Goal: Task Accomplishment & Management: Complete application form

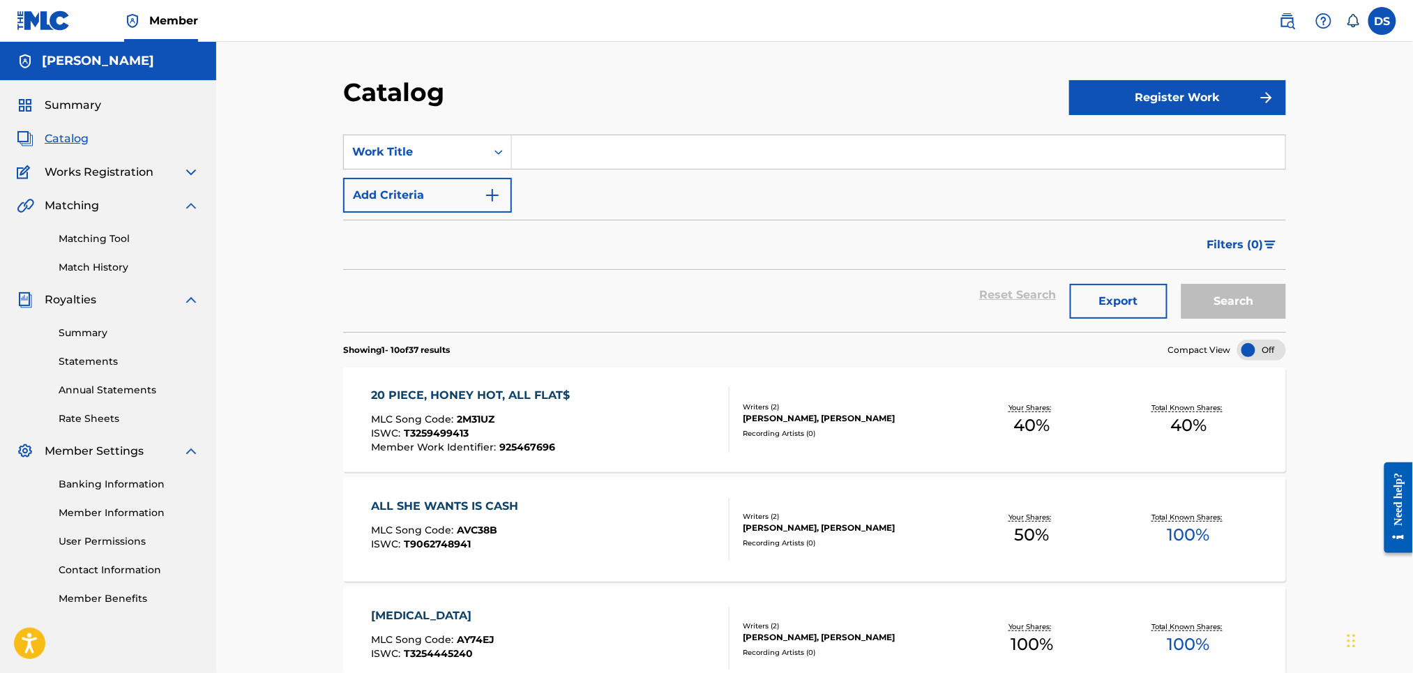
click at [54, 139] on span "Catalog" at bounding box center [67, 138] width 44 height 17
click at [70, 238] on link "Matching Tool" at bounding box center [129, 239] width 141 height 15
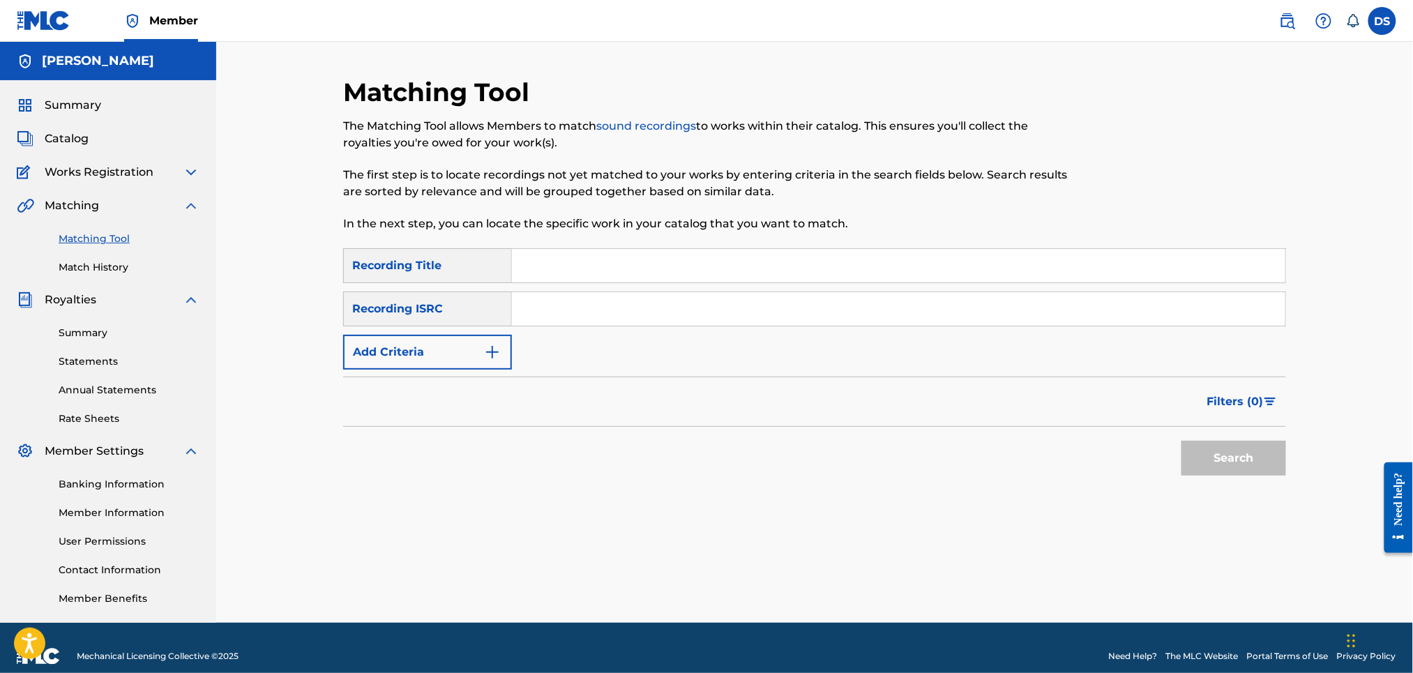
click at [520, 303] on input "Search Form" at bounding box center [898, 308] width 773 height 33
click at [107, 268] on link "Match History" at bounding box center [129, 267] width 141 height 15
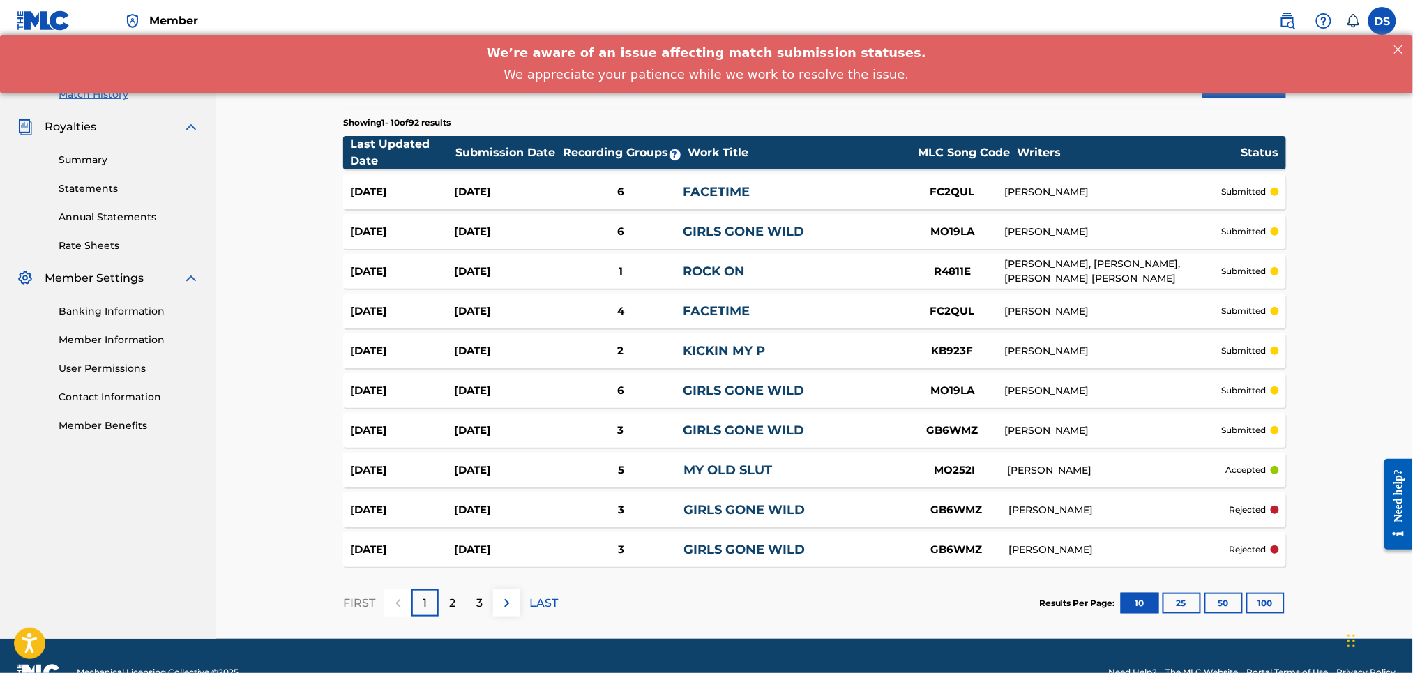
scroll to position [205, 0]
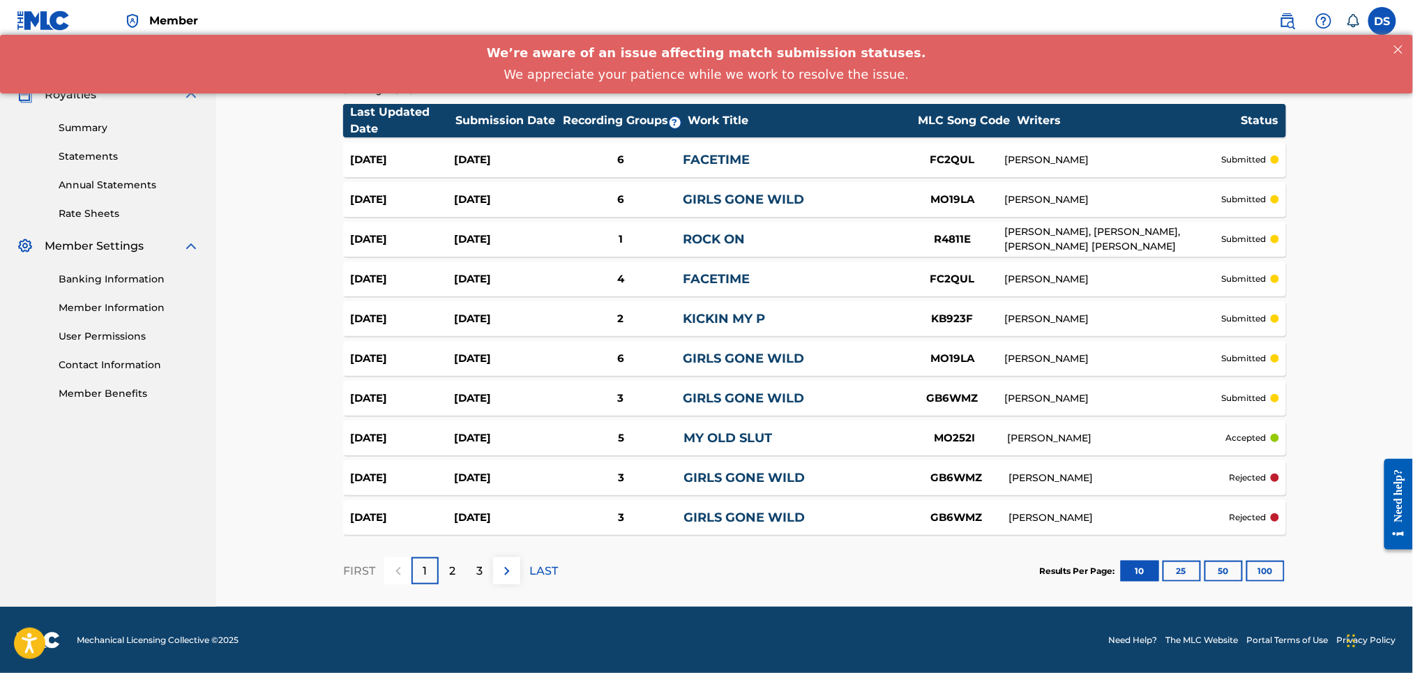
click at [725, 438] on link "MY OLD SLUT" at bounding box center [727, 437] width 89 height 15
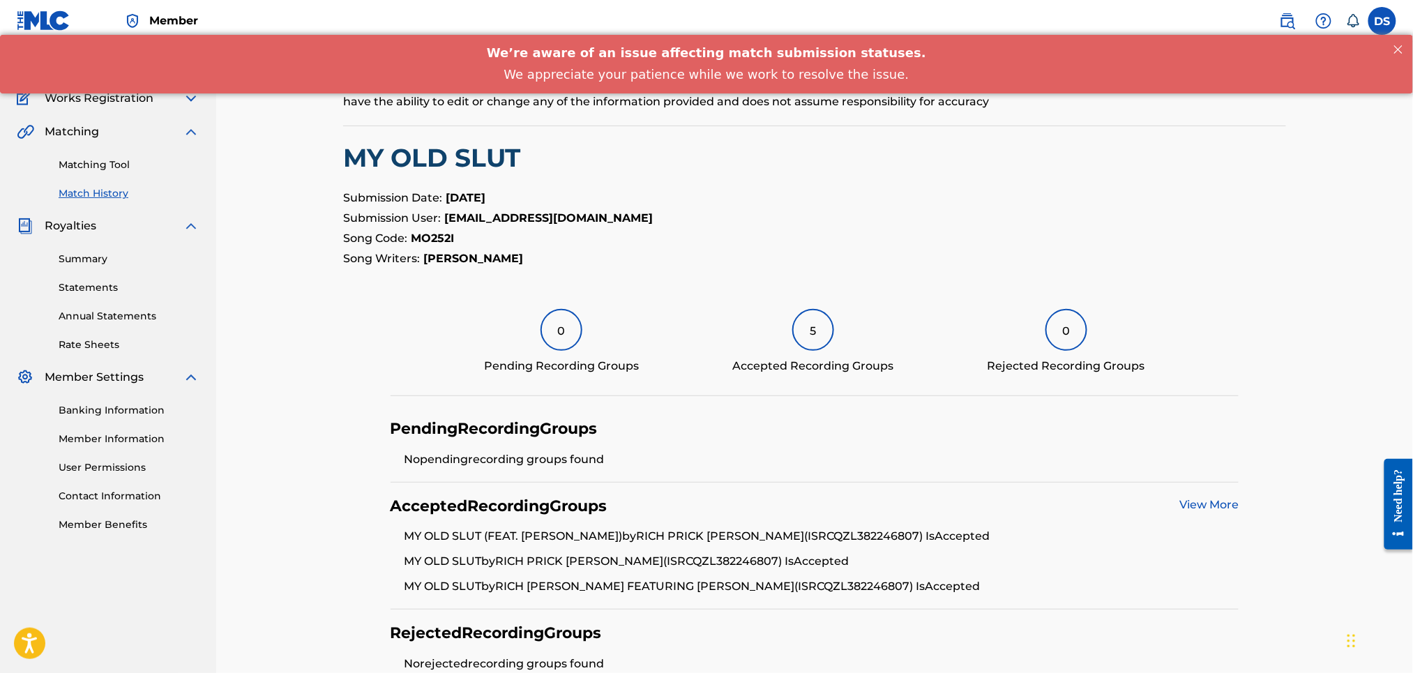
scroll to position [112, 0]
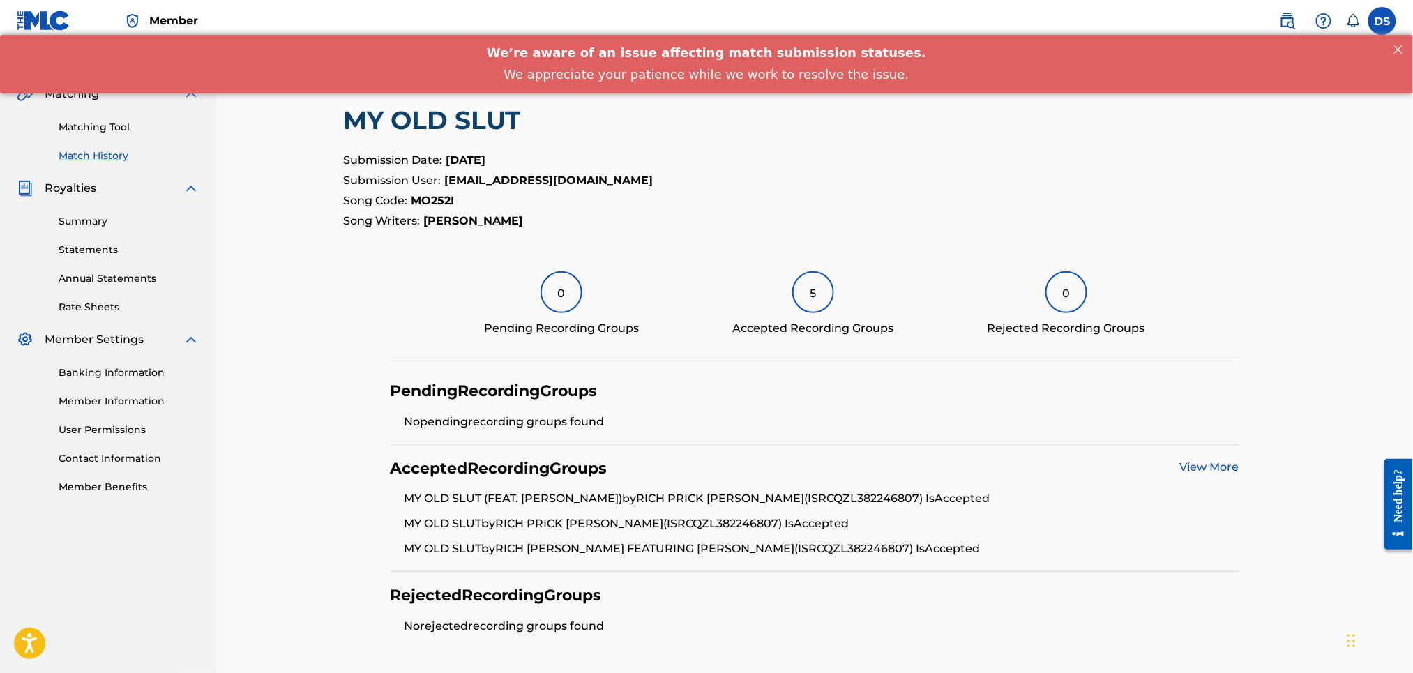
click at [80, 126] on link "Matching Tool" at bounding box center [129, 127] width 141 height 15
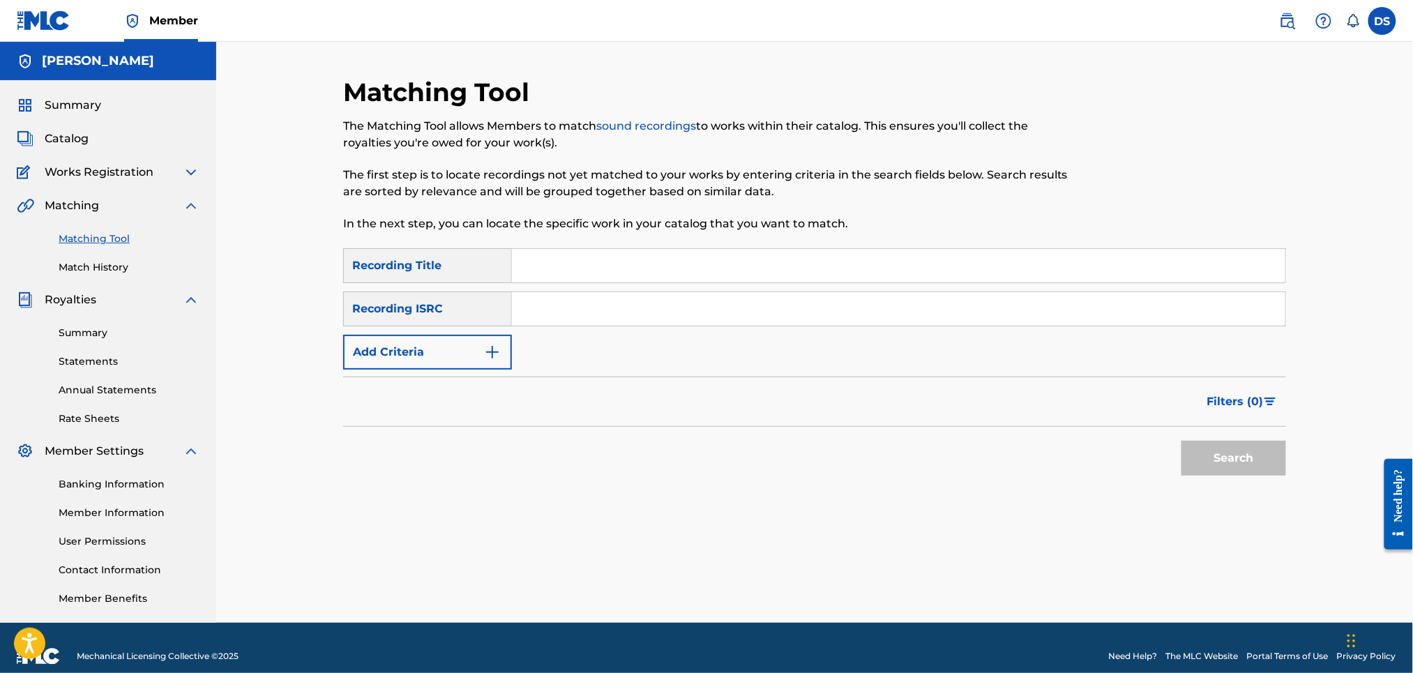
click at [540, 256] on input "Search Form" at bounding box center [898, 265] width 773 height 33
click at [523, 297] on input "Search Form" at bounding box center [898, 308] width 773 height 33
paste input "QZL382246797"
type input "QZL382246797"
click at [548, 250] on input "Search Form" at bounding box center [898, 265] width 773 height 33
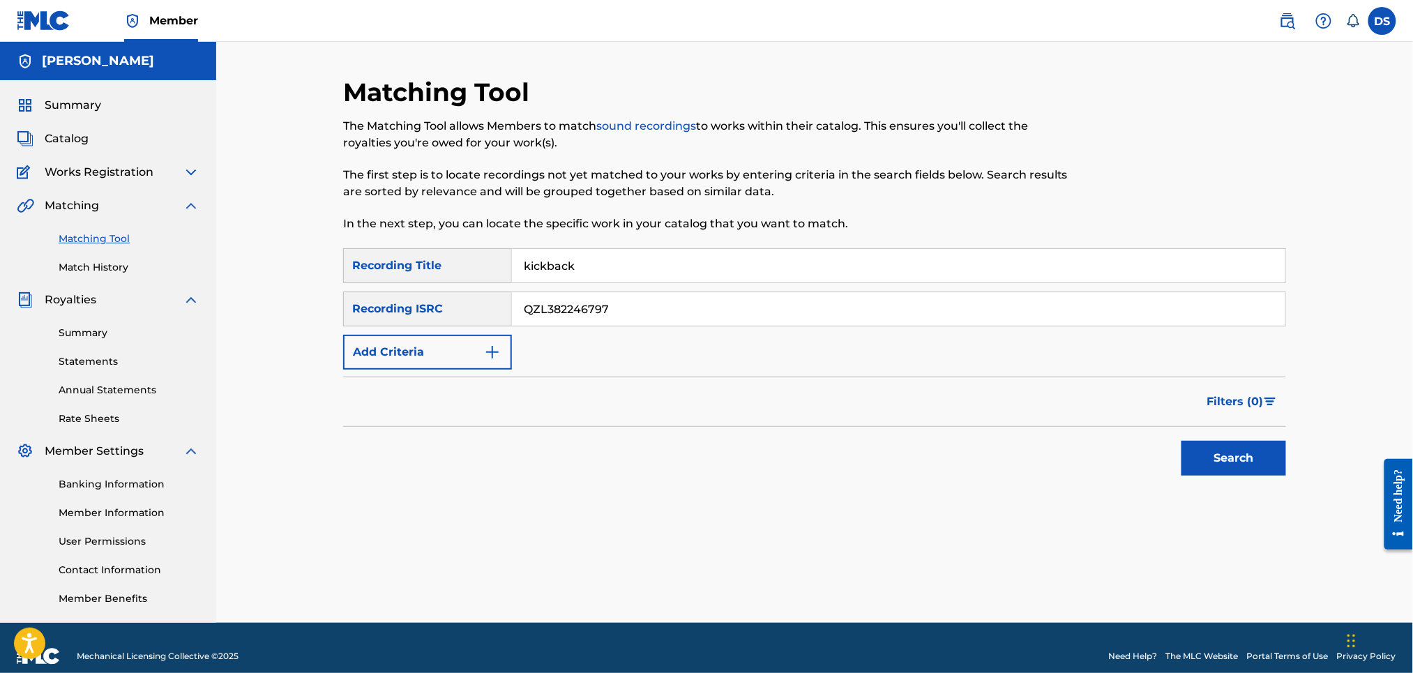
type input "kickback"
click at [1232, 453] on button "Search" at bounding box center [1233, 458] width 105 height 35
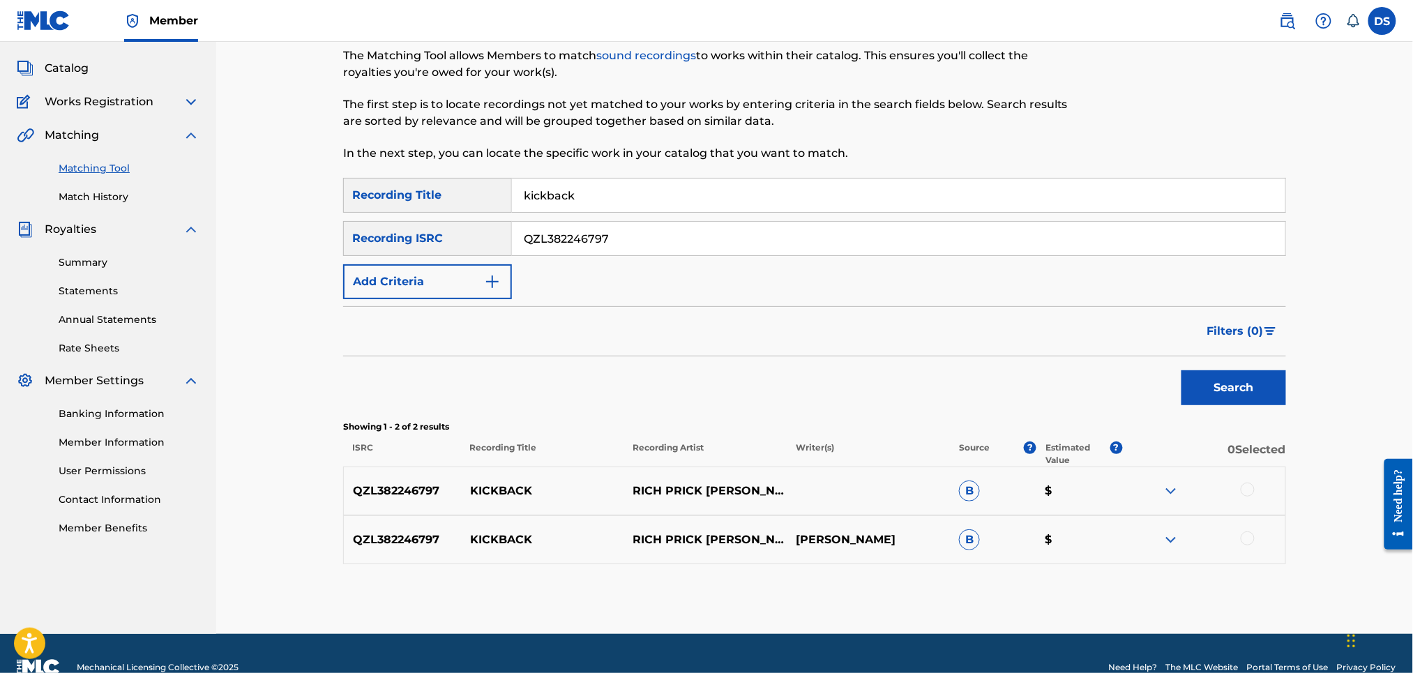
scroll to position [74, 0]
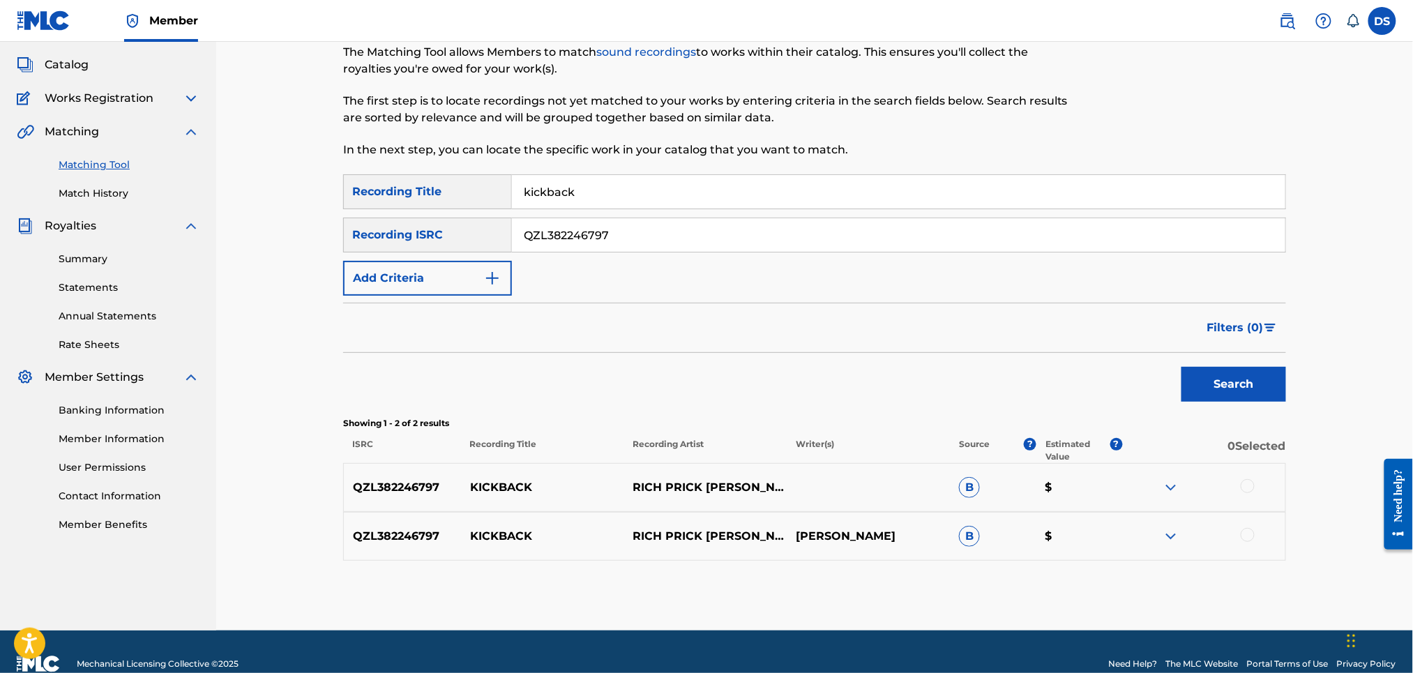
click at [1246, 489] on div at bounding box center [1248, 486] width 14 height 14
click at [1246, 533] on div at bounding box center [1248, 535] width 14 height 14
click at [975, 566] on button "Match 2 Groups" at bounding box center [980, 559] width 154 height 35
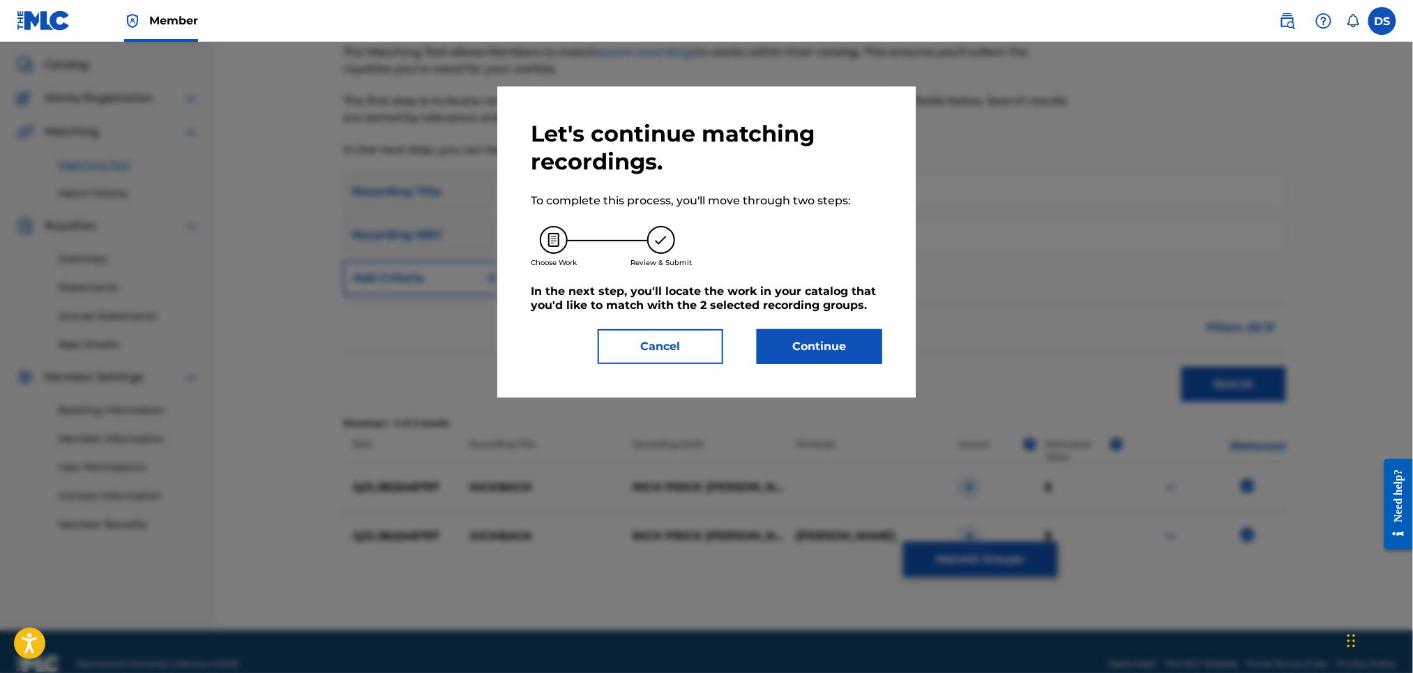
click at [804, 347] on button "Continue" at bounding box center [820, 346] width 126 height 35
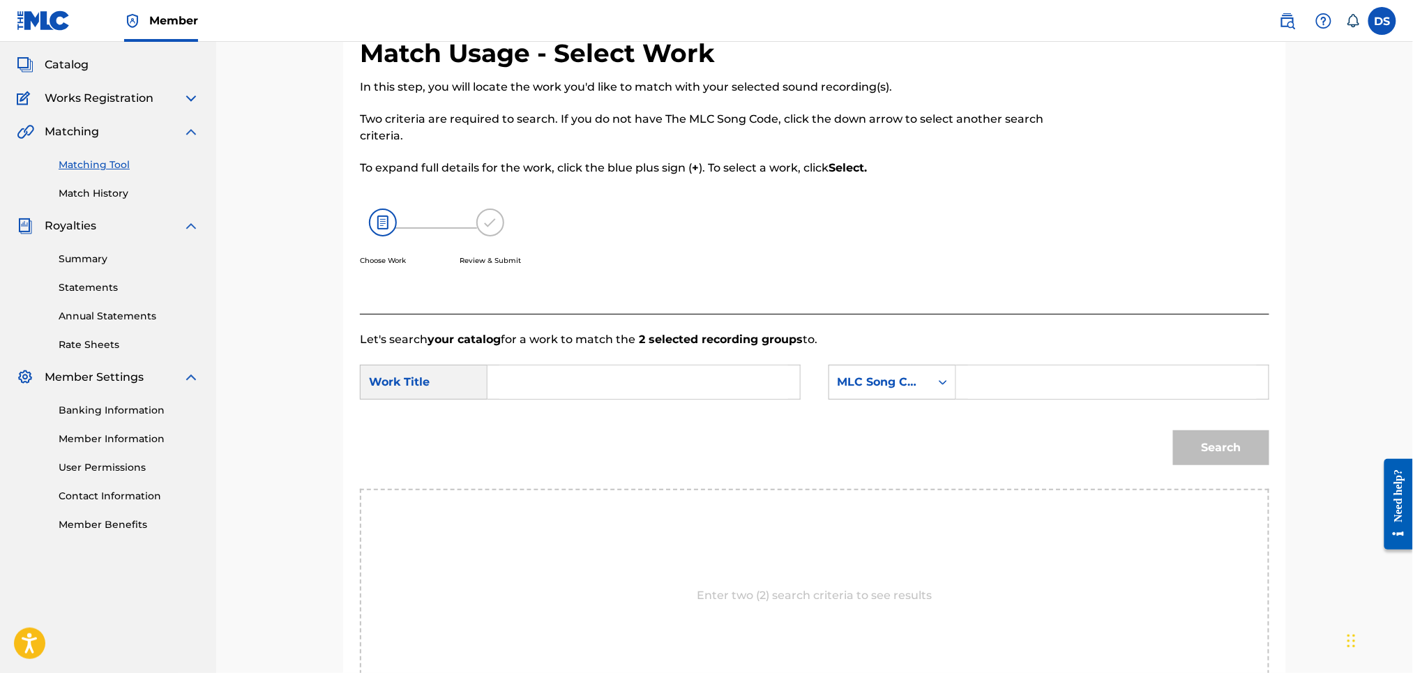
click at [598, 377] on input "Search Form" at bounding box center [643, 381] width 289 height 33
type input "kickback"
click at [931, 379] on div "Search Form" at bounding box center [942, 382] width 25 height 25
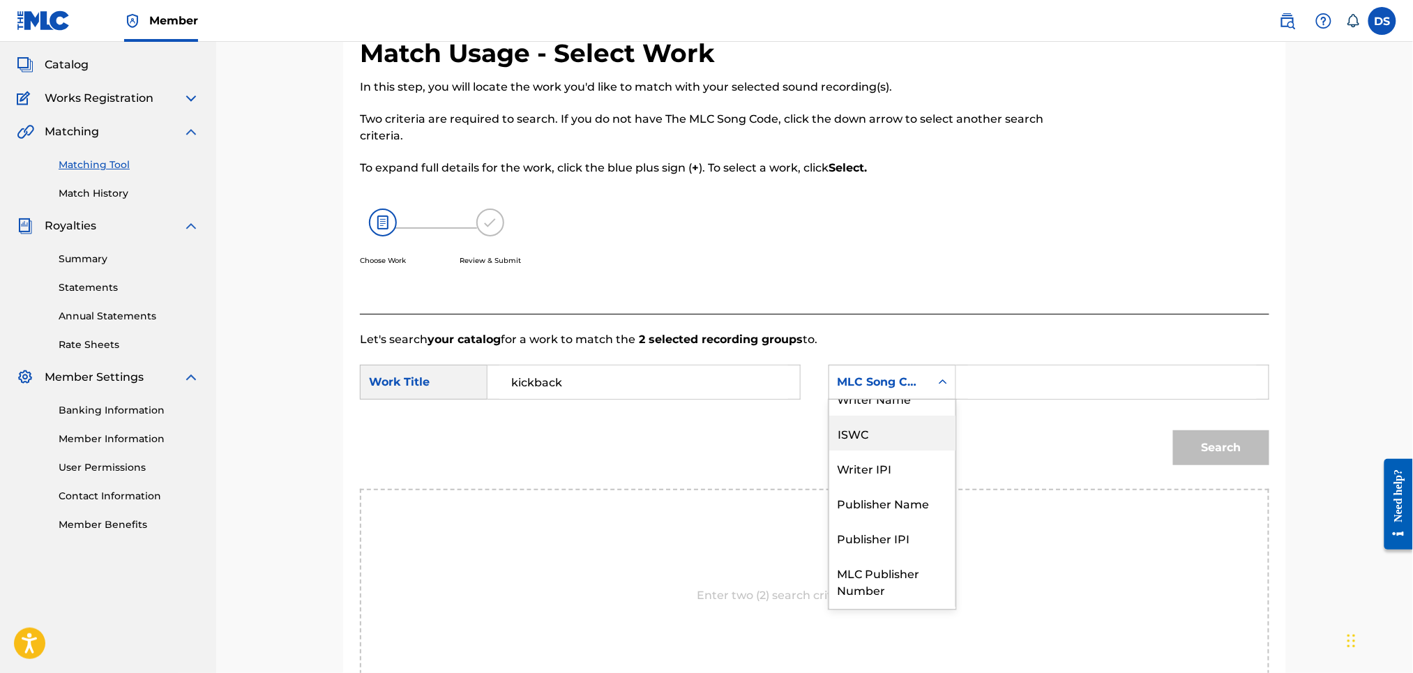
scroll to position [0, 0]
click at [877, 414] on div "Writer Name" at bounding box center [892, 417] width 126 height 35
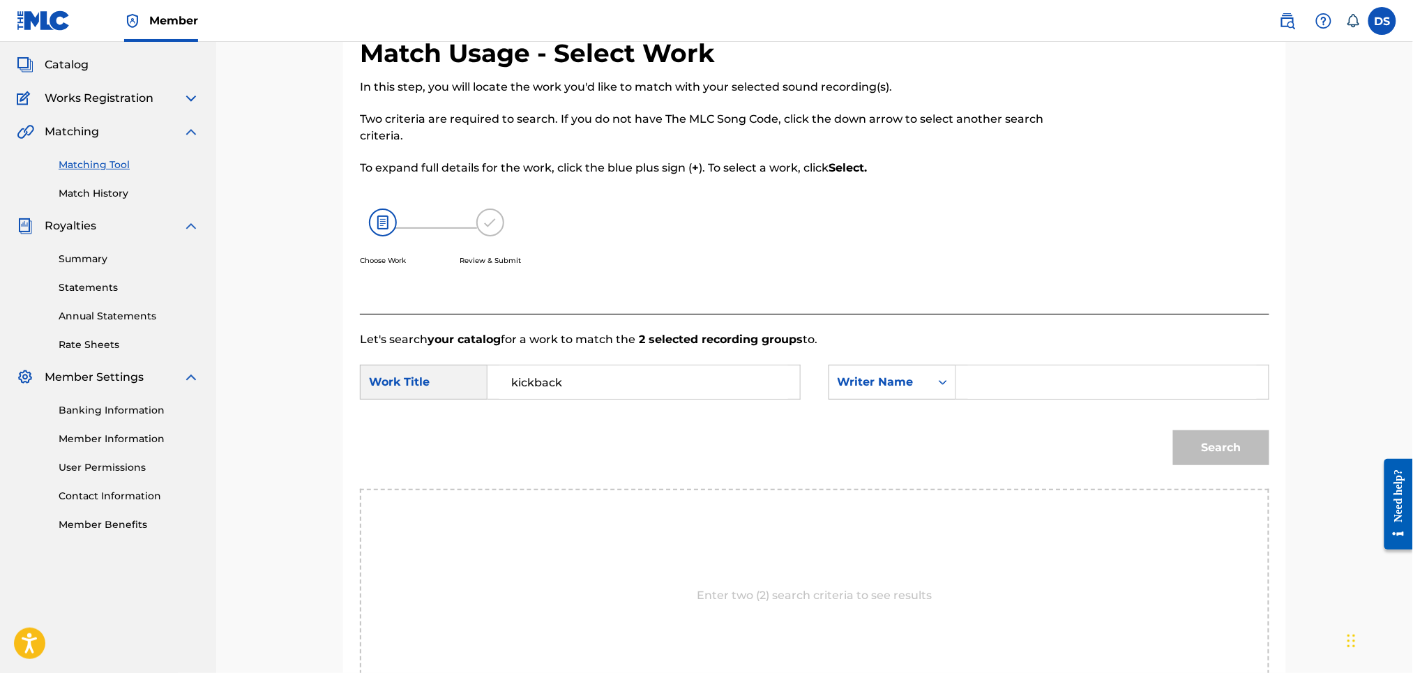
click at [976, 394] on input "Search Form" at bounding box center [1112, 381] width 289 height 33
type input "[PERSON_NAME]"
click at [1212, 450] on button "Search" at bounding box center [1221, 447] width 96 height 35
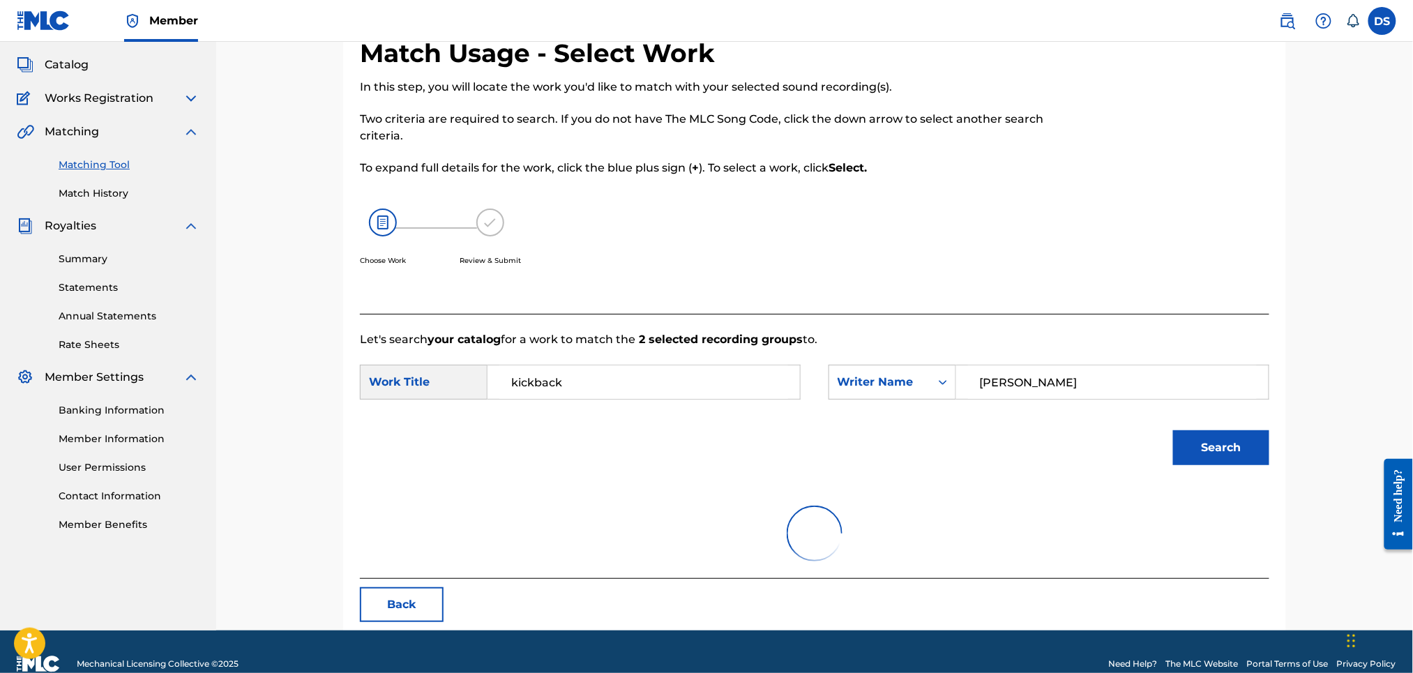
scroll to position [38, 0]
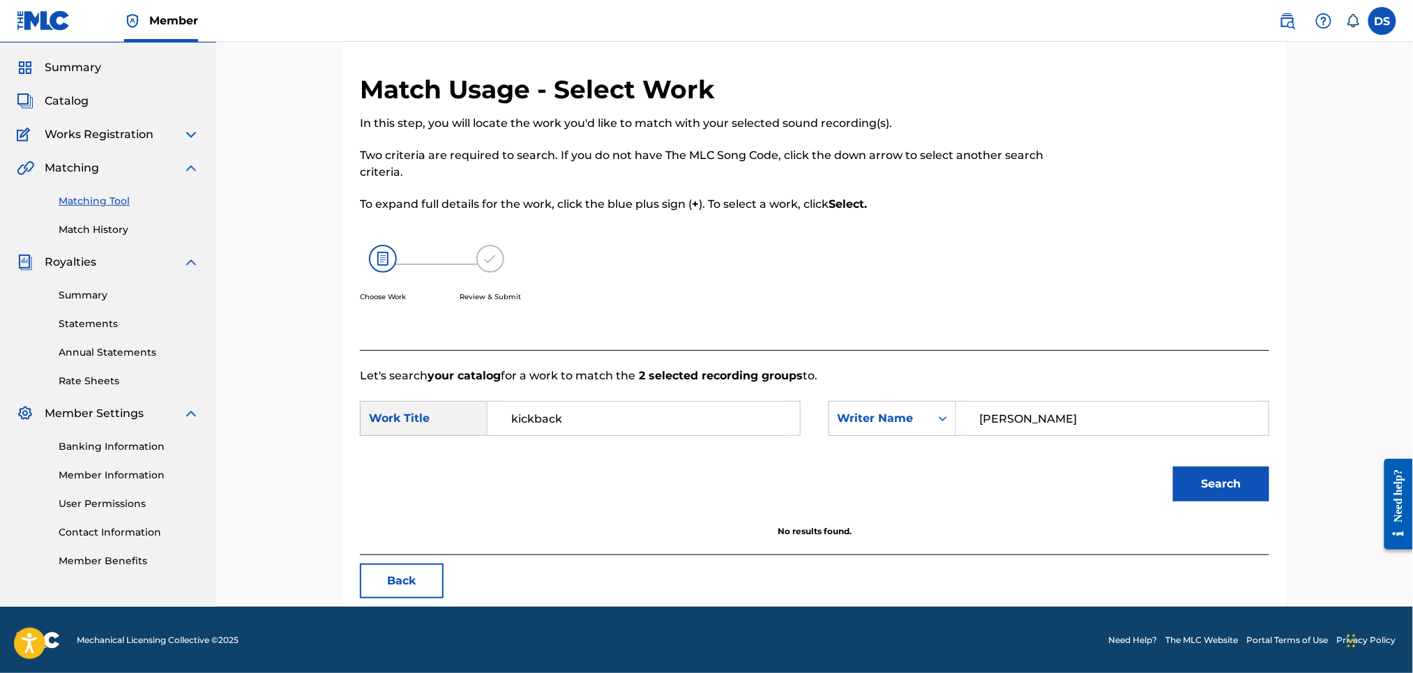
click at [60, 106] on span "Catalog" at bounding box center [67, 101] width 44 height 17
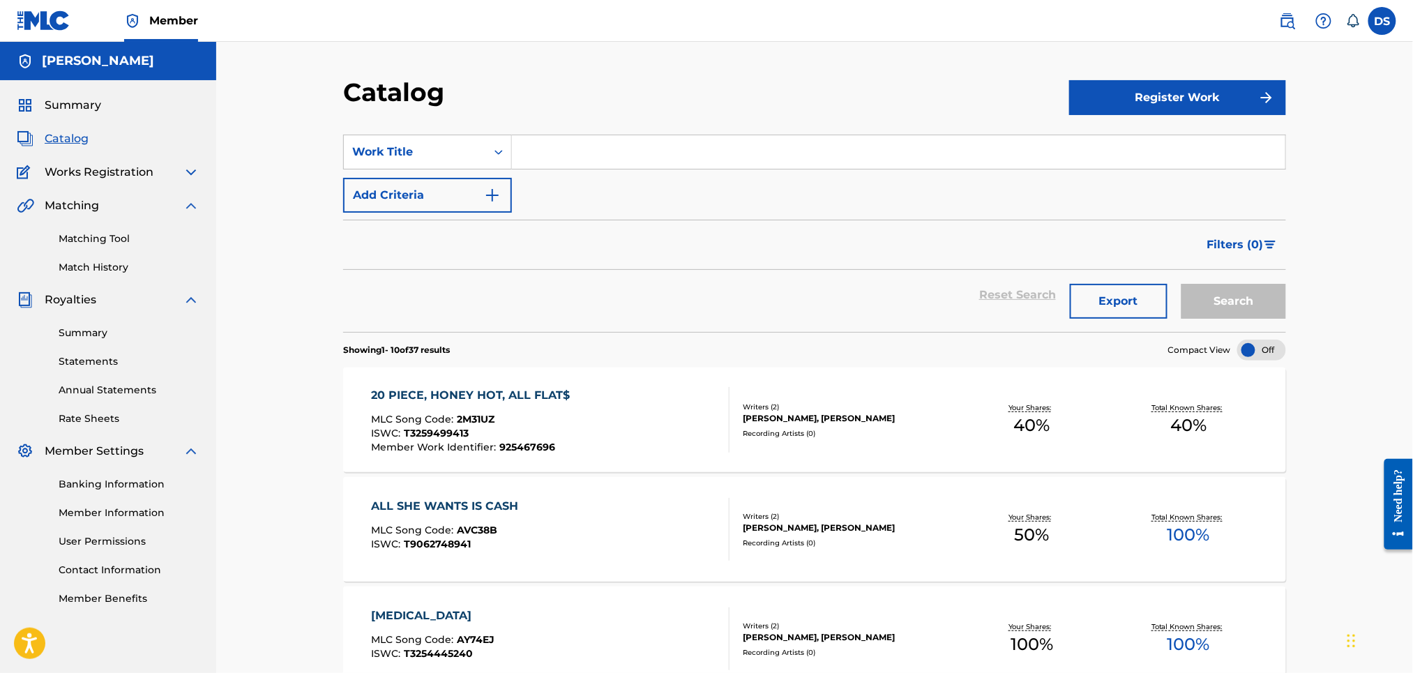
click at [188, 205] on img at bounding box center [191, 205] width 17 height 17
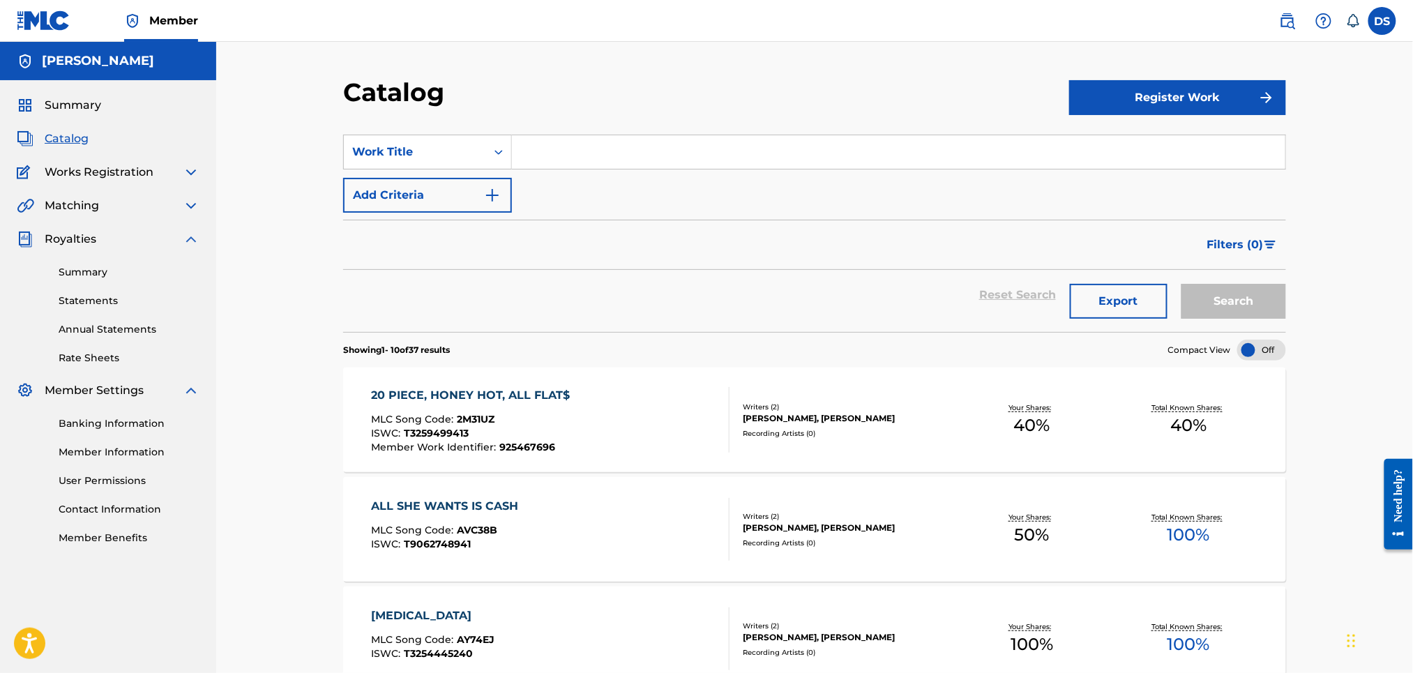
click at [188, 177] on img at bounding box center [191, 172] width 17 height 17
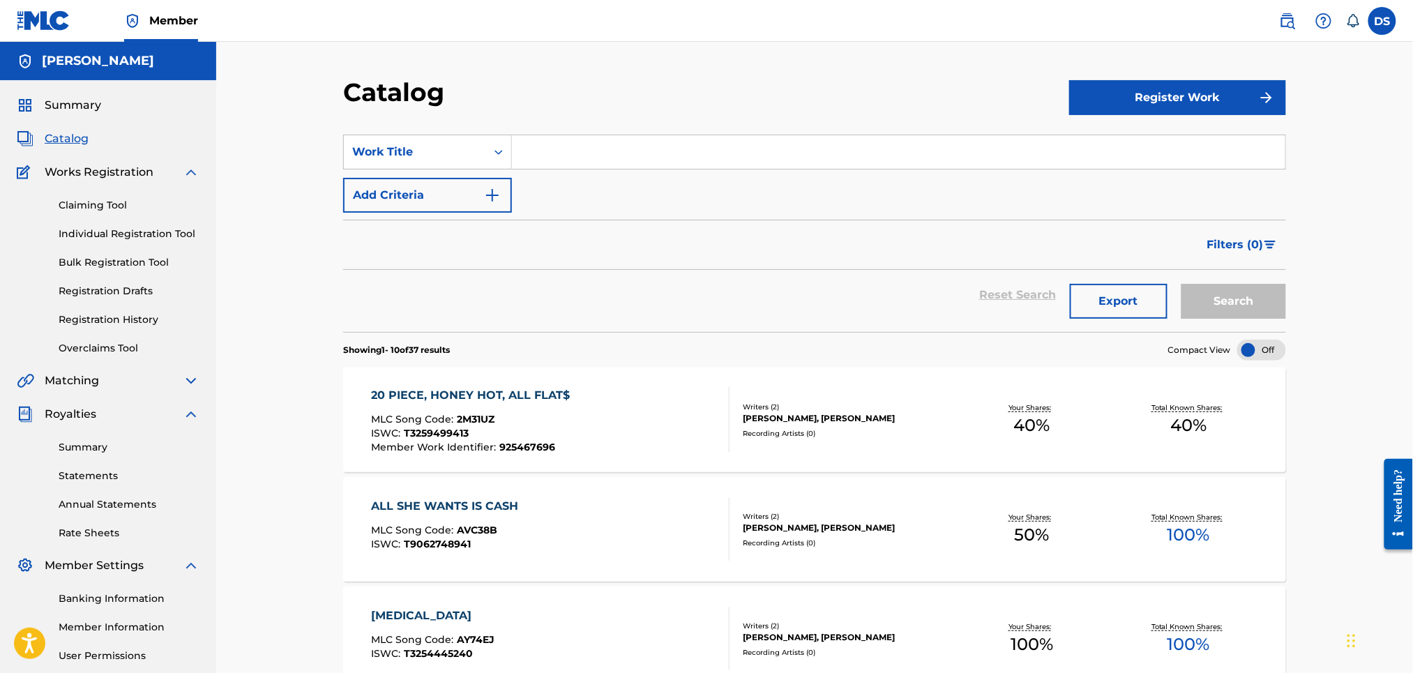
click at [96, 234] on link "Individual Registration Tool" at bounding box center [129, 234] width 141 height 15
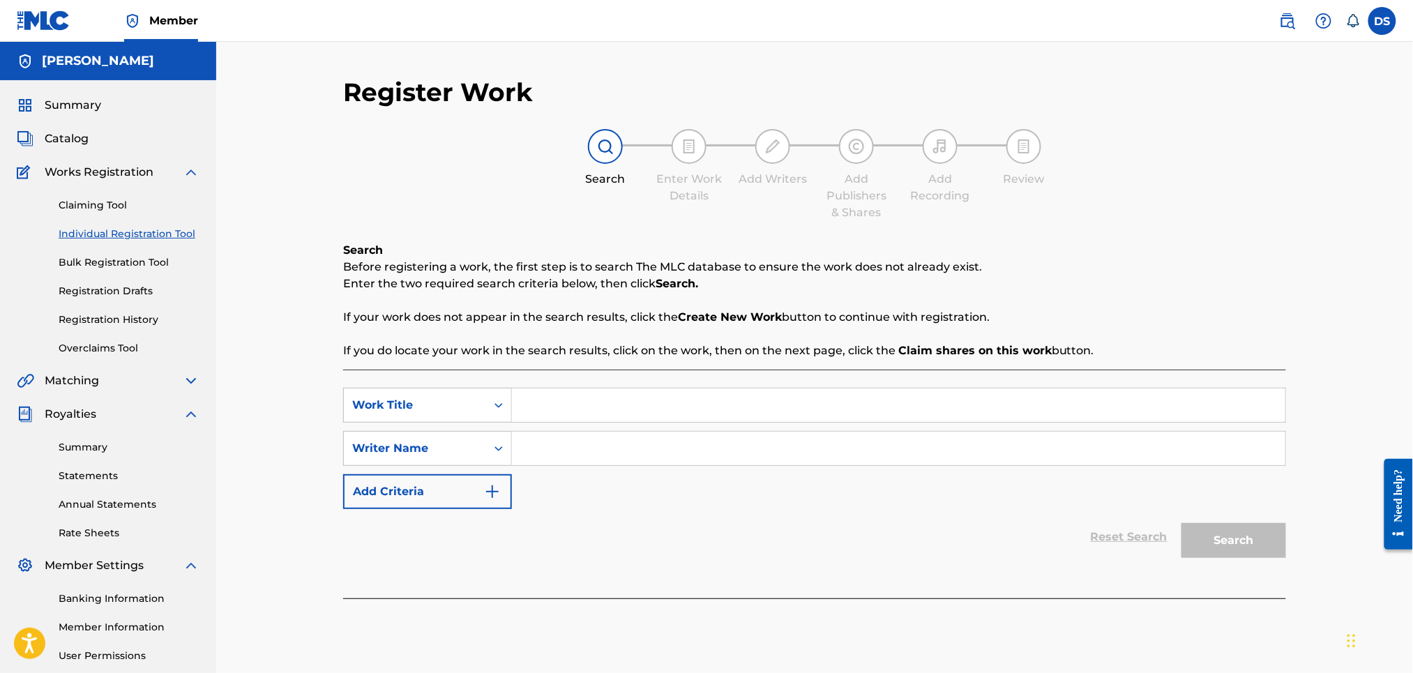
click at [526, 407] on input "Search Form" at bounding box center [898, 404] width 773 height 33
click at [550, 402] on input "kick back" at bounding box center [898, 404] width 773 height 33
type input "Kickback"
click at [533, 447] on input "Search Form" at bounding box center [898, 448] width 773 height 33
type input "d"
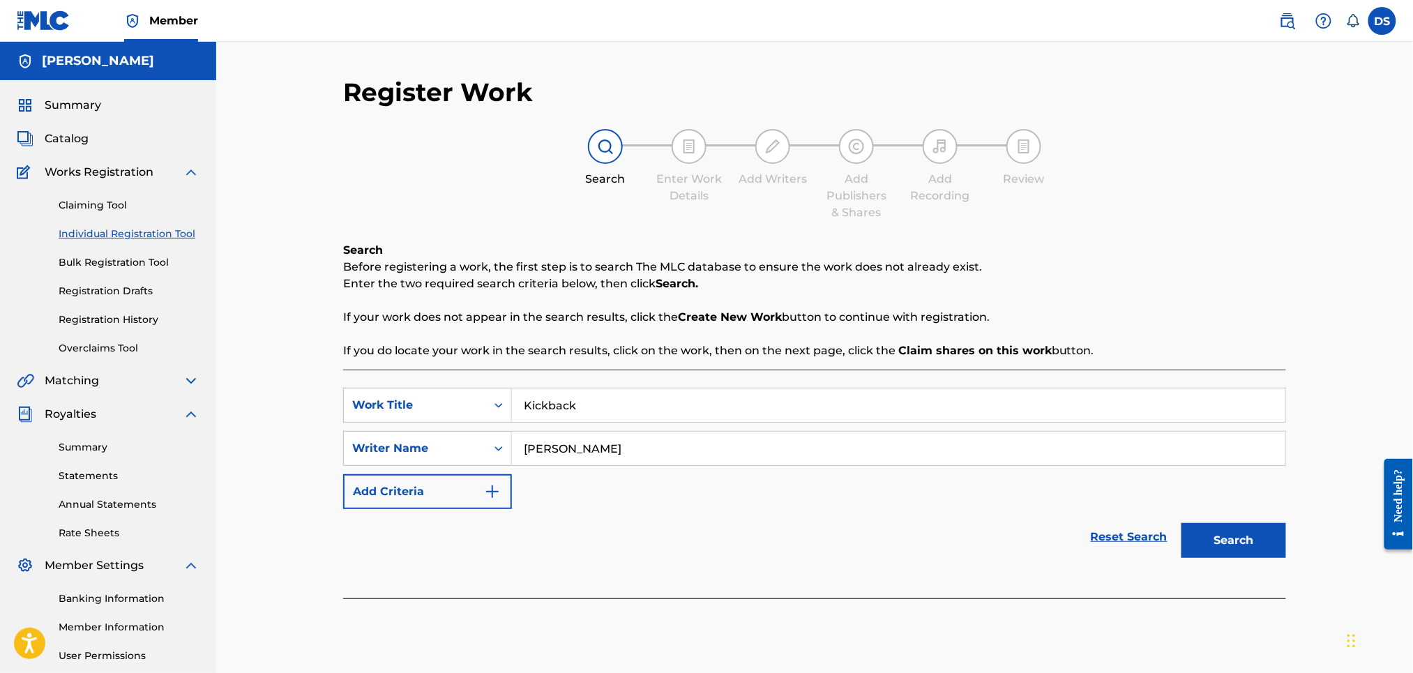
type input "[PERSON_NAME]"
click at [1203, 537] on button "Search" at bounding box center [1233, 540] width 105 height 35
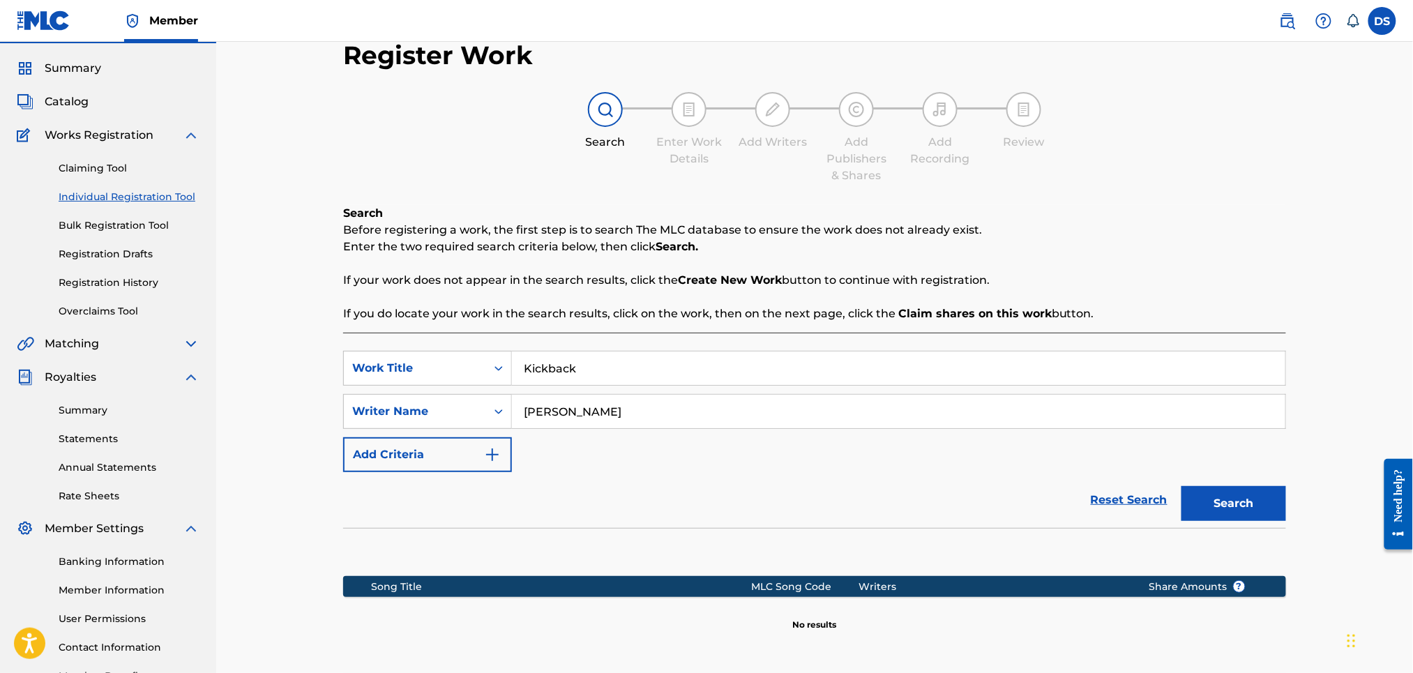
scroll to position [167, 0]
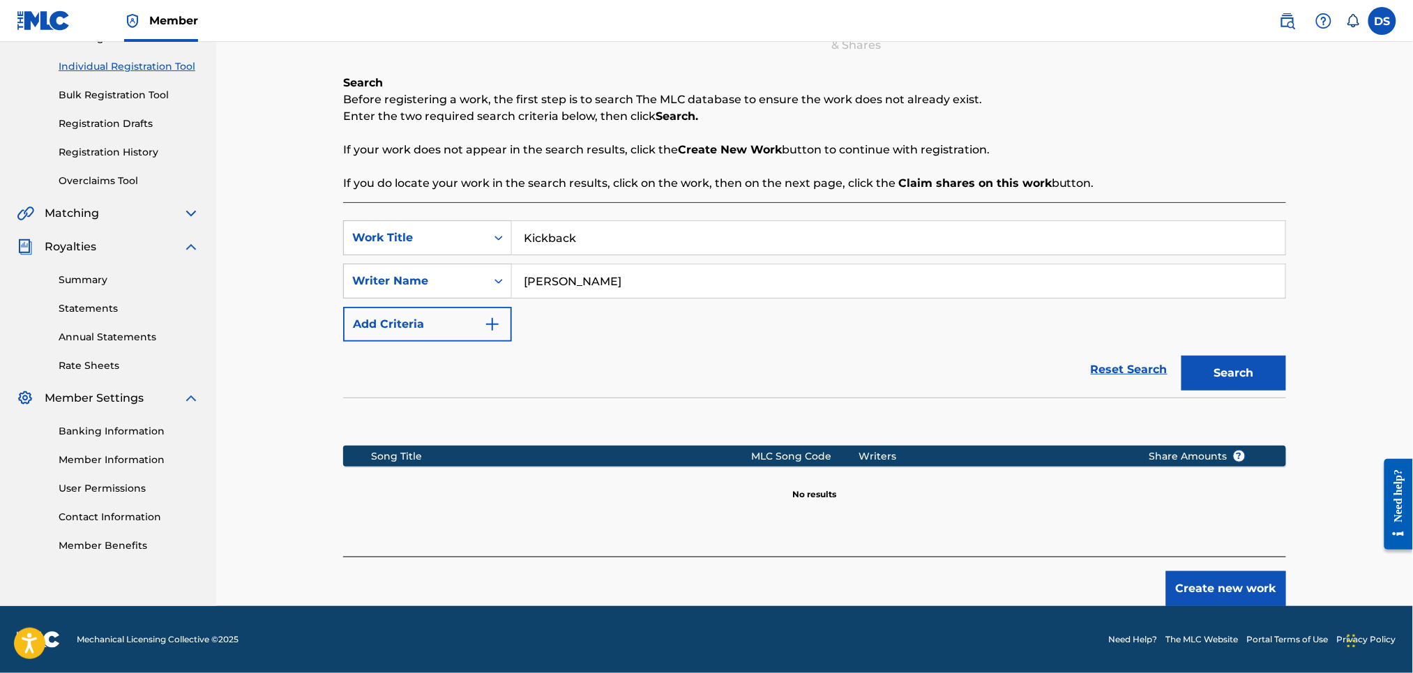
click at [1186, 593] on button "Create new work" at bounding box center [1226, 588] width 120 height 35
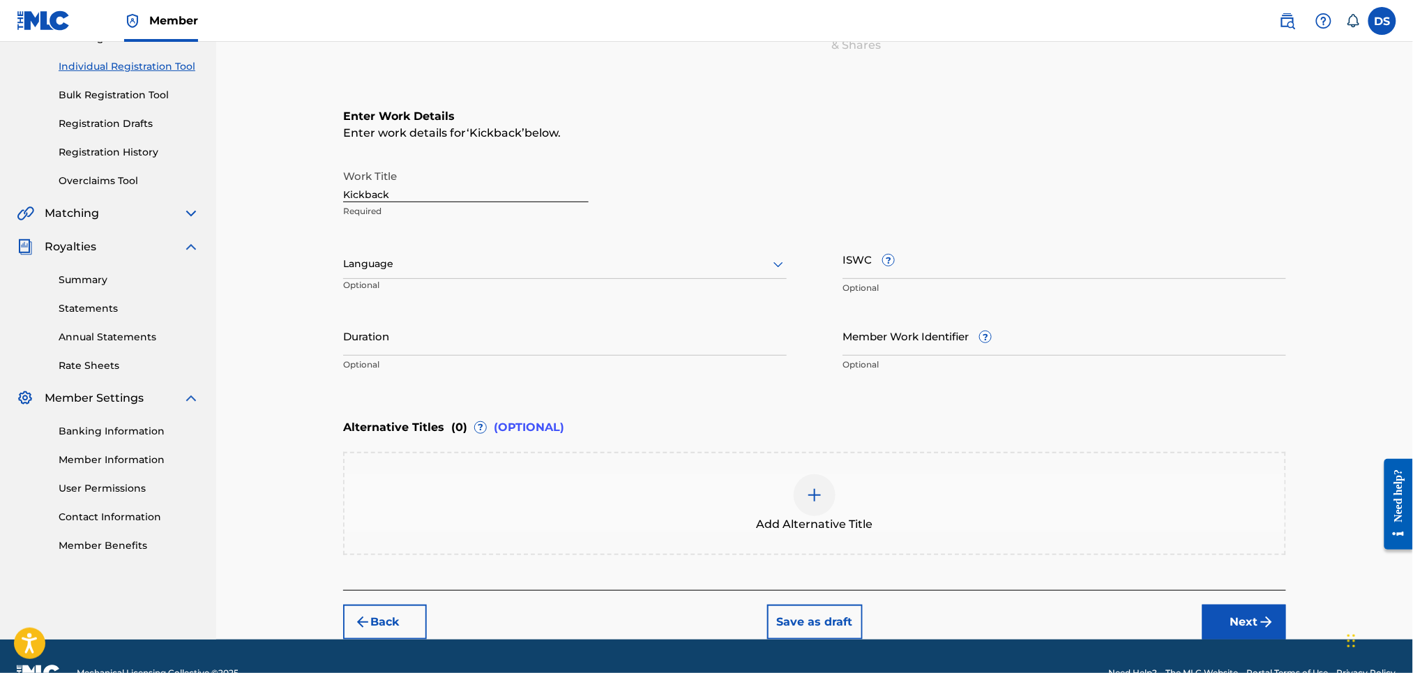
click at [857, 345] on input "Member Work Identifier ?" at bounding box center [1064, 336] width 444 height 40
type input "P358QM"
click at [478, 255] on div at bounding box center [565, 263] width 444 height 17
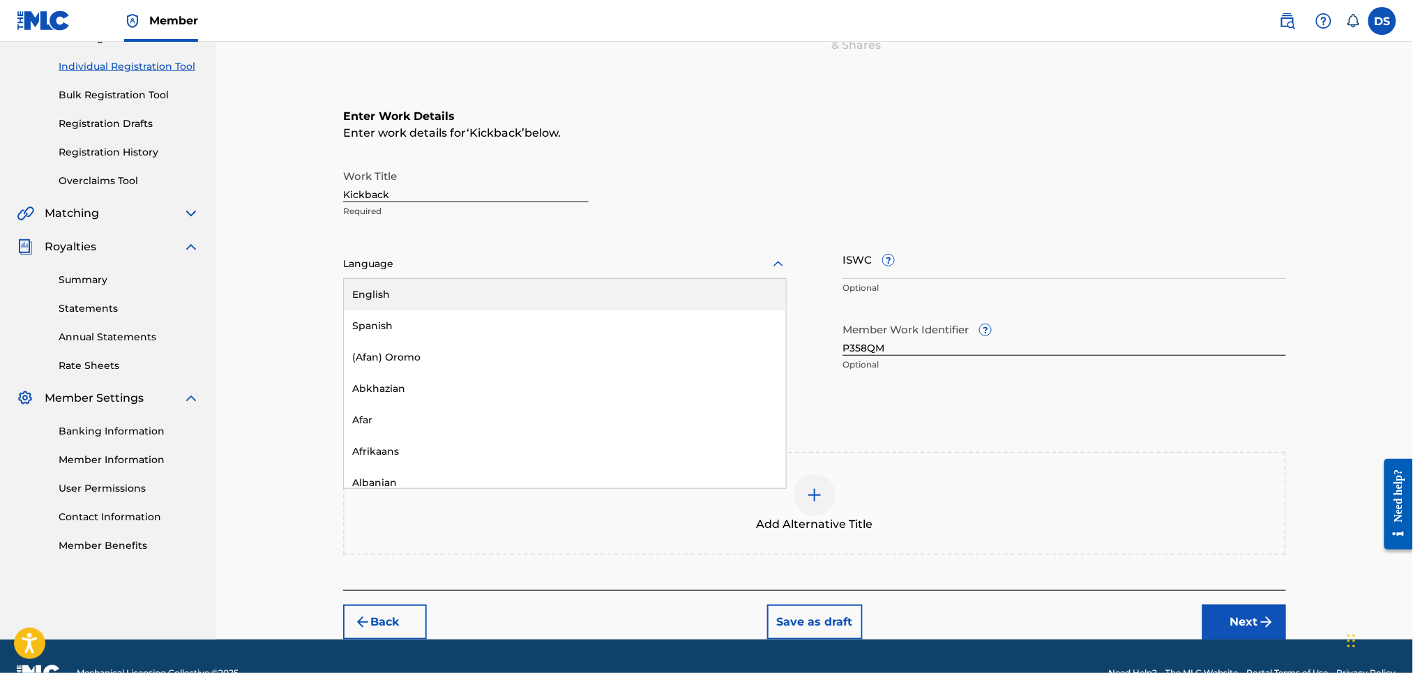
click at [370, 289] on div "English" at bounding box center [565, 294] width 442 height 31
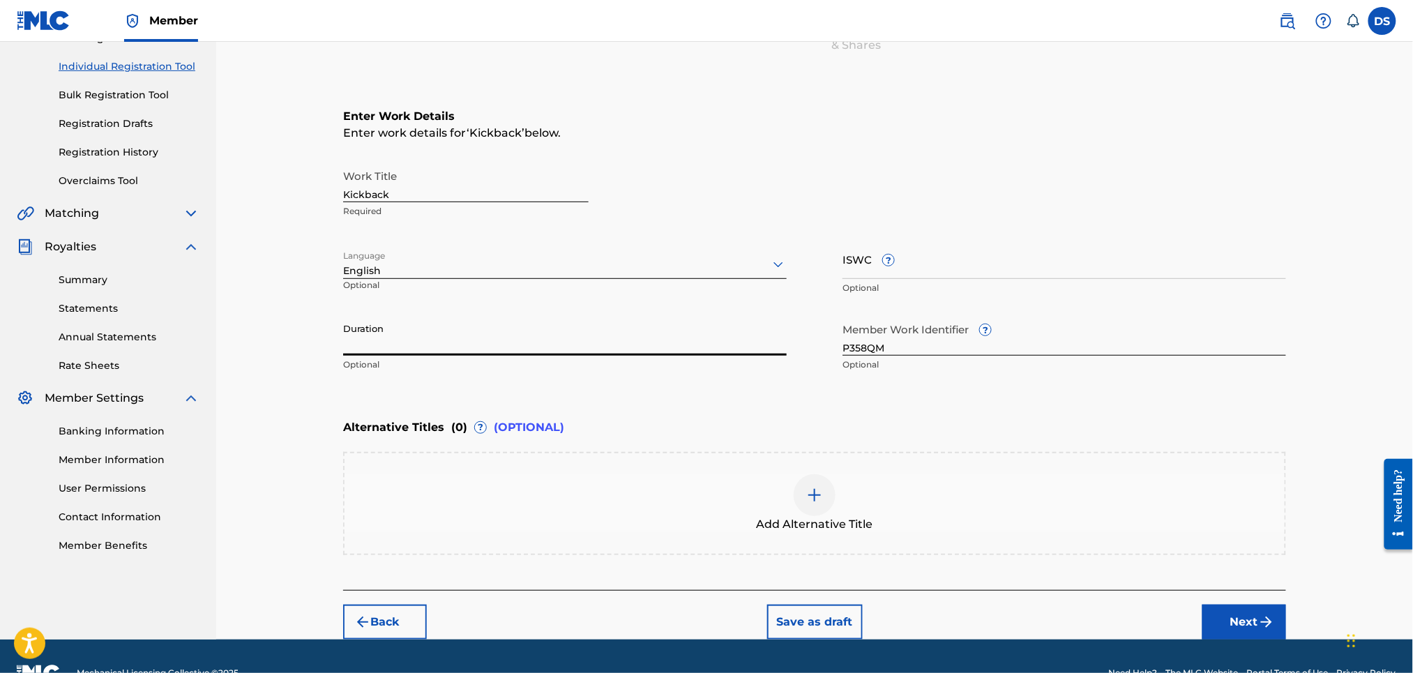
click at [369, 344] on input "Duration" at bounding box center [565, 336] width 444 height 40
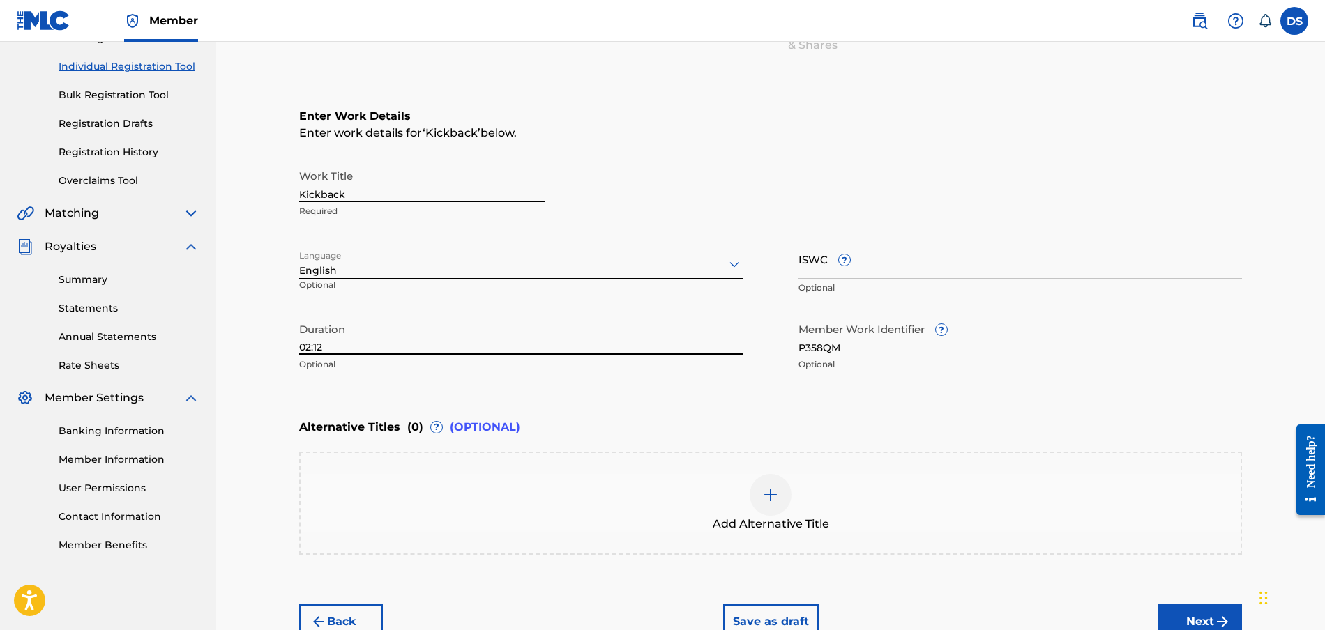
type input "02:12"
click at [1245, 180] on div "Register Work Search Enter Work Details Add Writers Add Publishers & Shares Add…" at bounding box center [770, 274] width 976 height 730
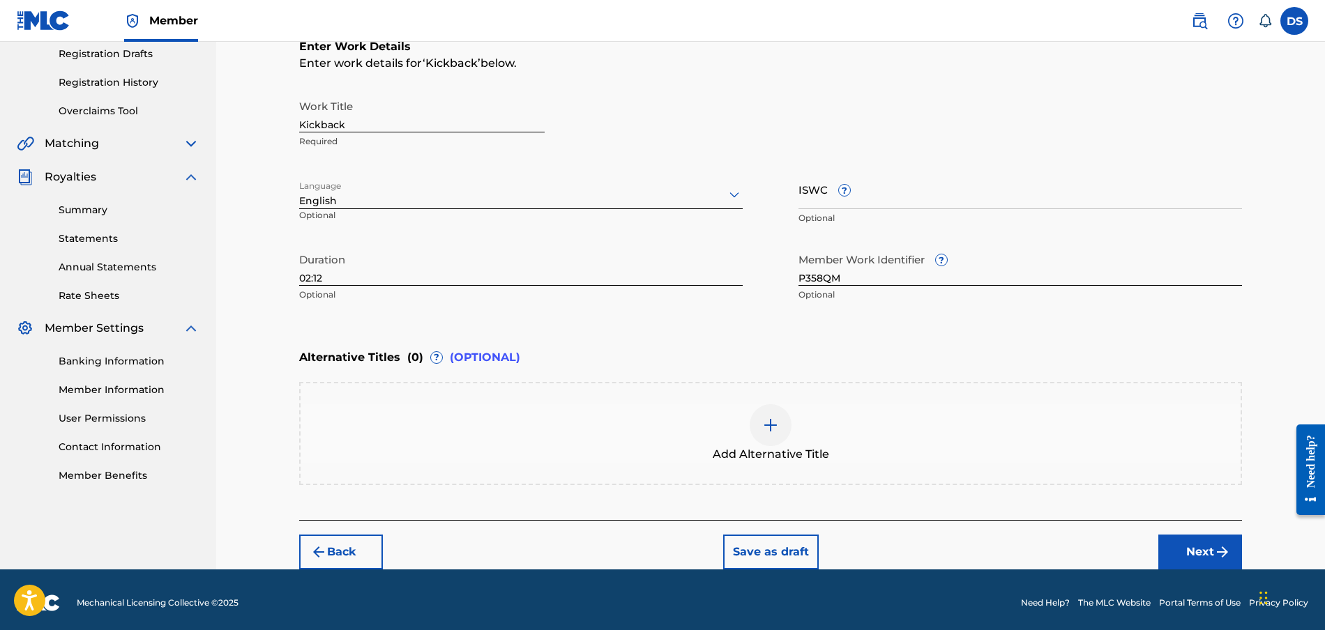
scroll to position [241, 0]
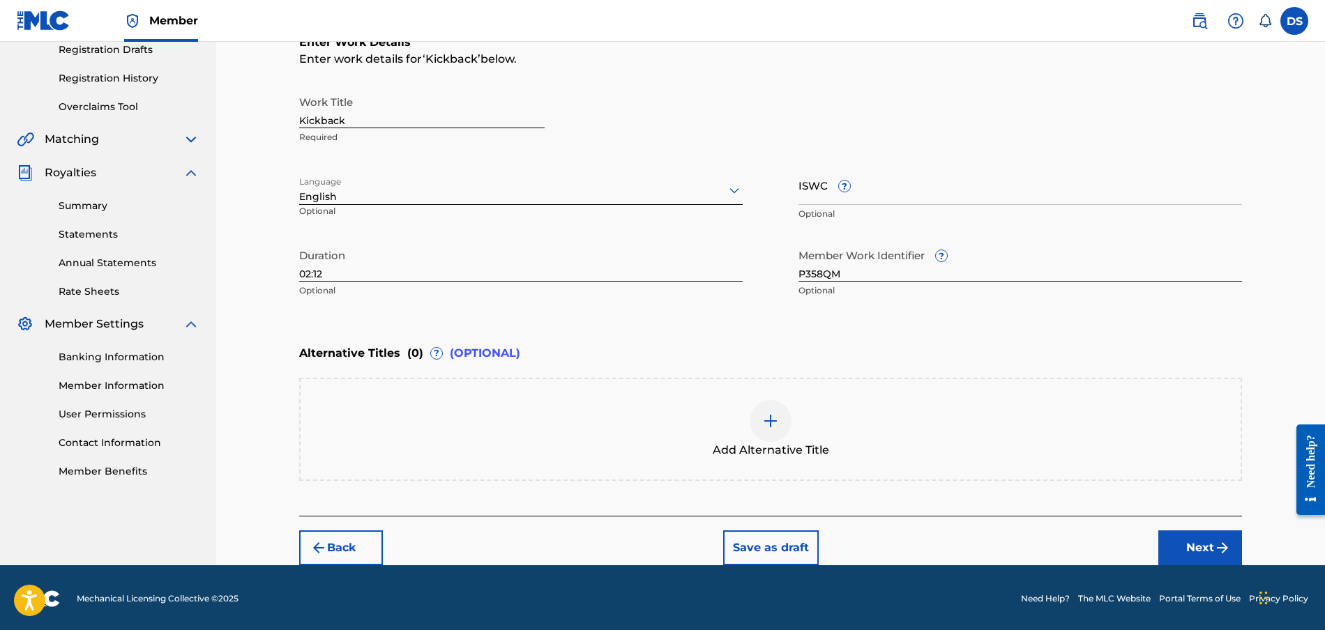
click at [1202, 547] on button "Next" at bounding box center [1200, 548] width 84 height 35
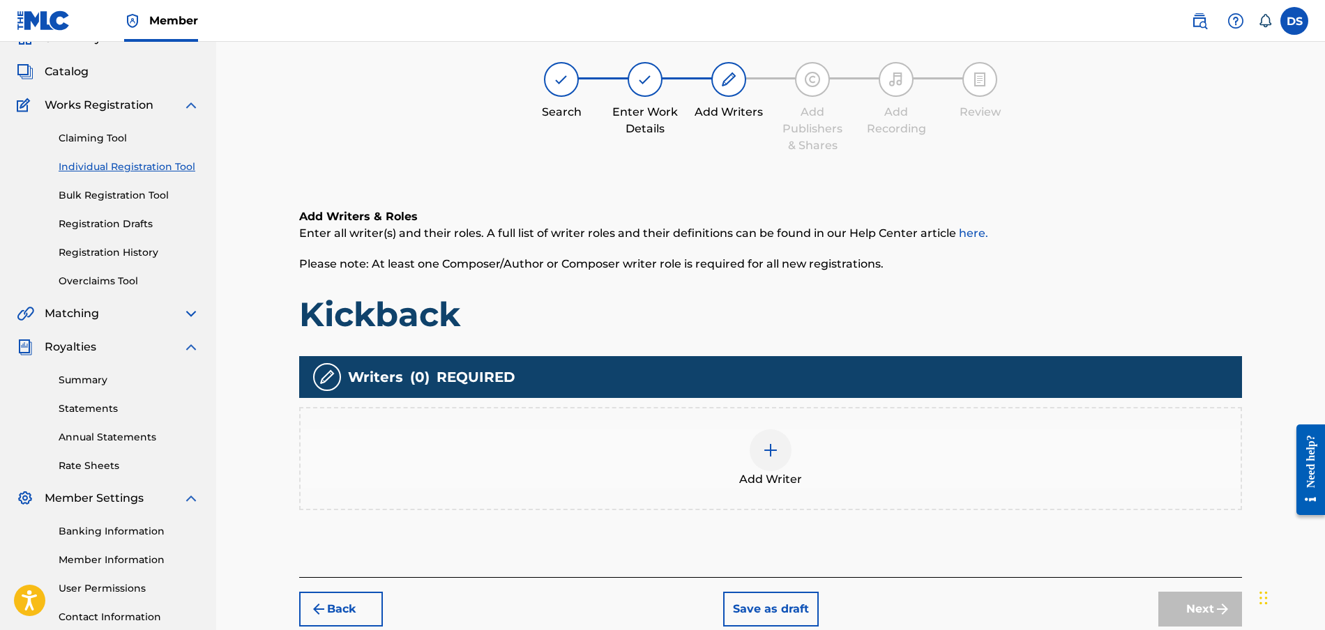
scroll to position [63, 0]
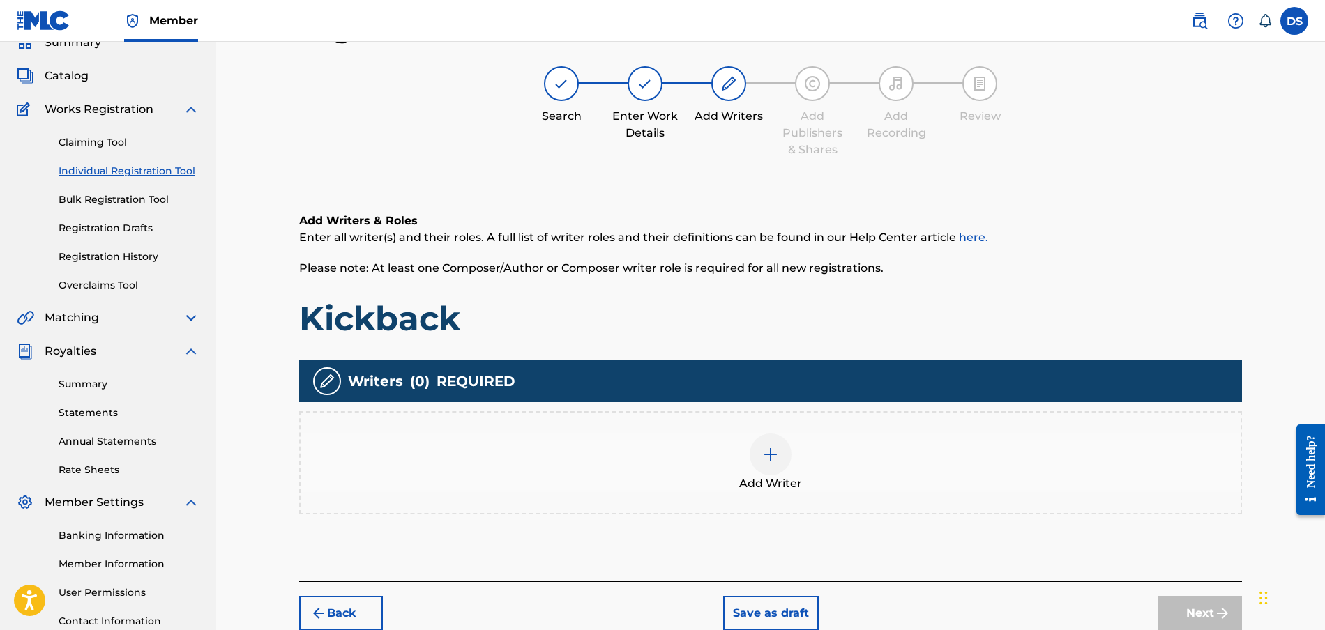
click at [770, 447] on img at bounding box center [770, 454] width 17 height 17
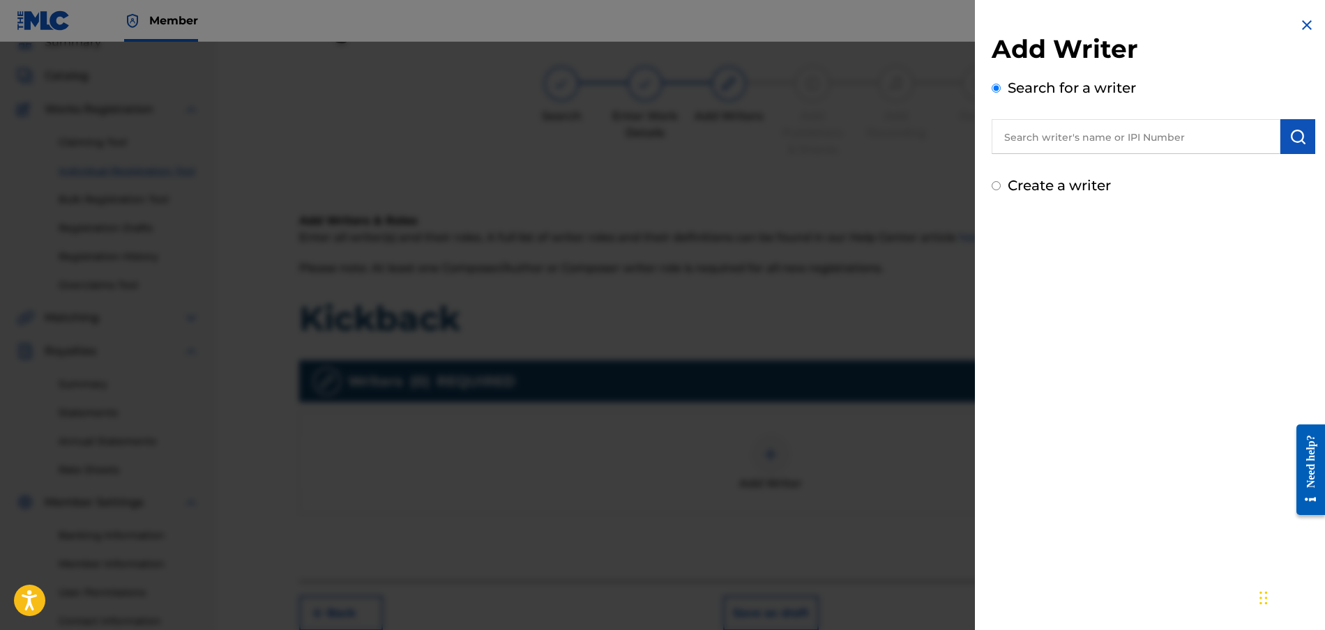
click at [1031, 142] on input "text" at bounding box center [1136, 136] width 289 height 35
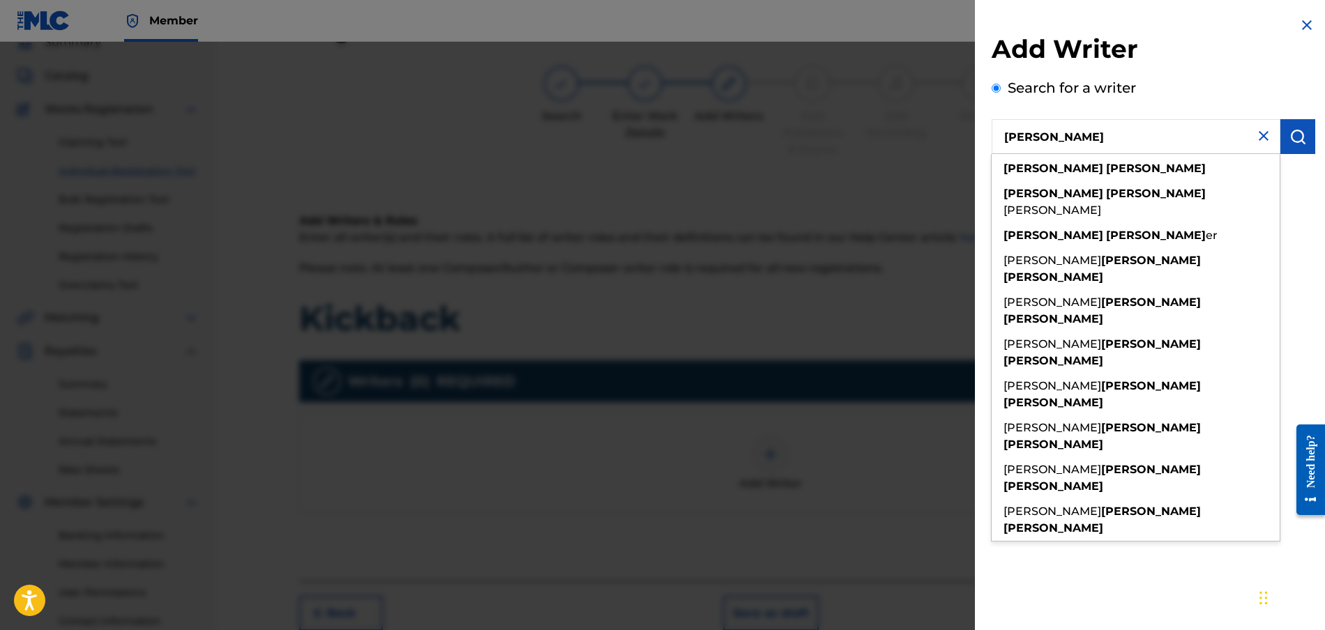
type input "[PERSON_NAME]"
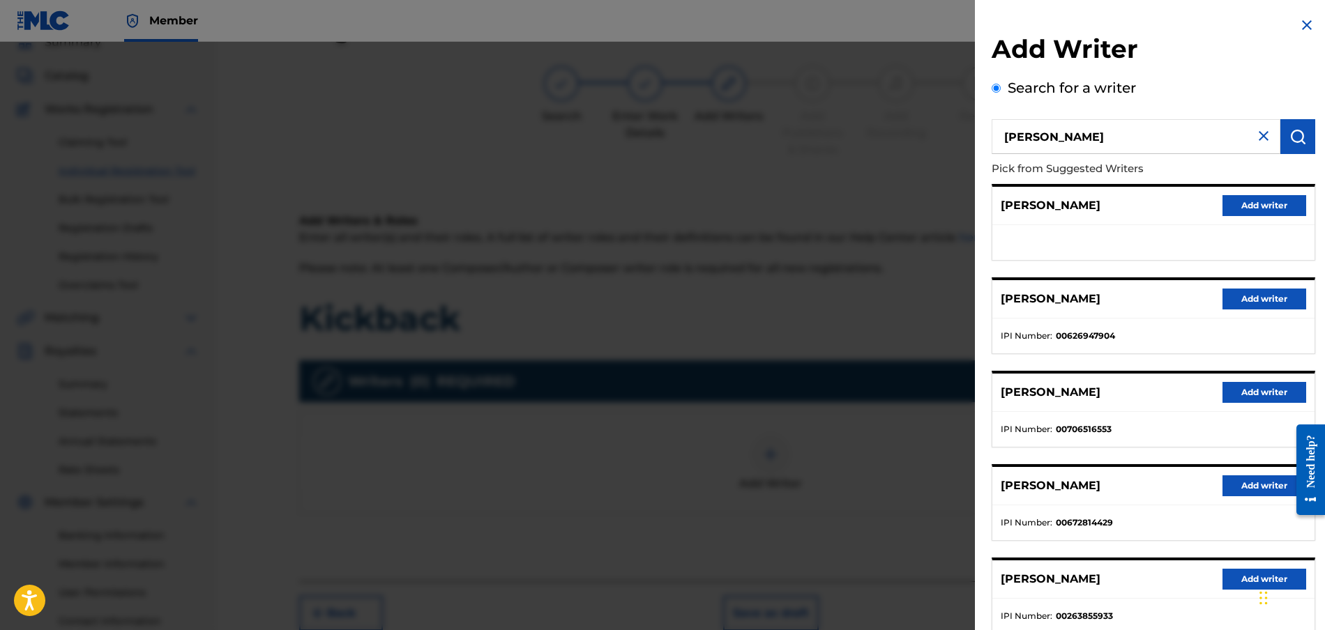
click at [1256, 301] on button "Add writer" at bounding box center [1264, 299] width 84 height 21
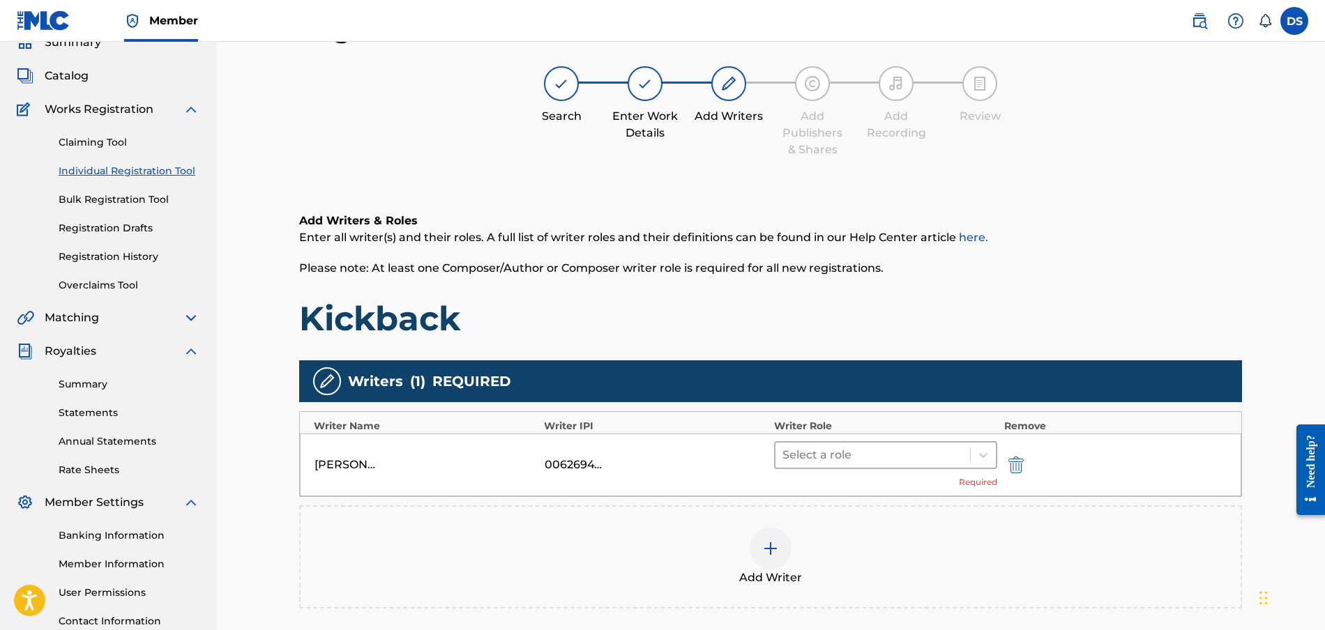
click at [942, 462] on div at bounding box center [872, 456] width 181 height 20
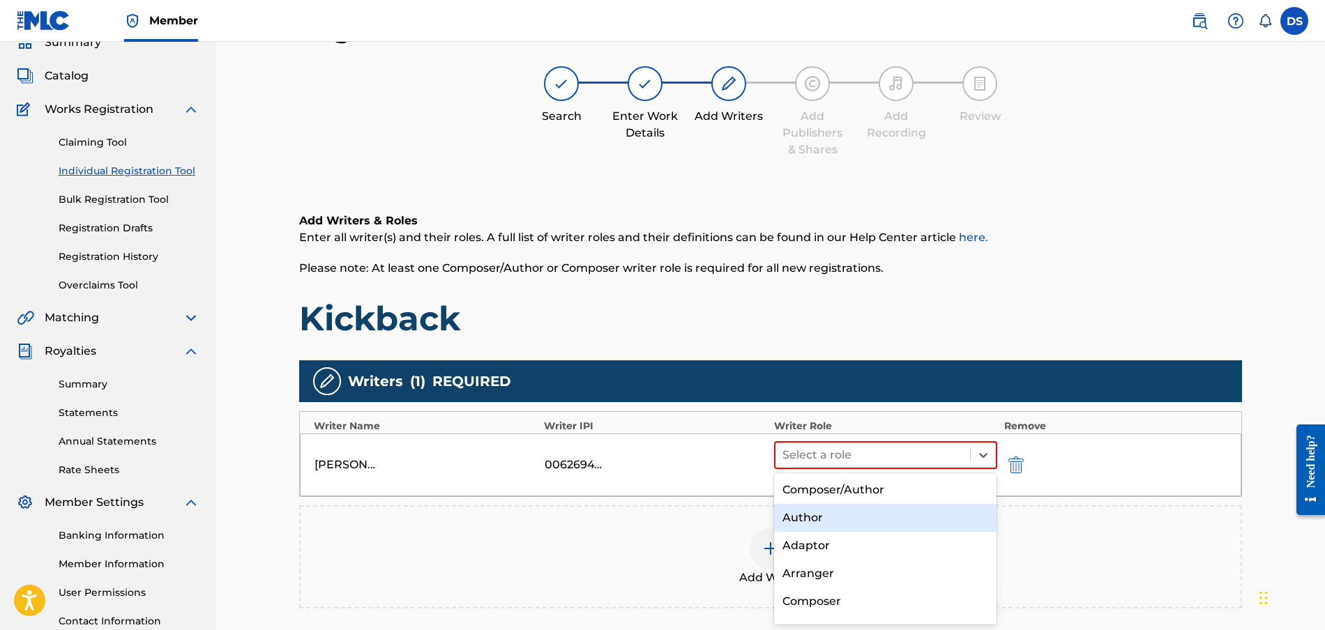
click at [809, 522] on div "Author" at bounding box center [885, 518] width 222 height 28
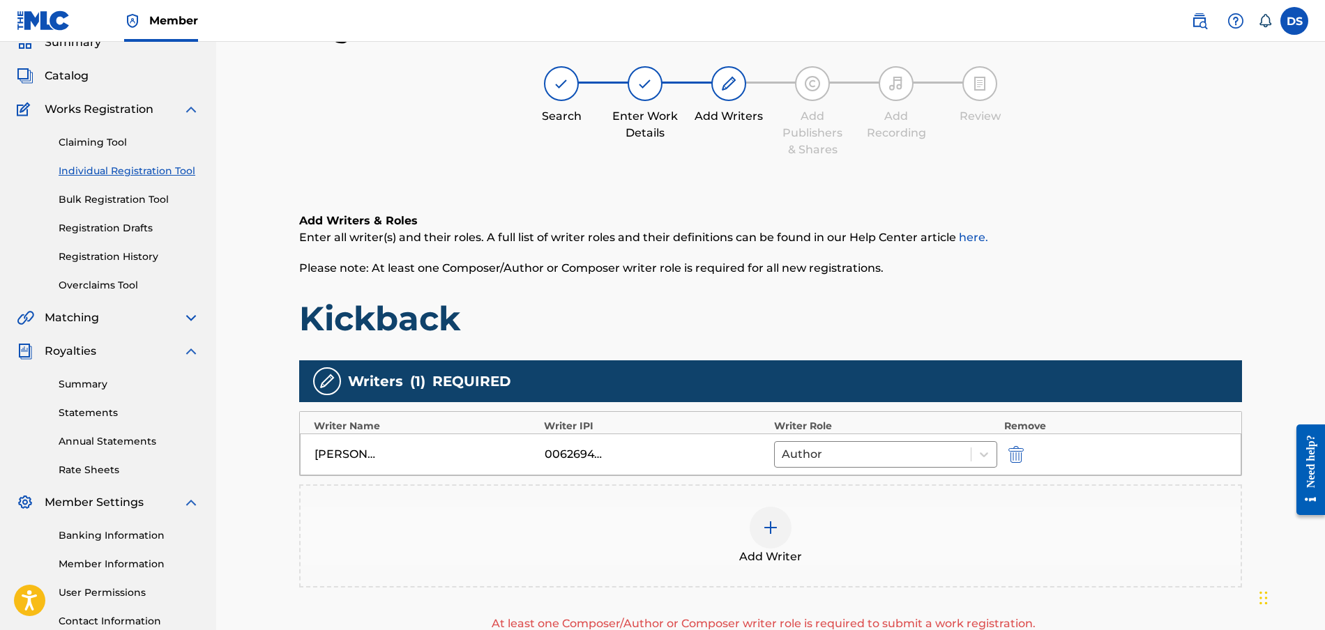
click at [766, 531] on img at bounding box center [770, 528] width 17 height 17
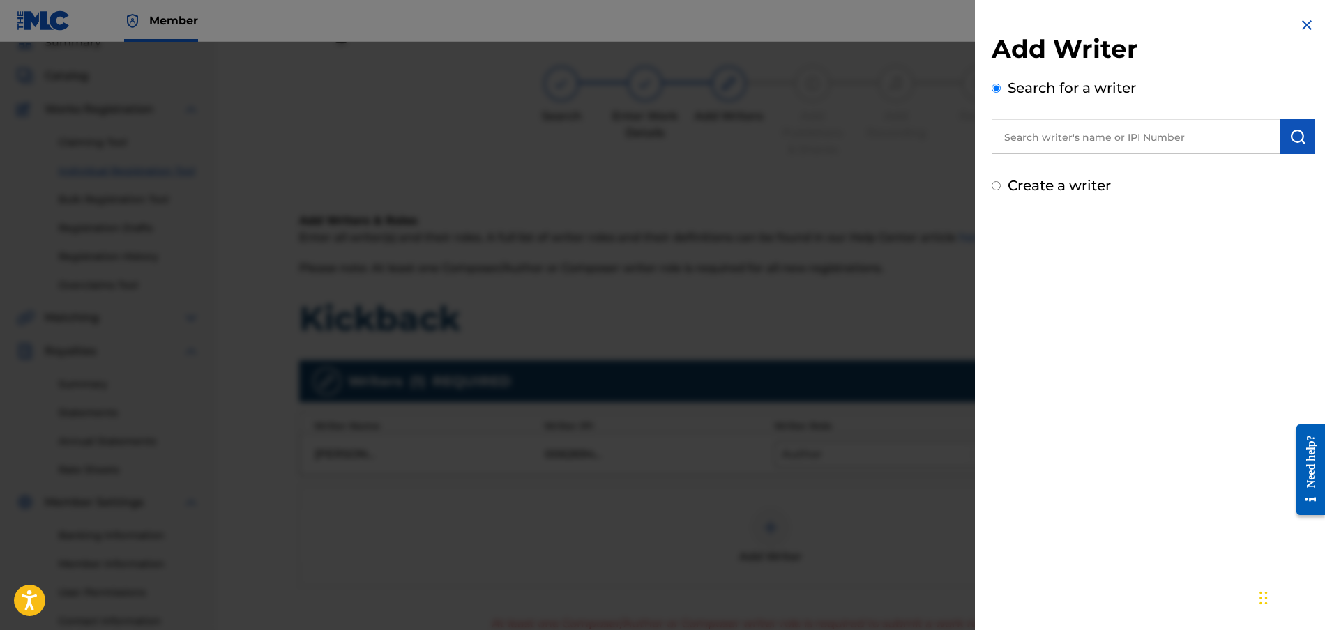
click at [1042, 144] on input "text" at bounding box center [1136, 136] width 289 height 35
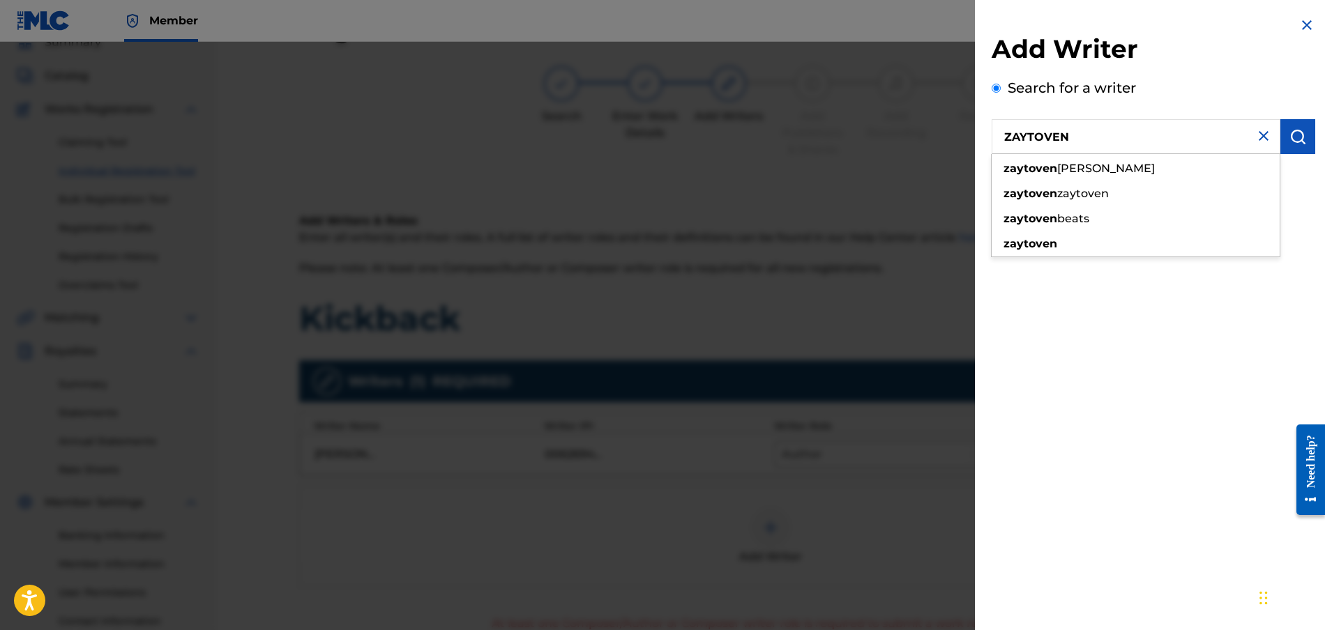
type input "ZAYTOVEN"
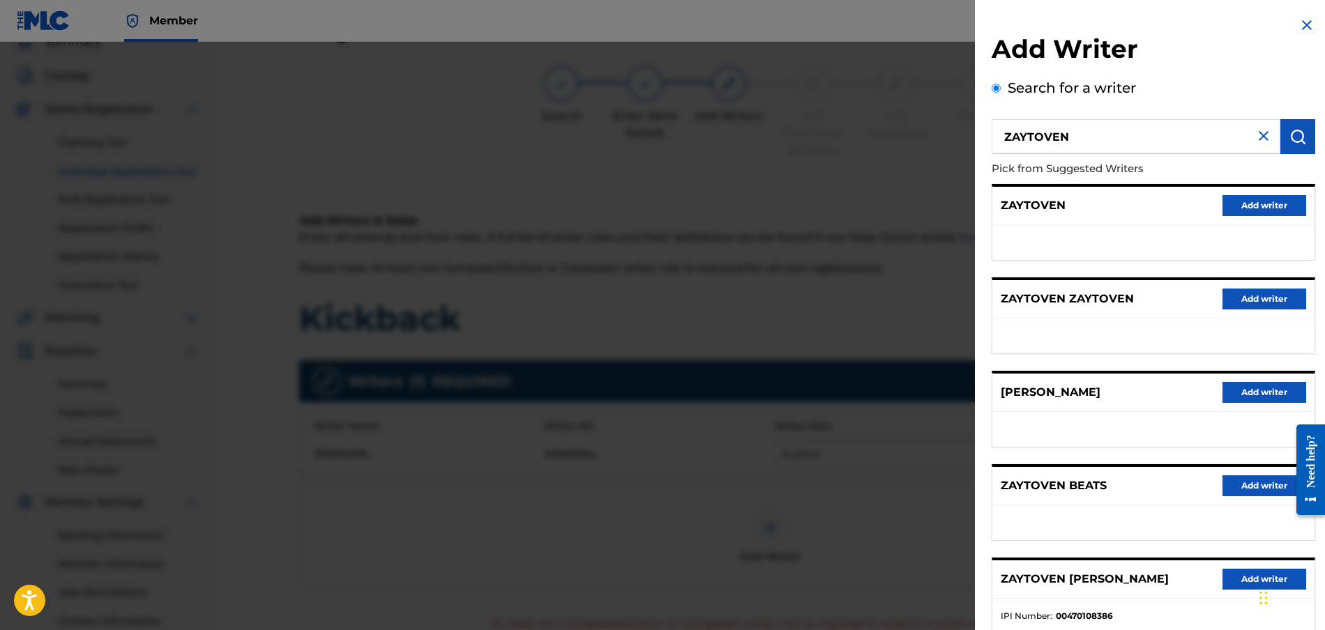
click at [1234, 575] on button "Add writer" at bounding box center [1264, 579] width 84 height 21
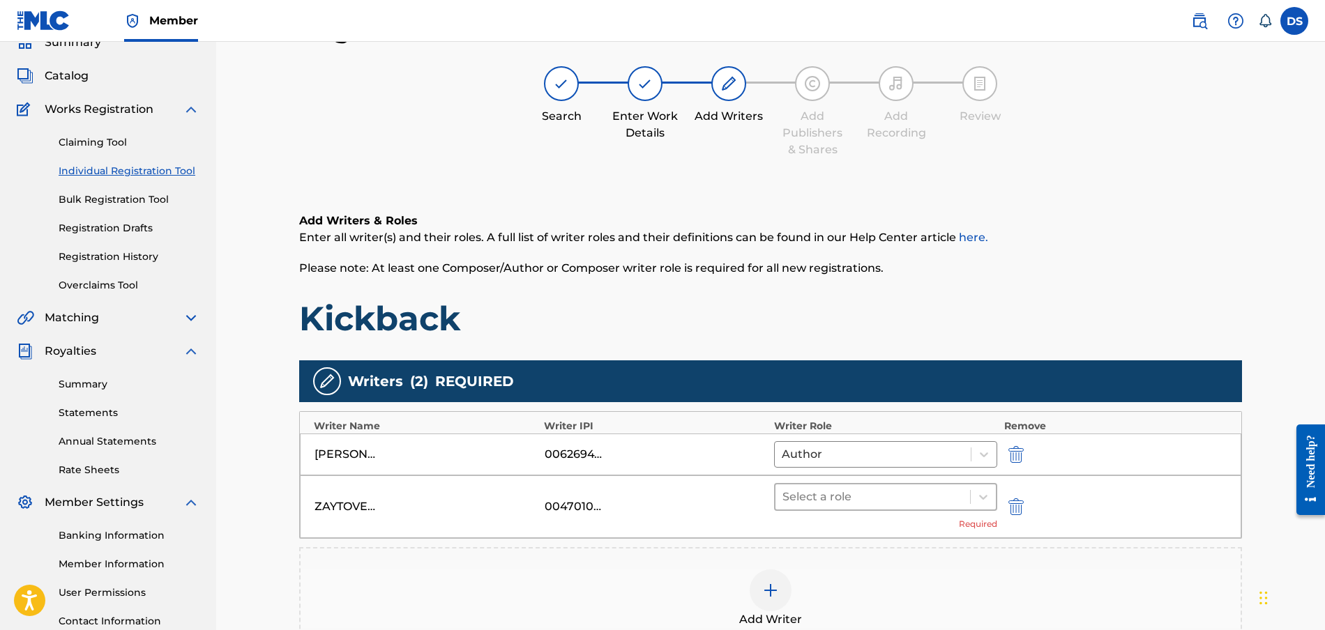
click at [810, 491] on div at bounding box center [872, 497] width 181 height 20
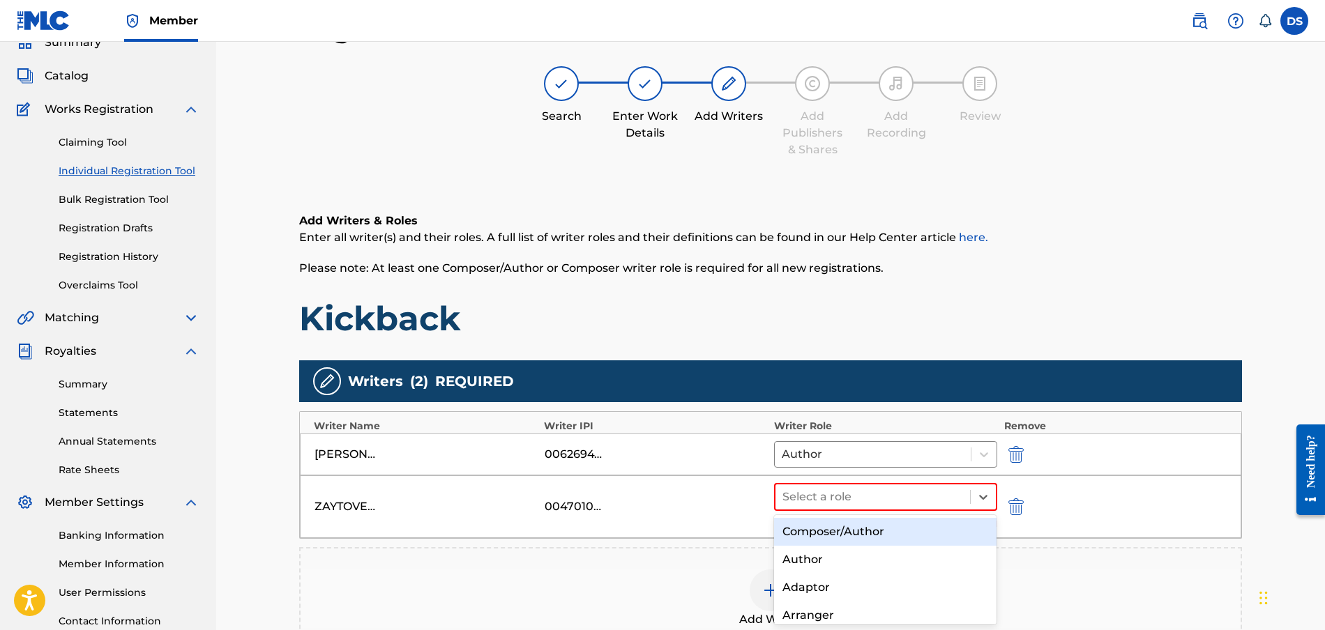
click at [809, 530] on div "Composer/Author" at bounding box center [885, 532] width 222 height 28
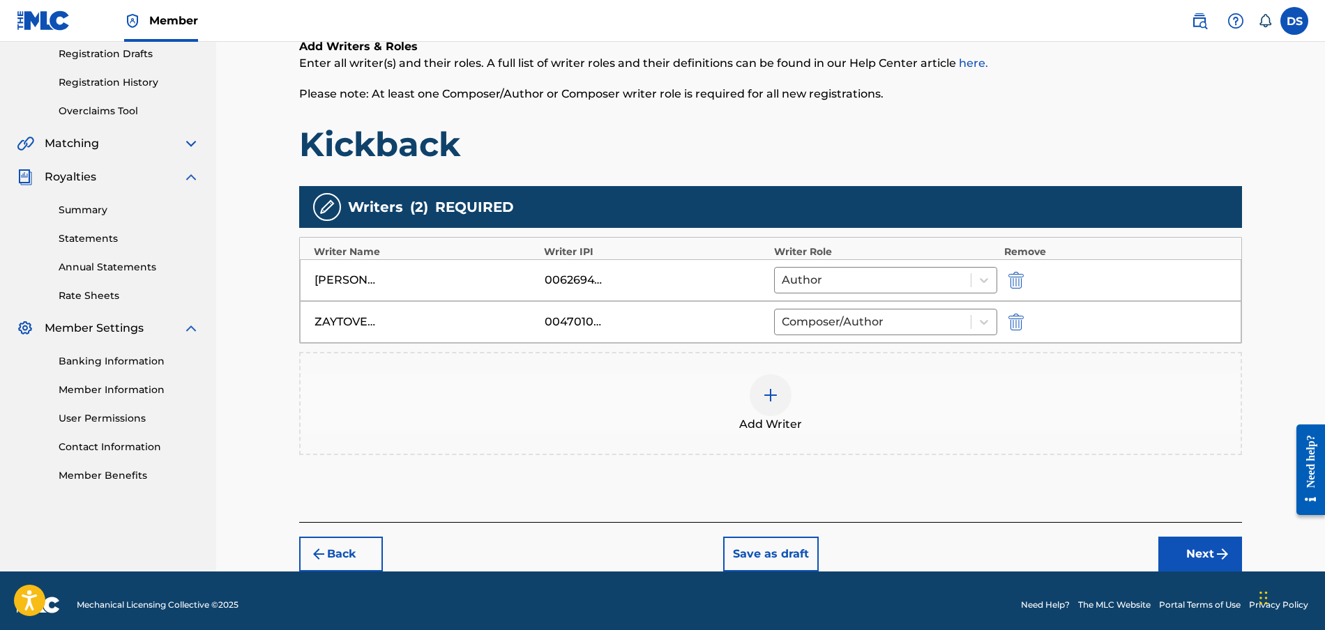
scroll to position [245, 0]
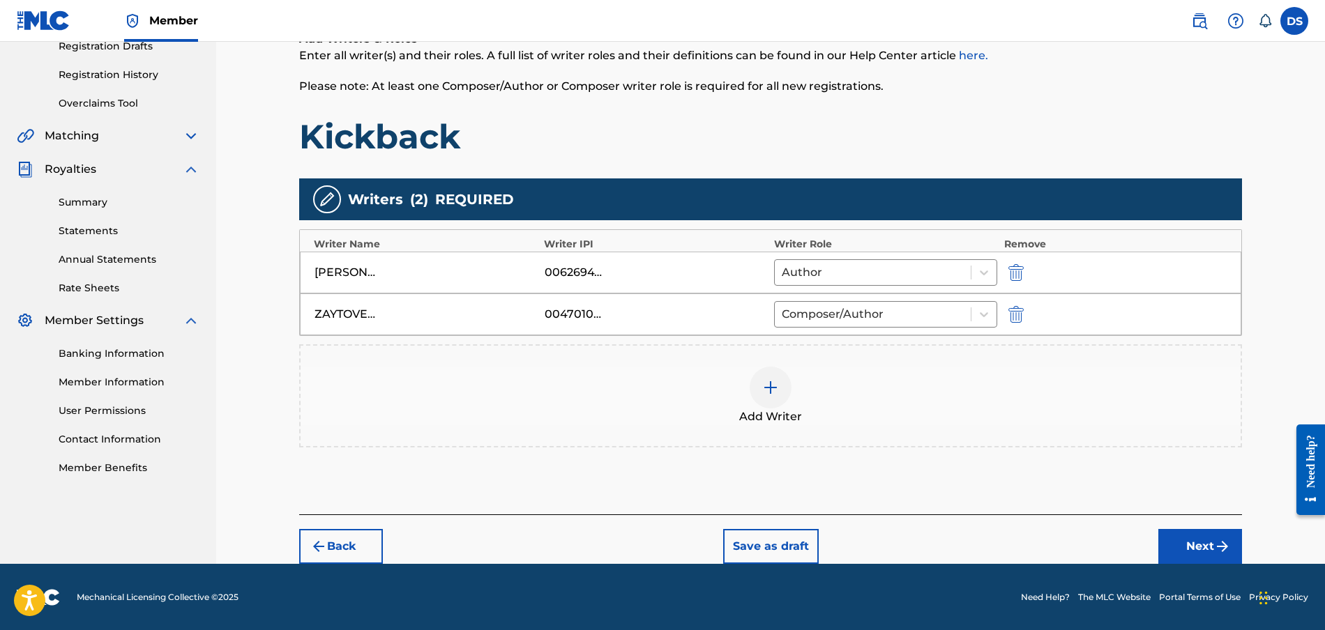
click at [579, 315] on div "00470108386" at bounding box center [576, 314] width 63 height 17
click at [1013, 312] on img "submit" at bounding box center [1015, 314] width 15 height 17
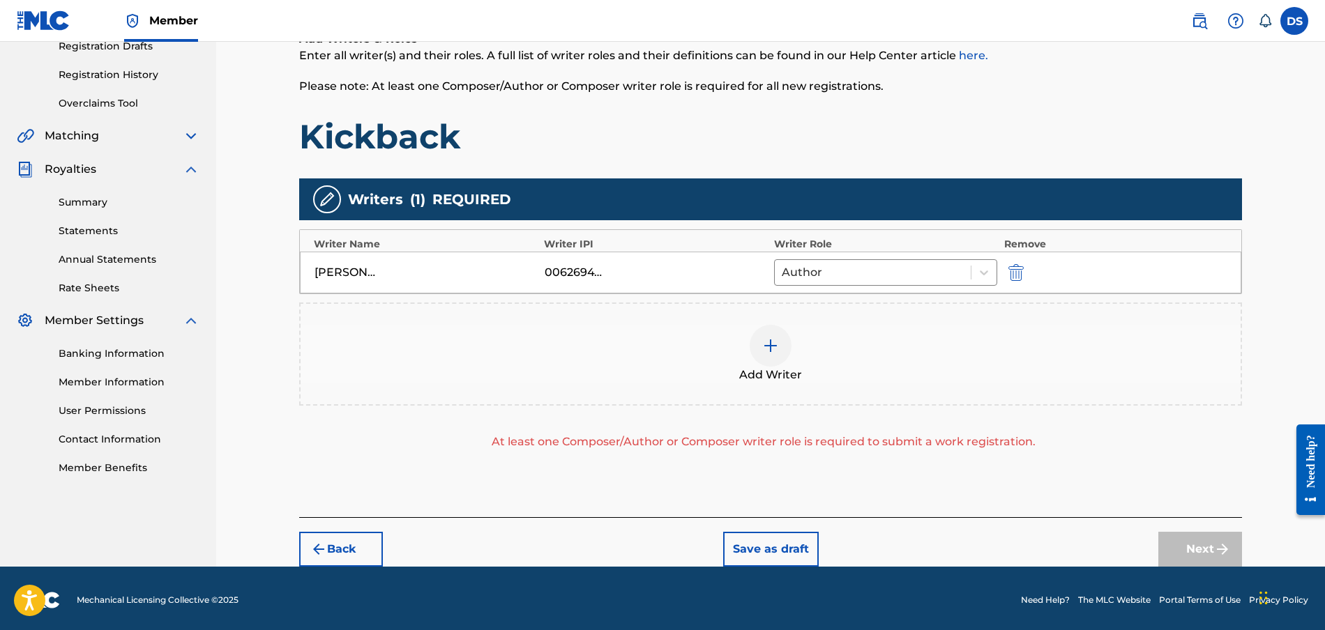
click at [772, 347] on img at bounding box center [770, 346] width 17 height 17
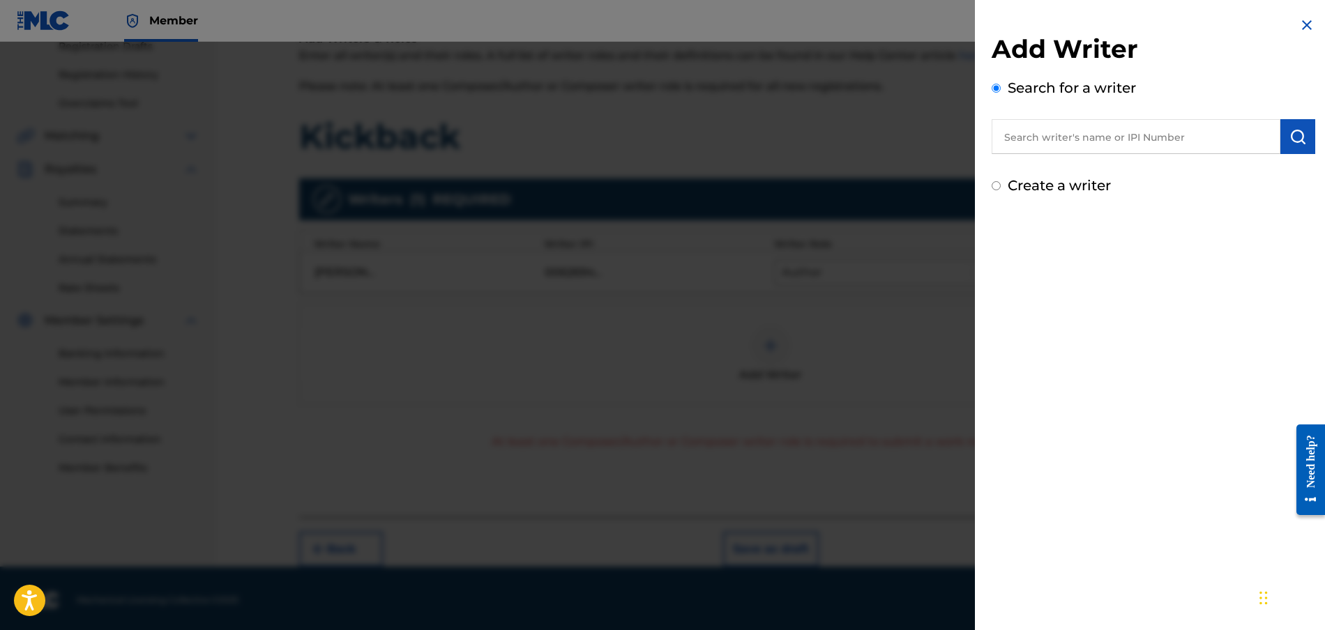
click at [1058, 135] on input "text" at bounding box center [1136, 136] width 289 height 35
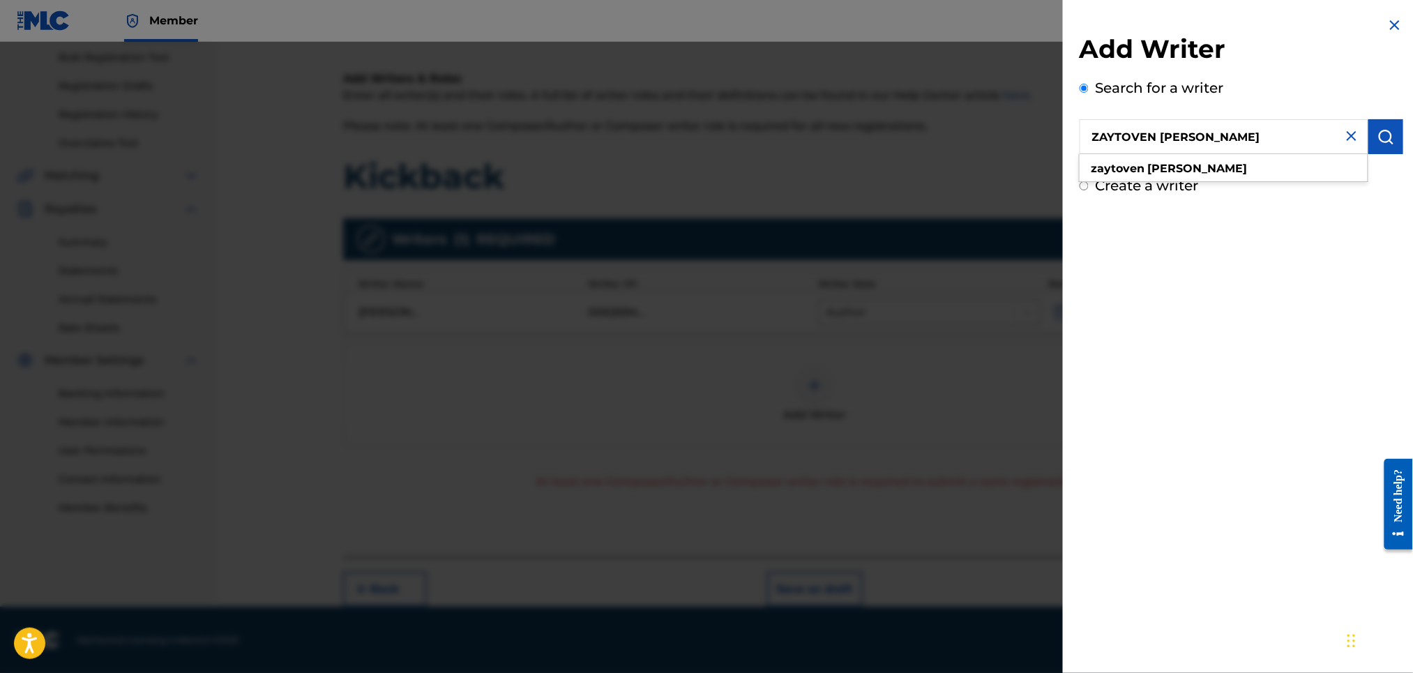
type input "ZAYTOVEN [PERSON_NAME]"
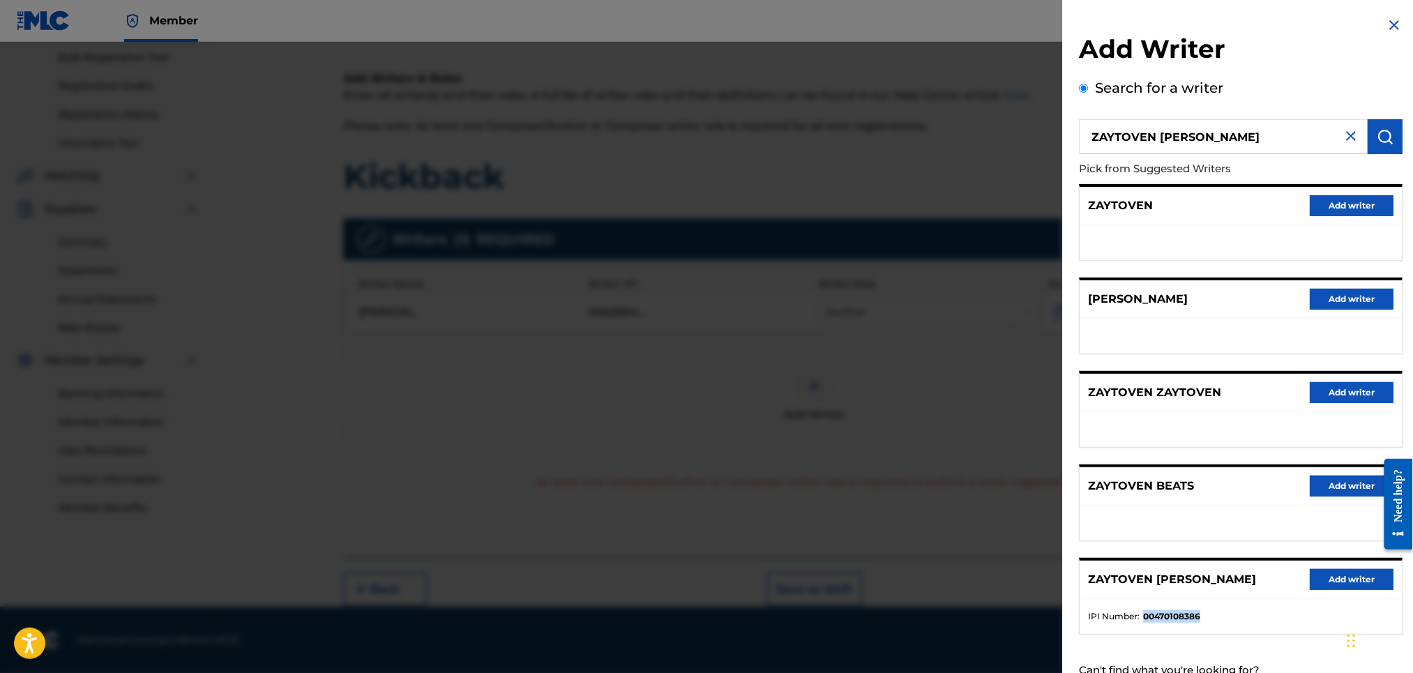
drag, startPoint x: 1204, startPoint y: 612, endPoint x: 1140, endPoint y: 618, distance: 63.8
click at [1140, 618] on li "IPI Number : 00470108386" at bounding box center [1241, 616] width 305 height 13
copy li "00470108386"
click at [1341, 573] on button "Add writer" at bounding box center [1352, 579] width 84 height 21
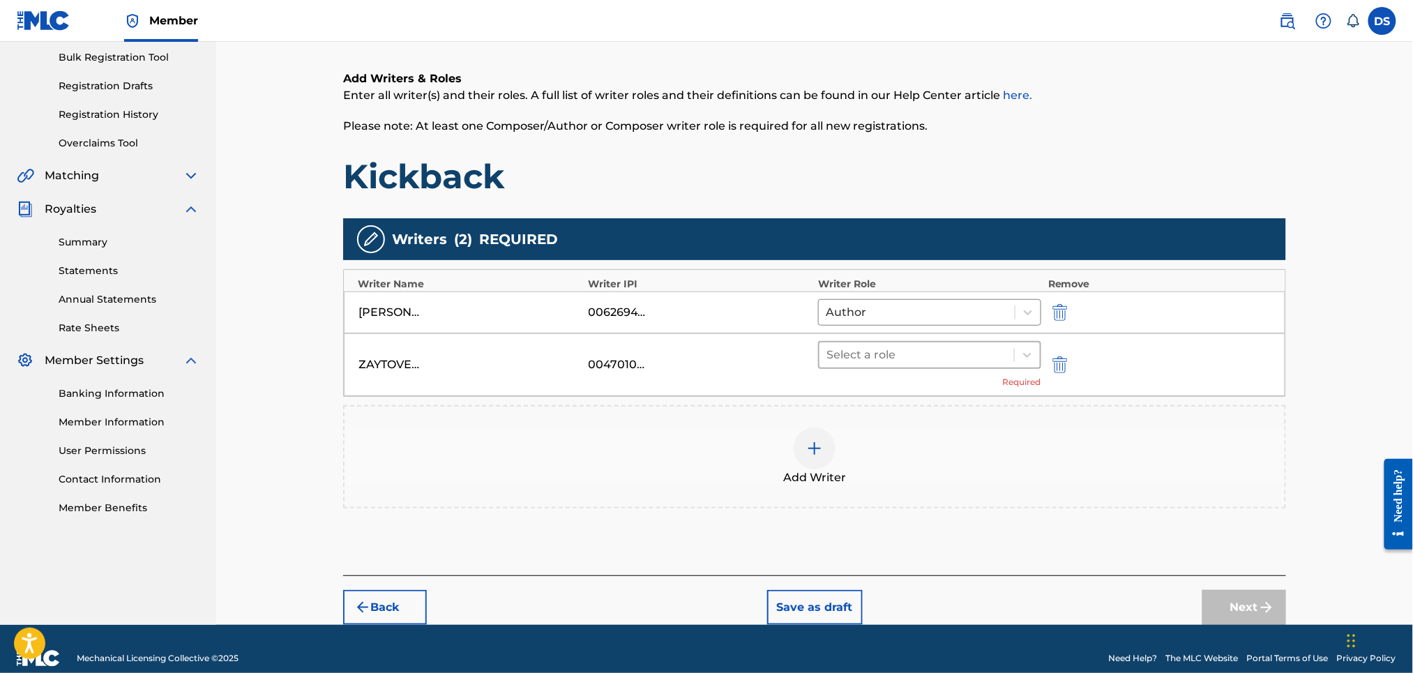
click at [953, 353] on div at bounding box center [916, 355] width 181 height 20
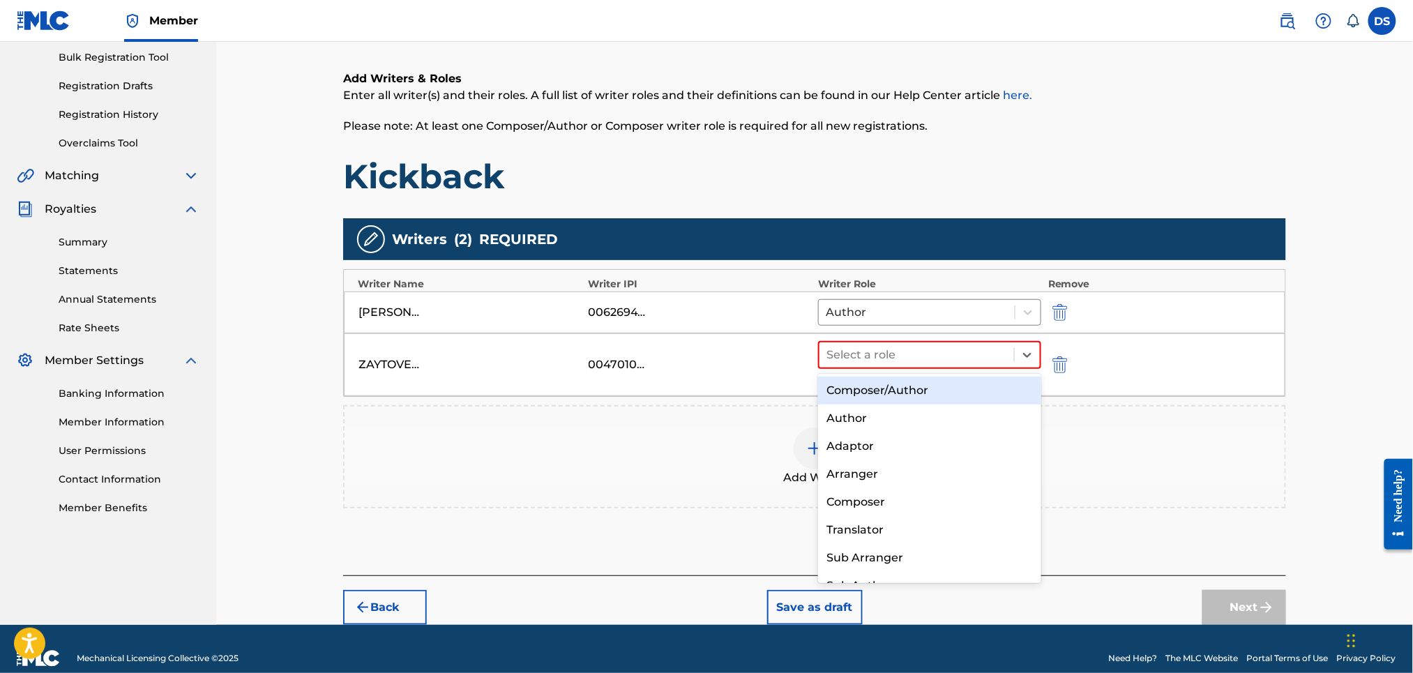
click at [900, 384] on div "Composer/Author" at bounding box center [929, 391] width 222 height 28
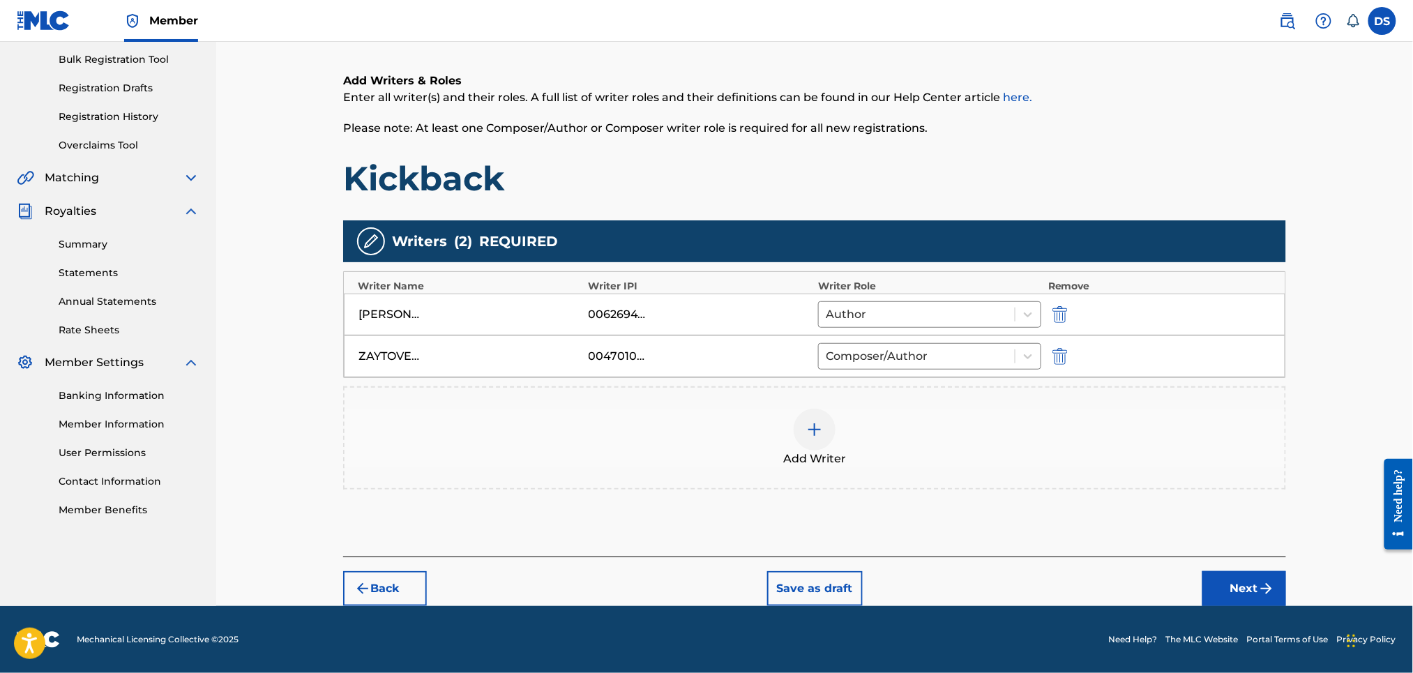
scroll to position [204, 0]
click at [1239, 591] on button "Next" at bounding box center [1244, 588] width 84 height 35
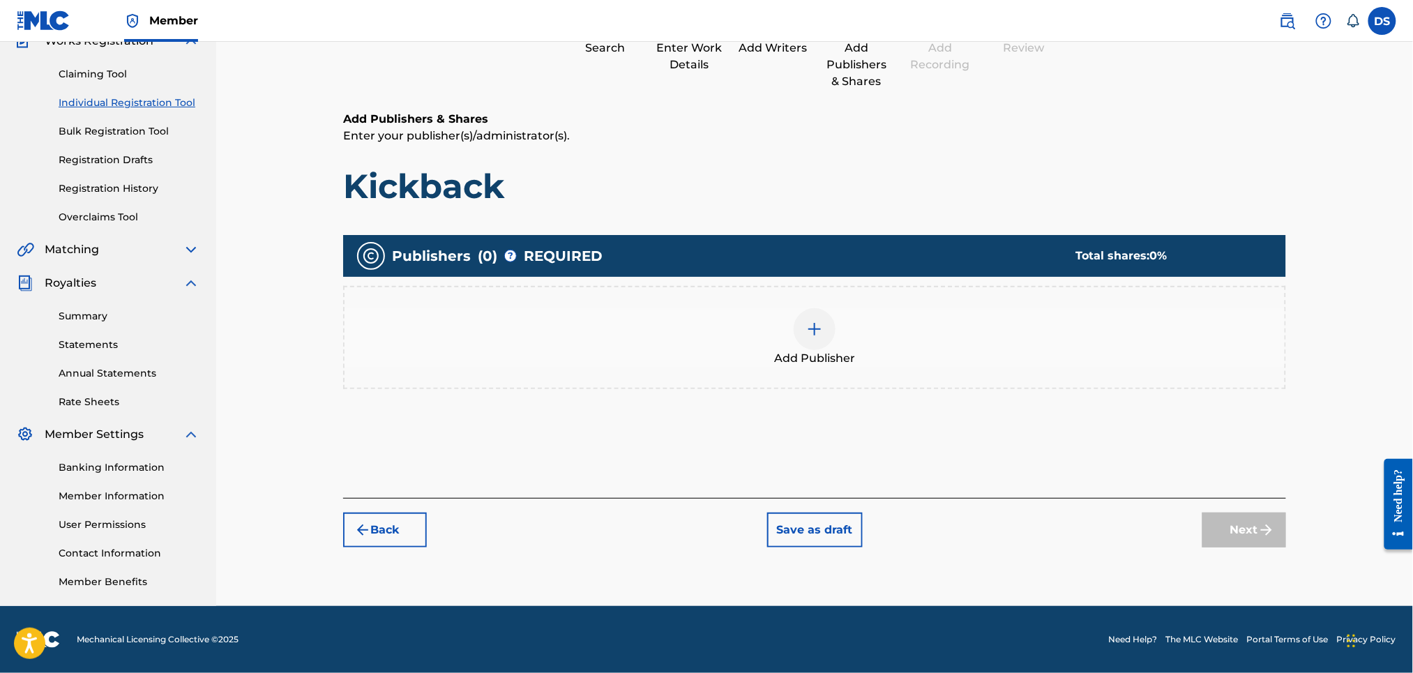
scroll to position [63, 0]
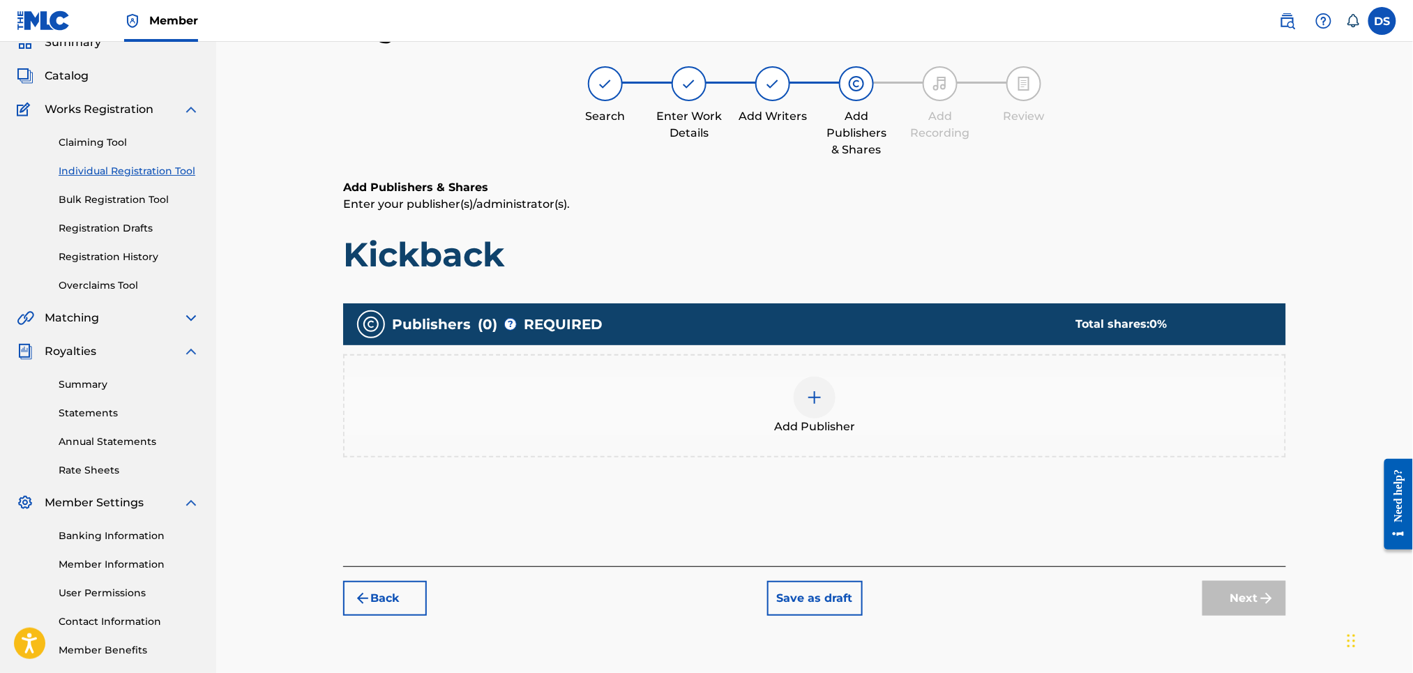
click at [812, 392] on img at bounding box center [814, 397] width 17 height 17
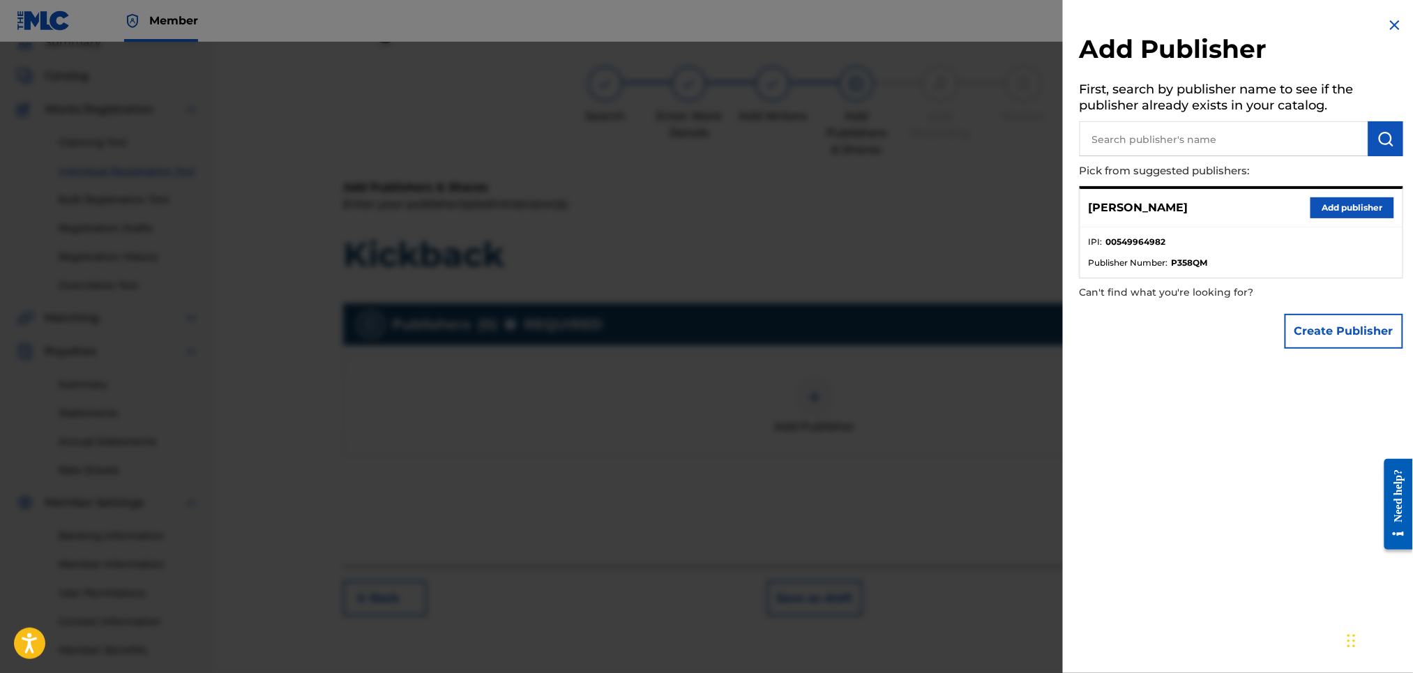
click at [1363, 205] on button "Add publisher" at bounding box center [1352, 207] width 84 height 21
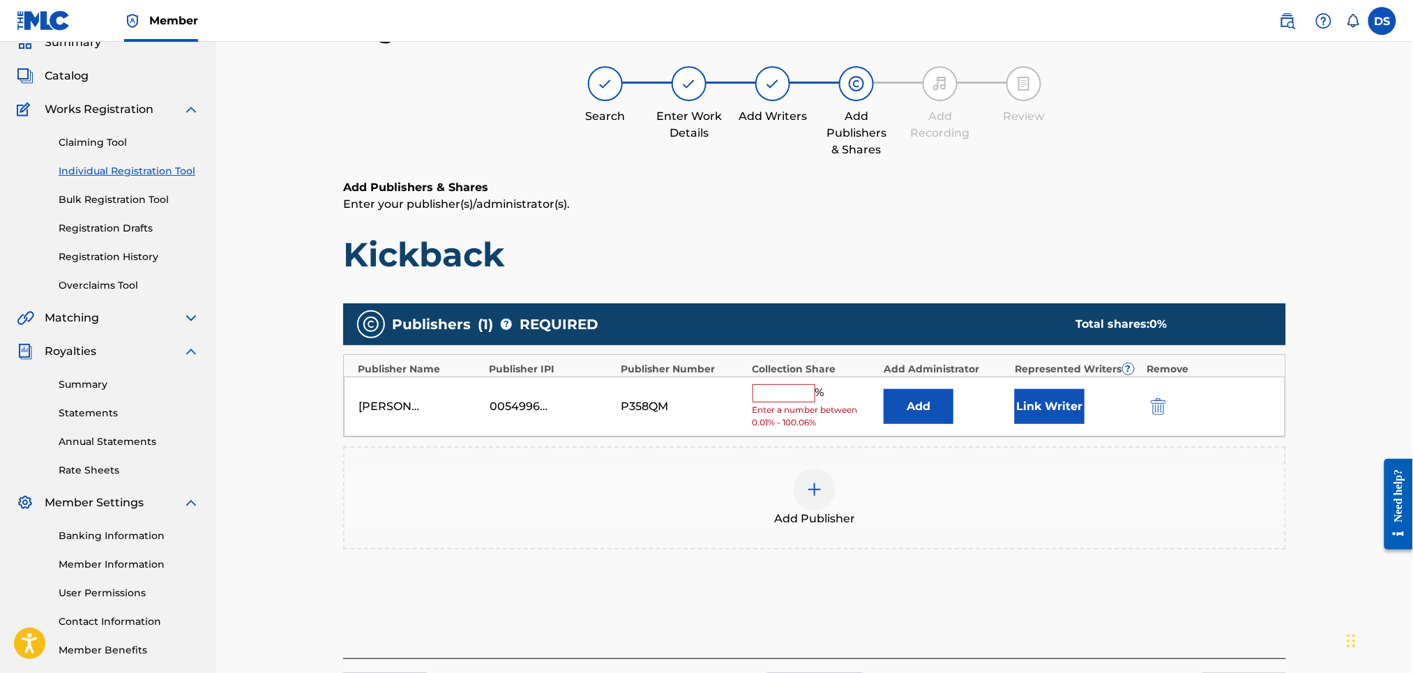
click at [753, 391] on input "text" at bounding box center [783, 393] width 63 height 18
type input "50"
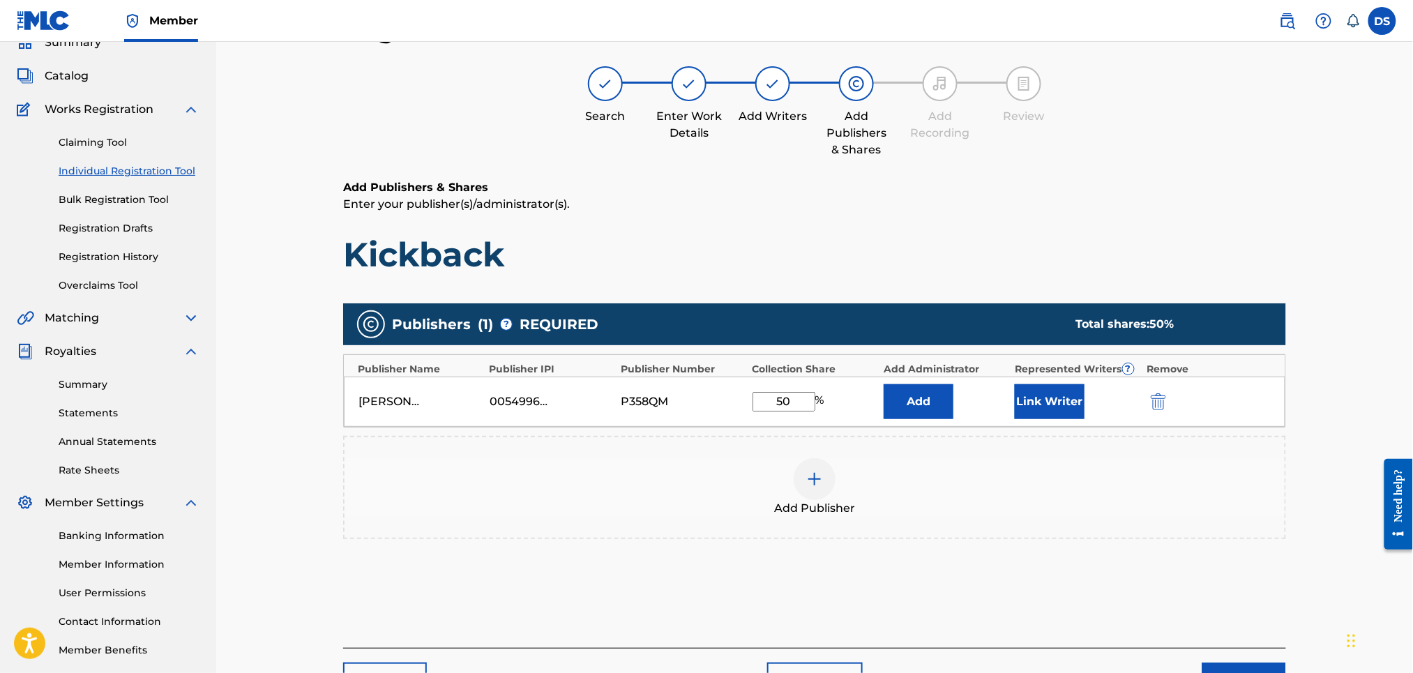
click at [1032, 397] on button "Link Writer" at bounding box center [1050, 401] width 70 height 35
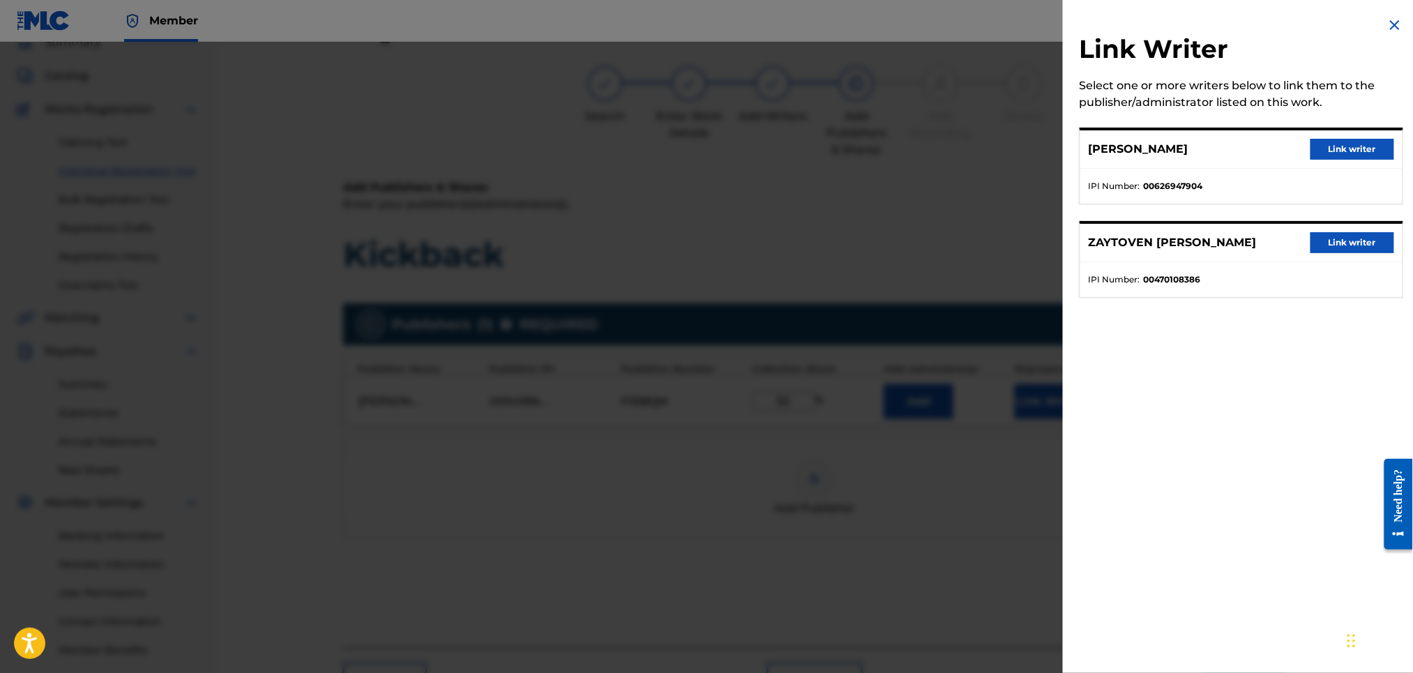
click at [1347, 144] on button "Link writer" at bounding box center [1352, 149] width 84 height 21
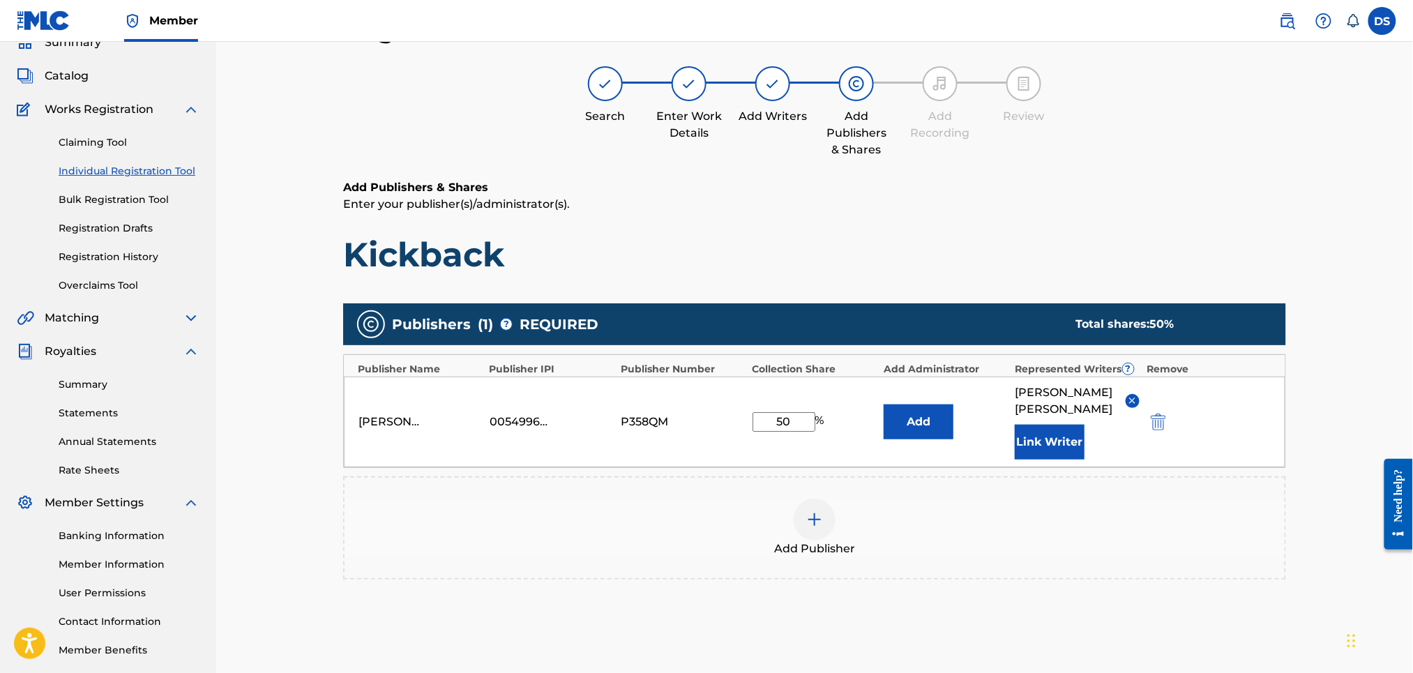
click at [818, 515] on div at bounding box center [815, 520] width 42 height 42
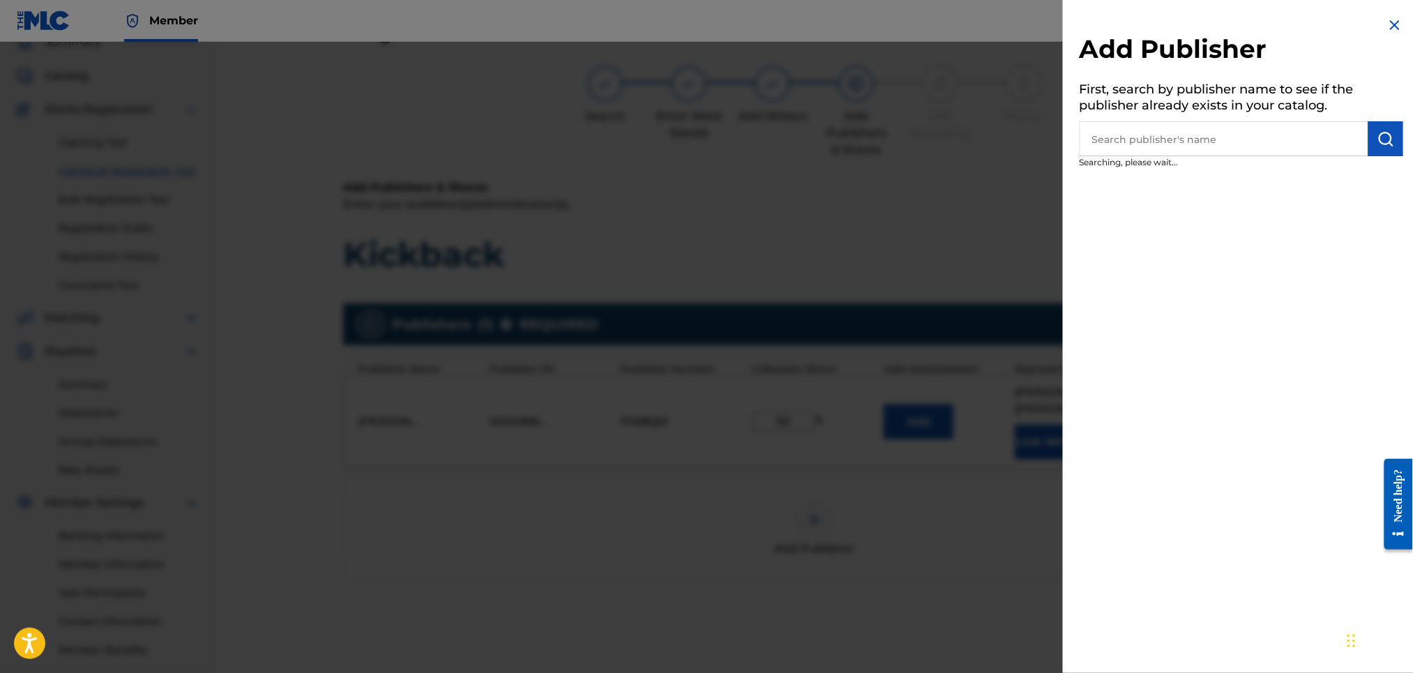
click at [1118, 146] on input "text" at bounding box center [1224, 138] width 289 height 35
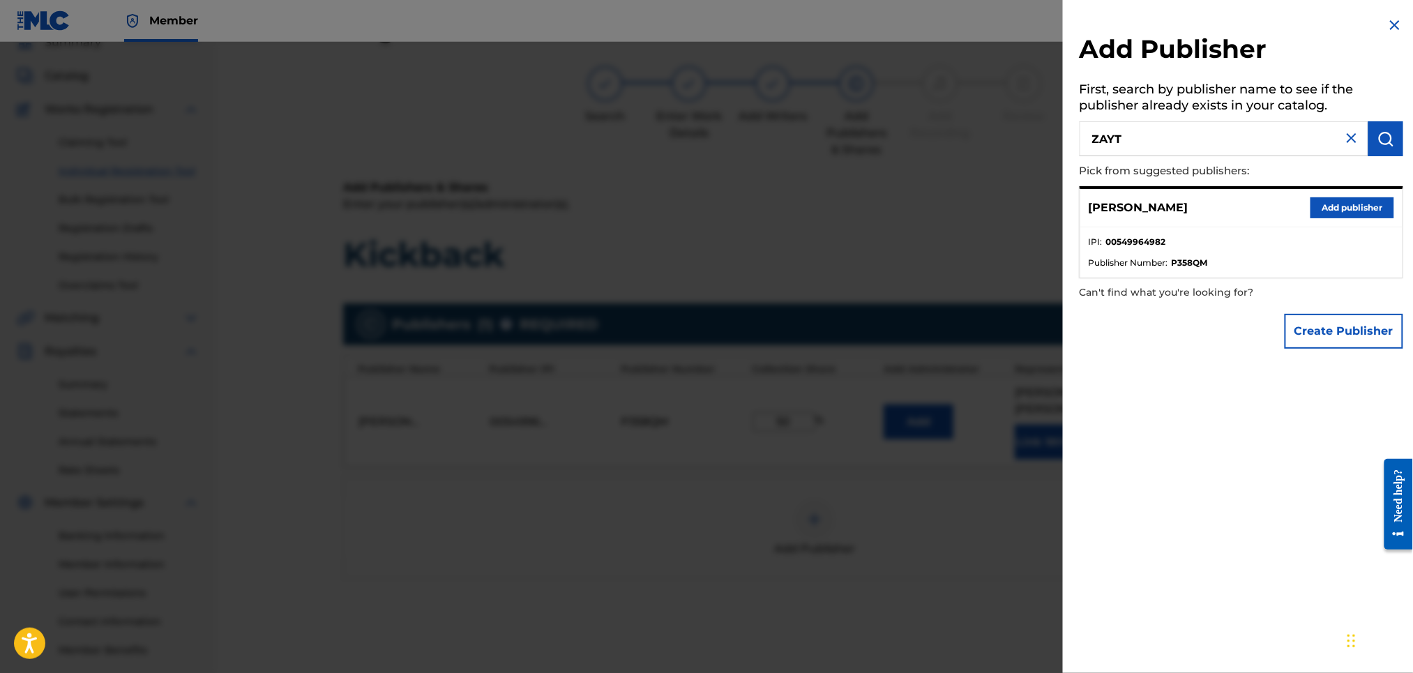
type input "ZAYT"
click at [1334, 340] on button "Create Publisher" at bounding box center [1344, 331] width 119 height 35
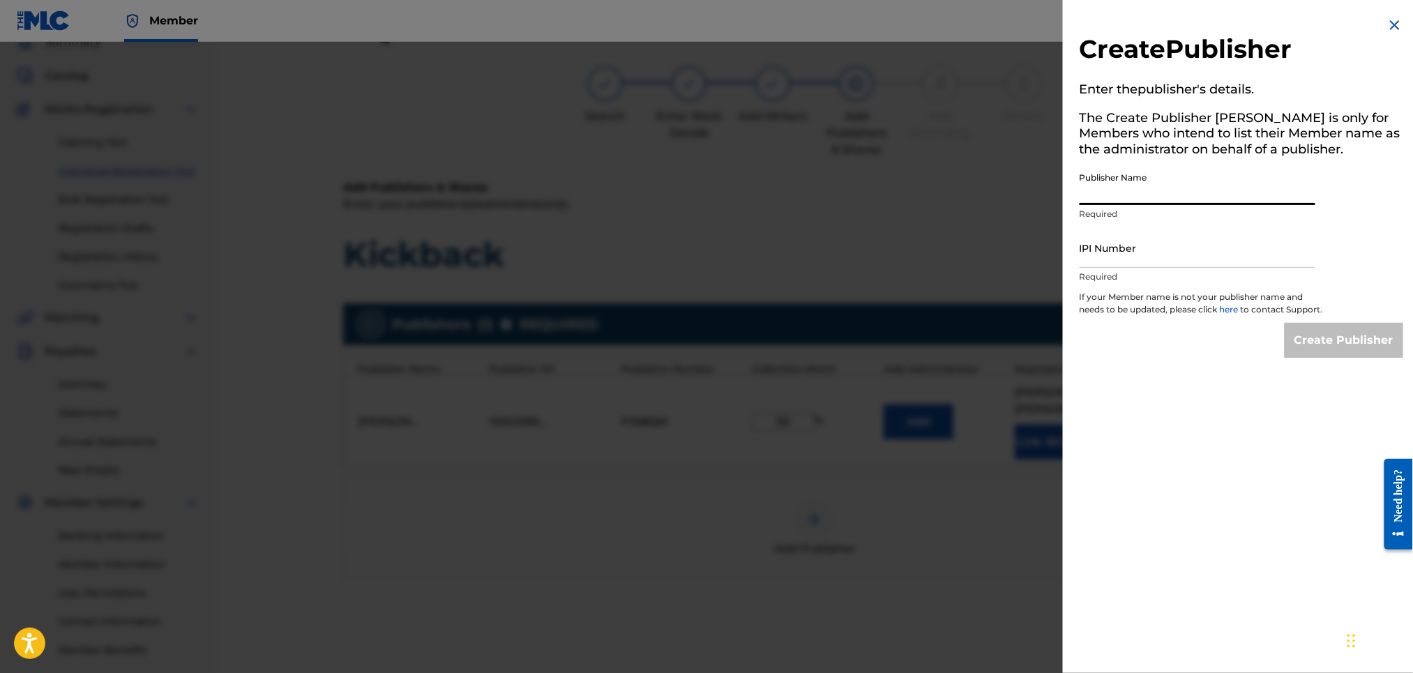
click at [1105, 195] on input "Publisher Name" at bounding box center [1198, 185] width 236 height 40
type input "ZAYTOVEN GLOBAL"
click at [1146, 253] on input "IPI Number" at bounding box center [1198, 248] width 236 height 40
paste input "00470108386"
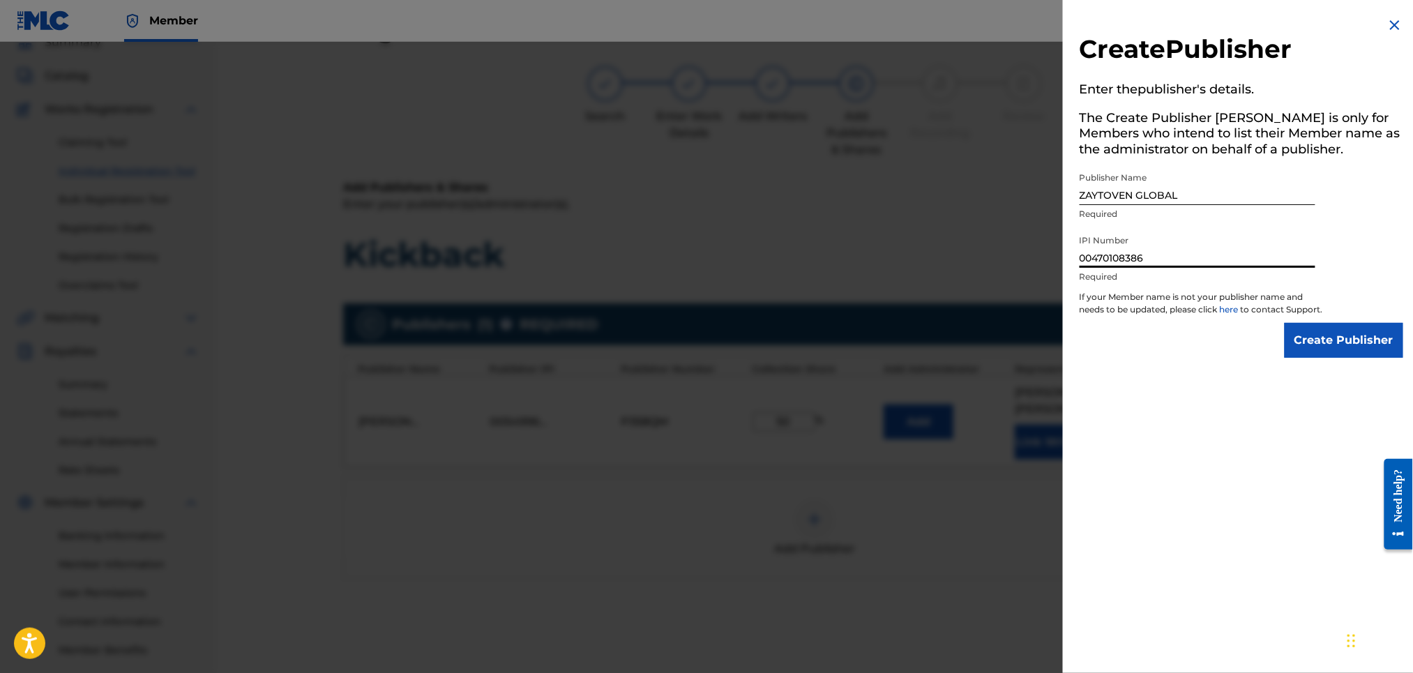
type input "00470108386"
click at [1319, 345] on input "Create Publisher" at bounding box center [1344, 340] width 119 height 35
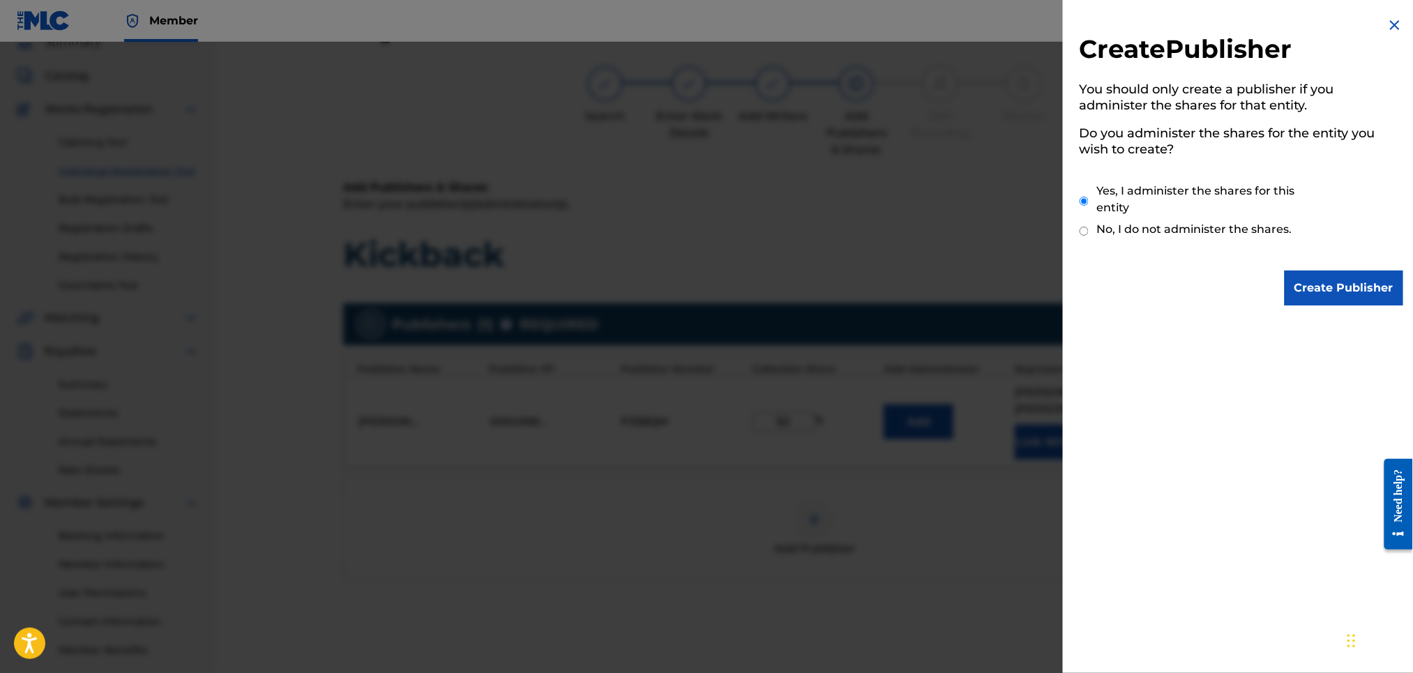
click at [1311, 291] on input "Create Publisher" at bounding box center [1344, 288] width 119 height 35
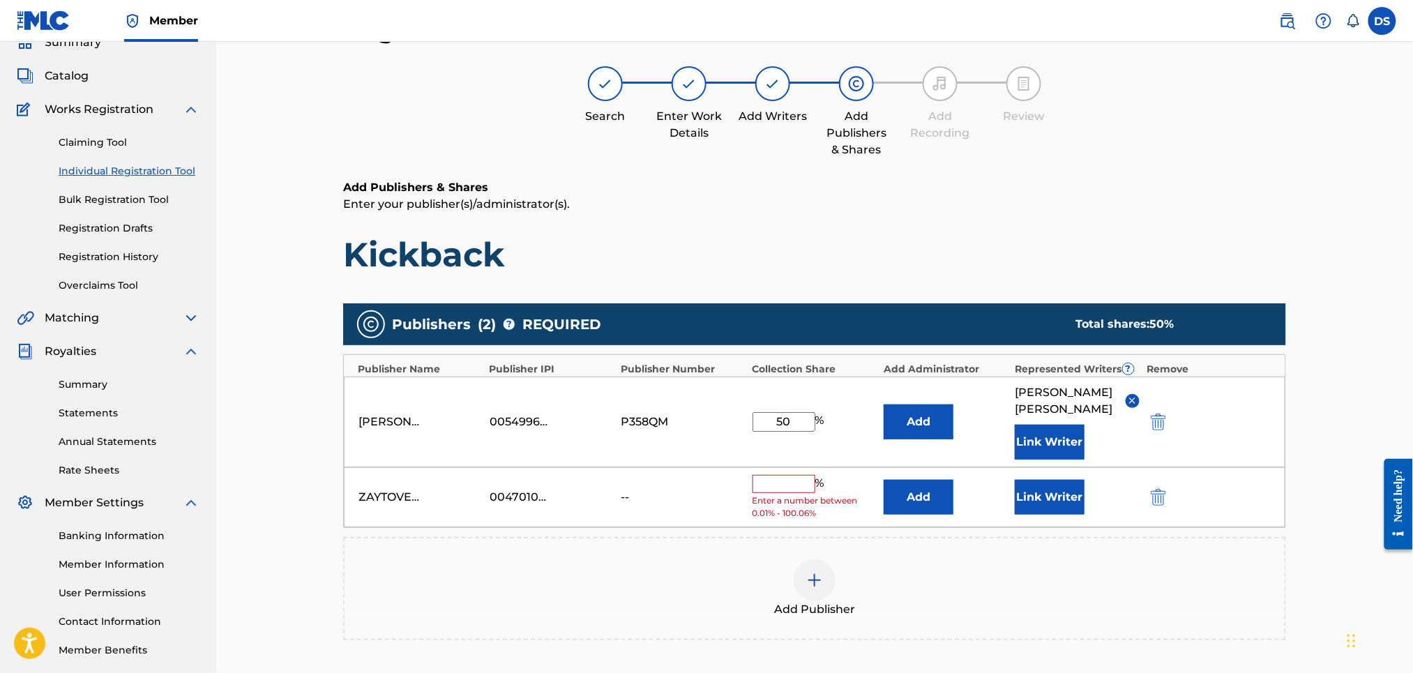
click at [783, 475] on input "text" at bounding box center [783, 484] width 63 height 18
type input "50"
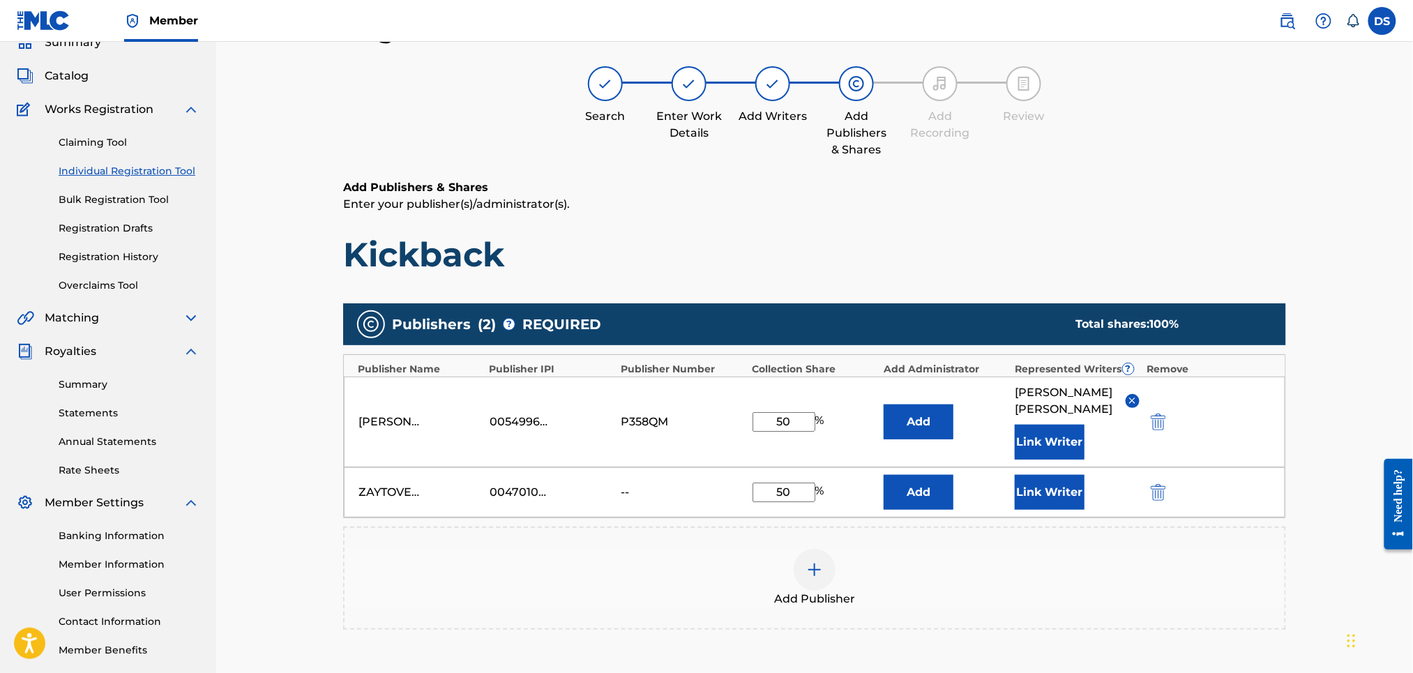
click at [1052, 626] on div "Publishers ( 2 ) ? REQUIRED Total shares: 100 % Publisher Name Publisher IPI Pu…" at bounding box center [814, 473] width 943 height 340
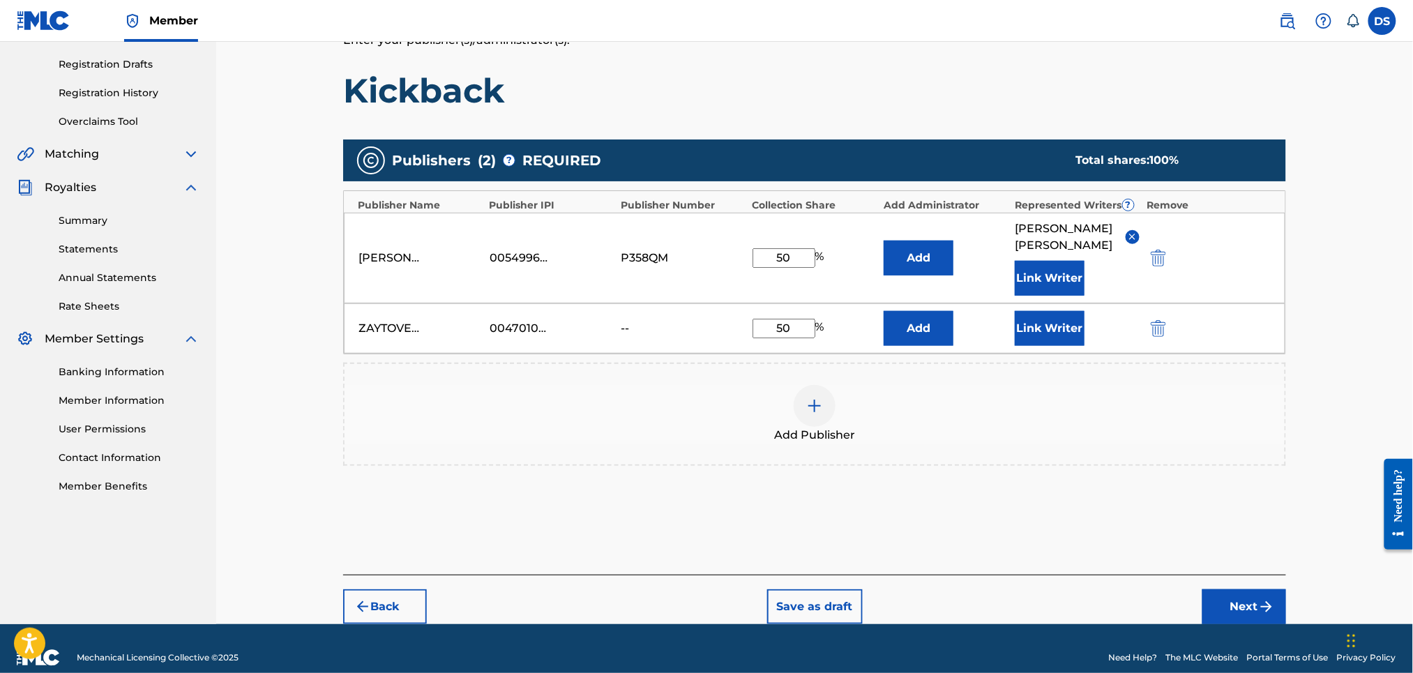
scroll to position [227, 0]
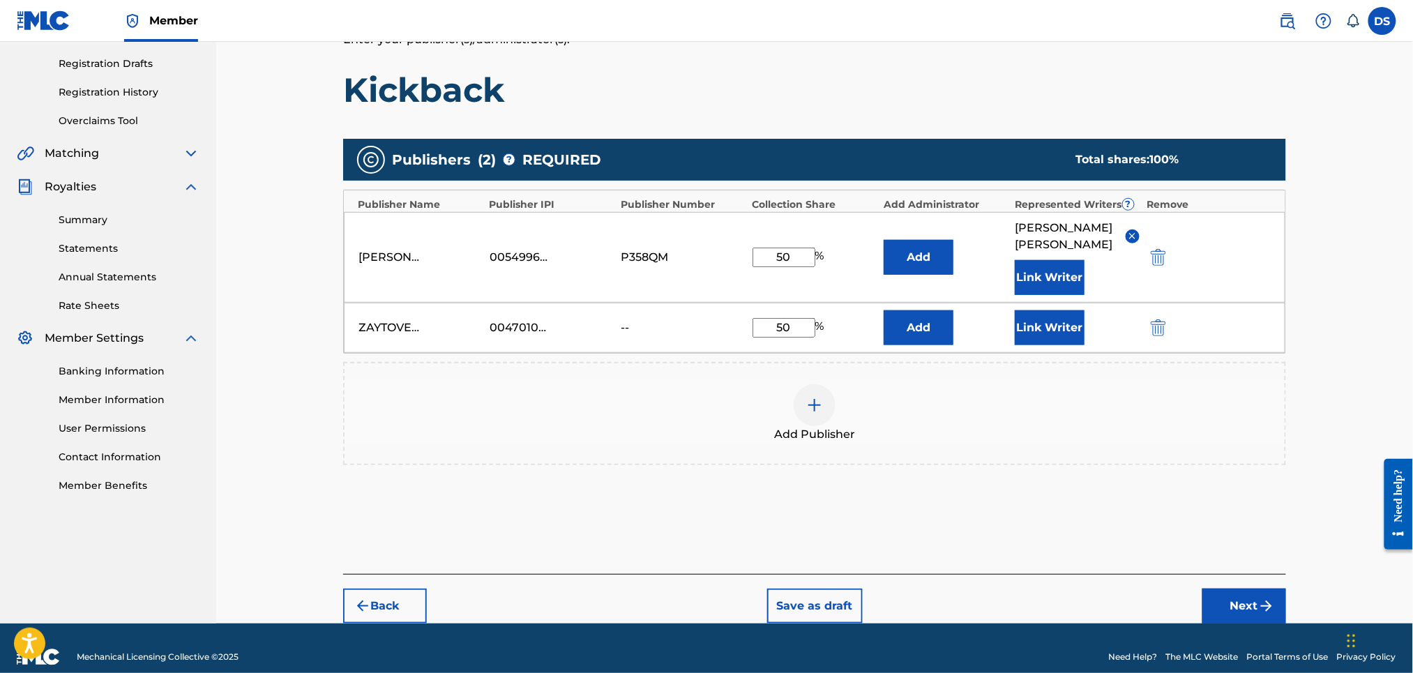
click at [1045, 310] on button "Link Writer" at bounding box center [1050, 327] width 70 height 35
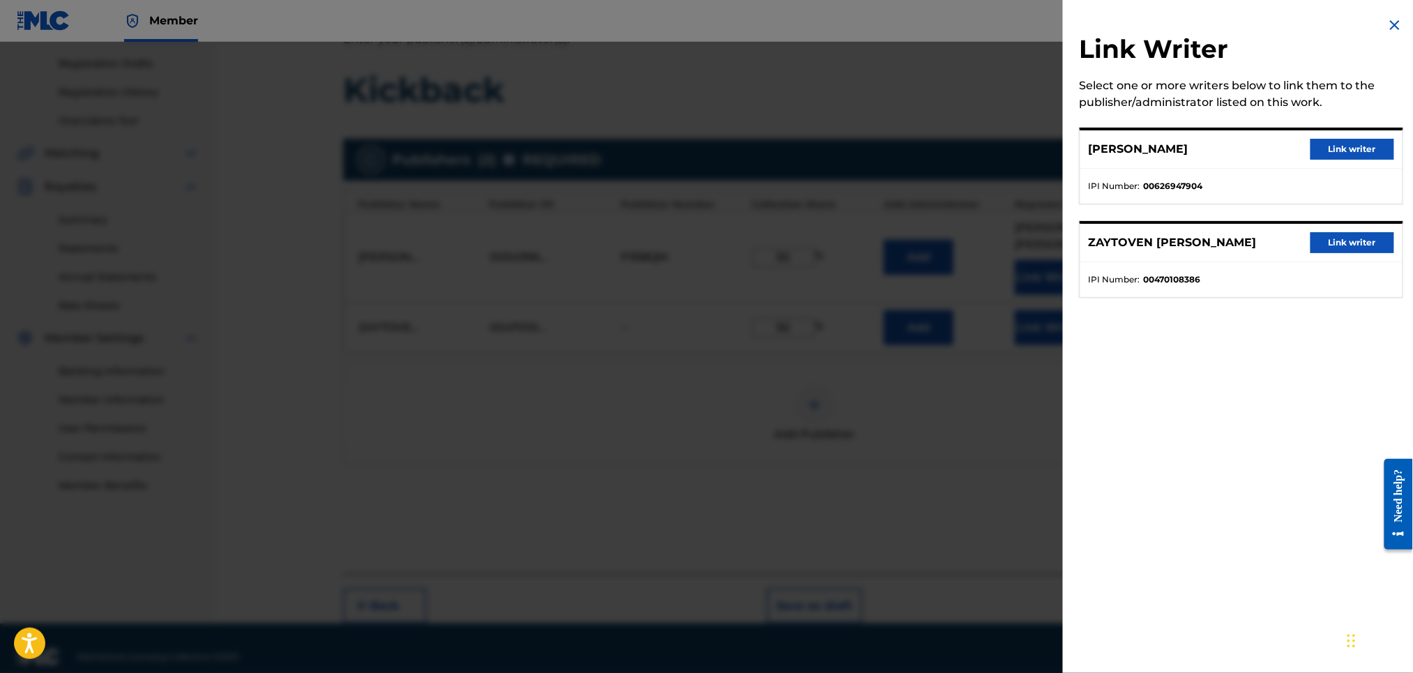
click at [1345, 237] on button "Link writer" at bounding box center [1352, 242] width 84 height 21
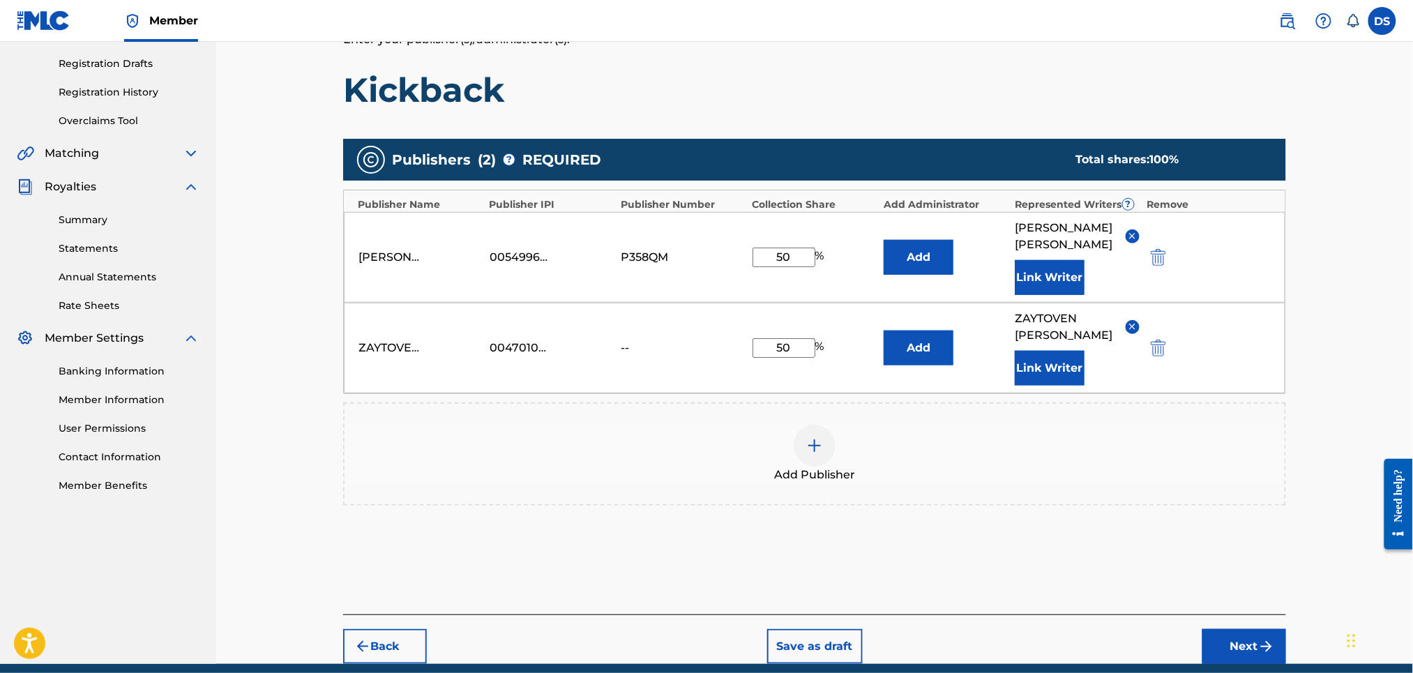
click at [1242, 630] on button "Next" at bounding box center [1244, 646] width 84 height 35
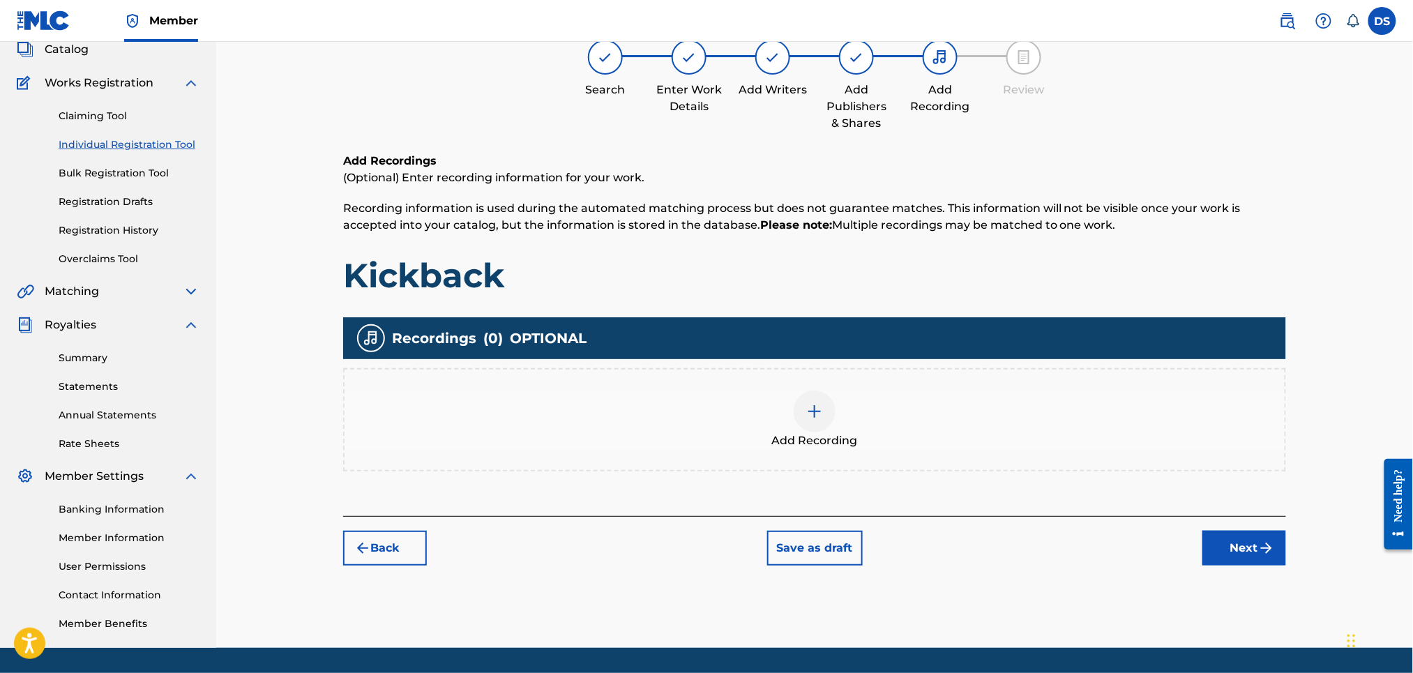
scroll to position [63, 0]
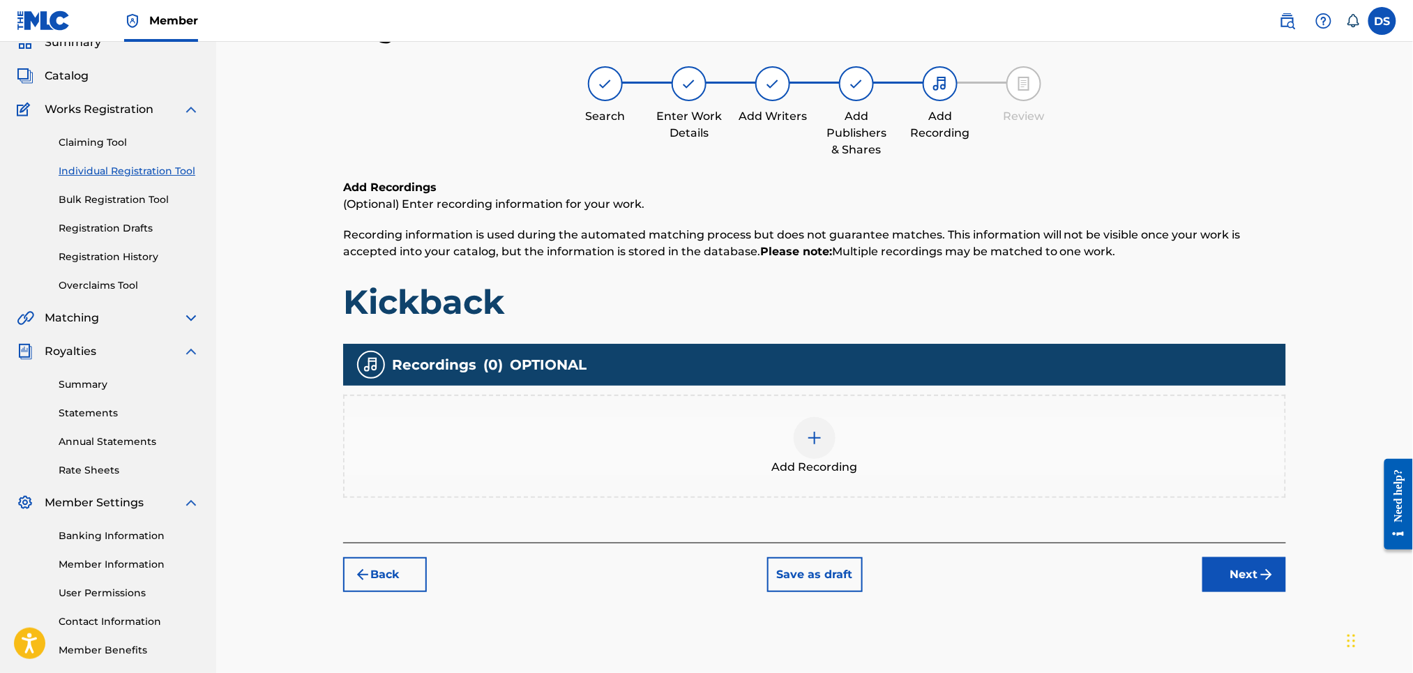
click at [808, 430] on img at bounding box center [814, 438] width 17 height 17
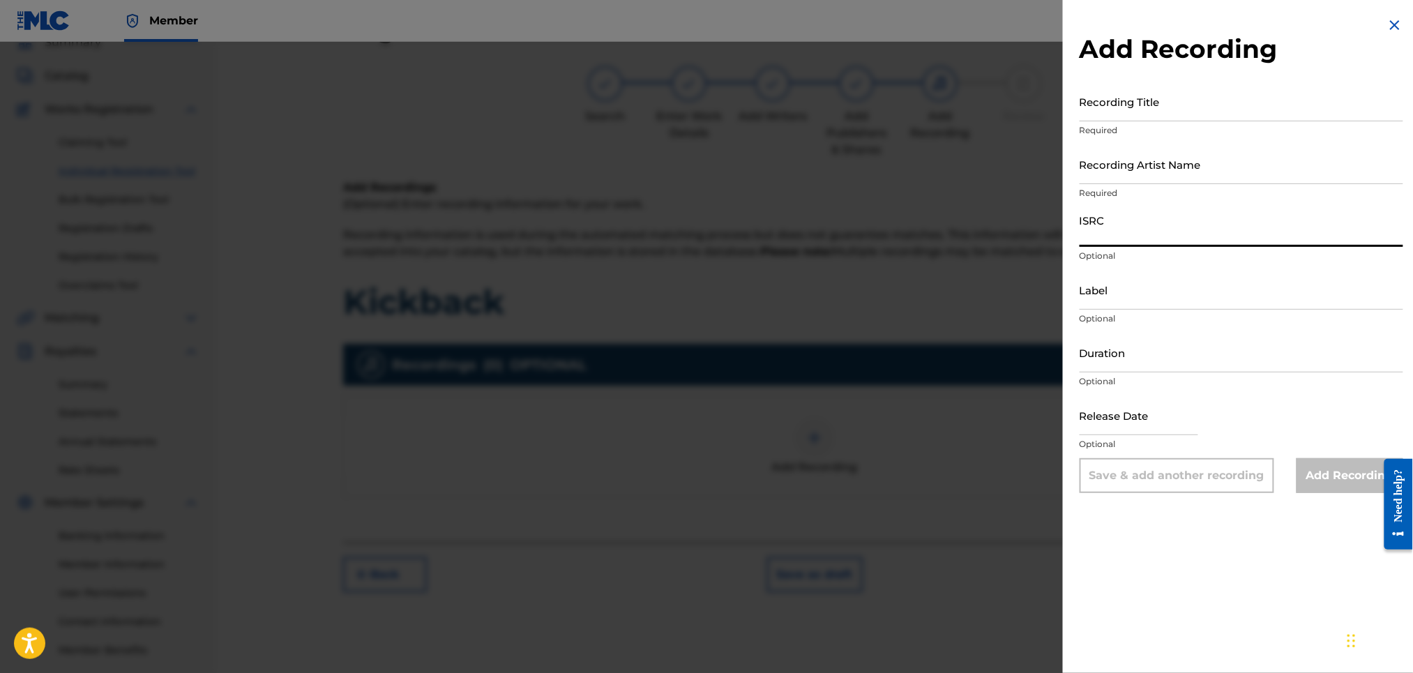
click at [1100, 245] on input "ISRC" at bounding box center [1242, 227] width 324 height 40
paste input "00470108386"
type input "0"
click at [1163, 177] on input "Recording Artist Name" at bounding box center [1242, 164] width 324 height 40
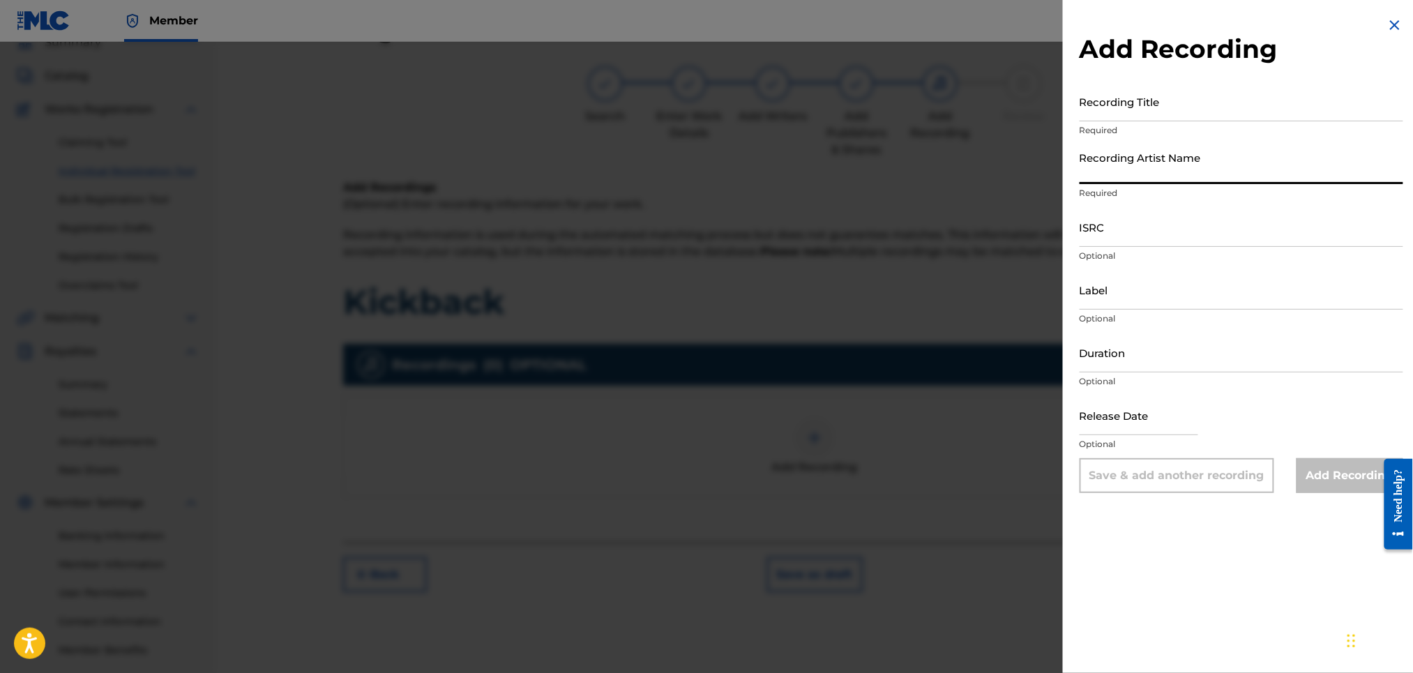
type input "RICH PRICK [PERSON_NAME]"
click at [1112, 105] on input "Recording Title" at bounding box center [1242, 102] width 324 height 40
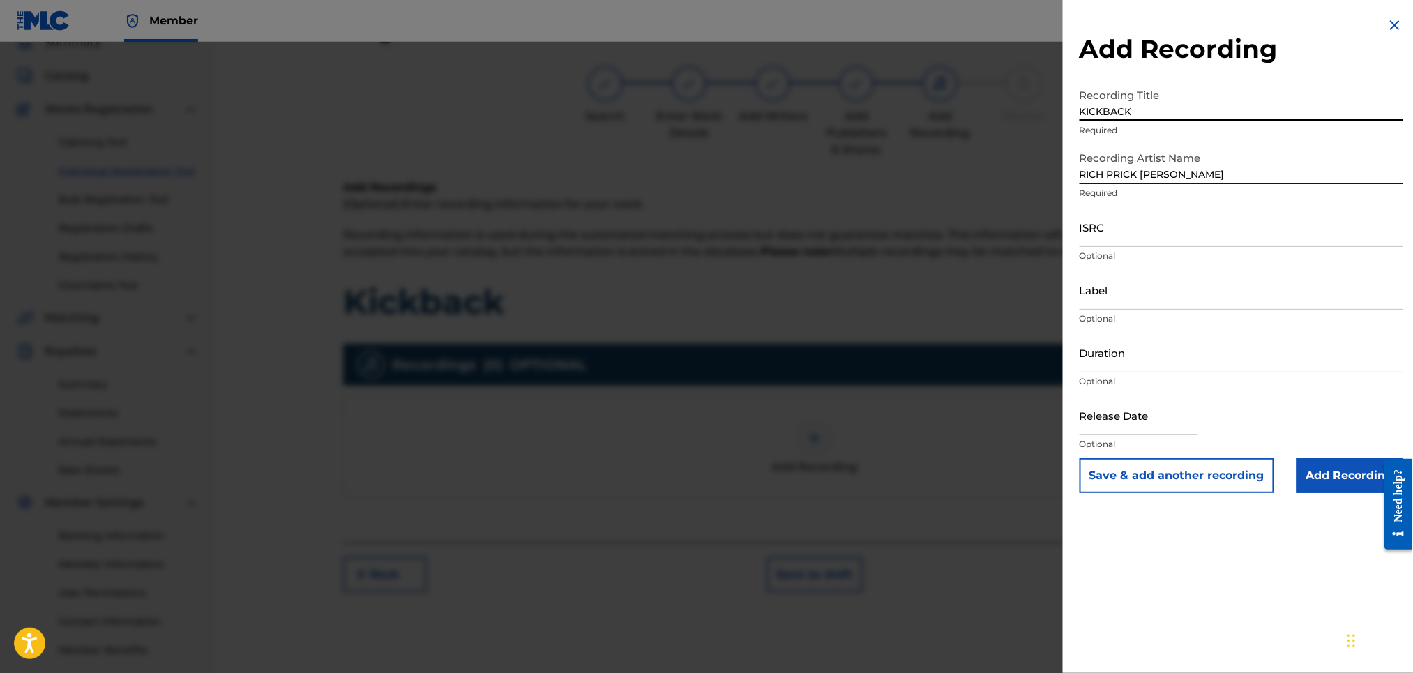
type input "KICKBACK"
click at [1113, 237] on input "ISRC" at bounding box center [1242, 227] width 324 height 40
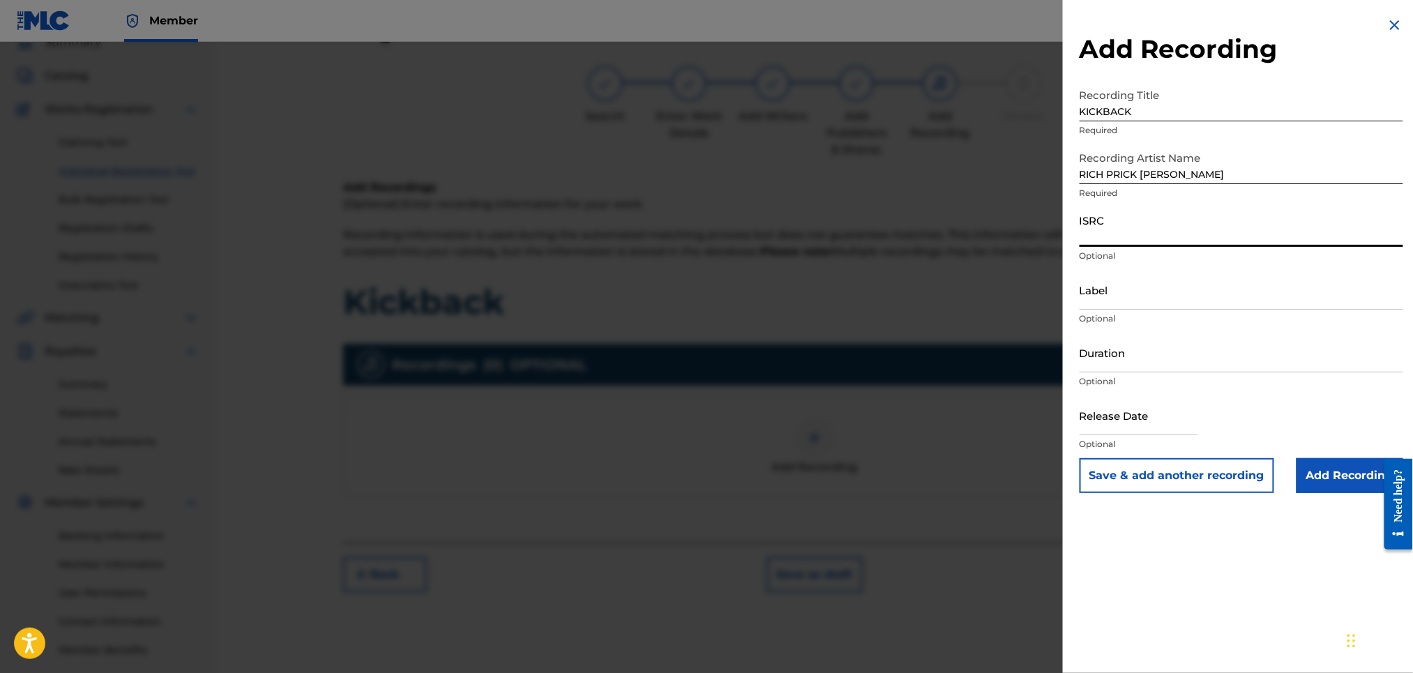
paste input "QZL382246797"
type input "QZL382246797"
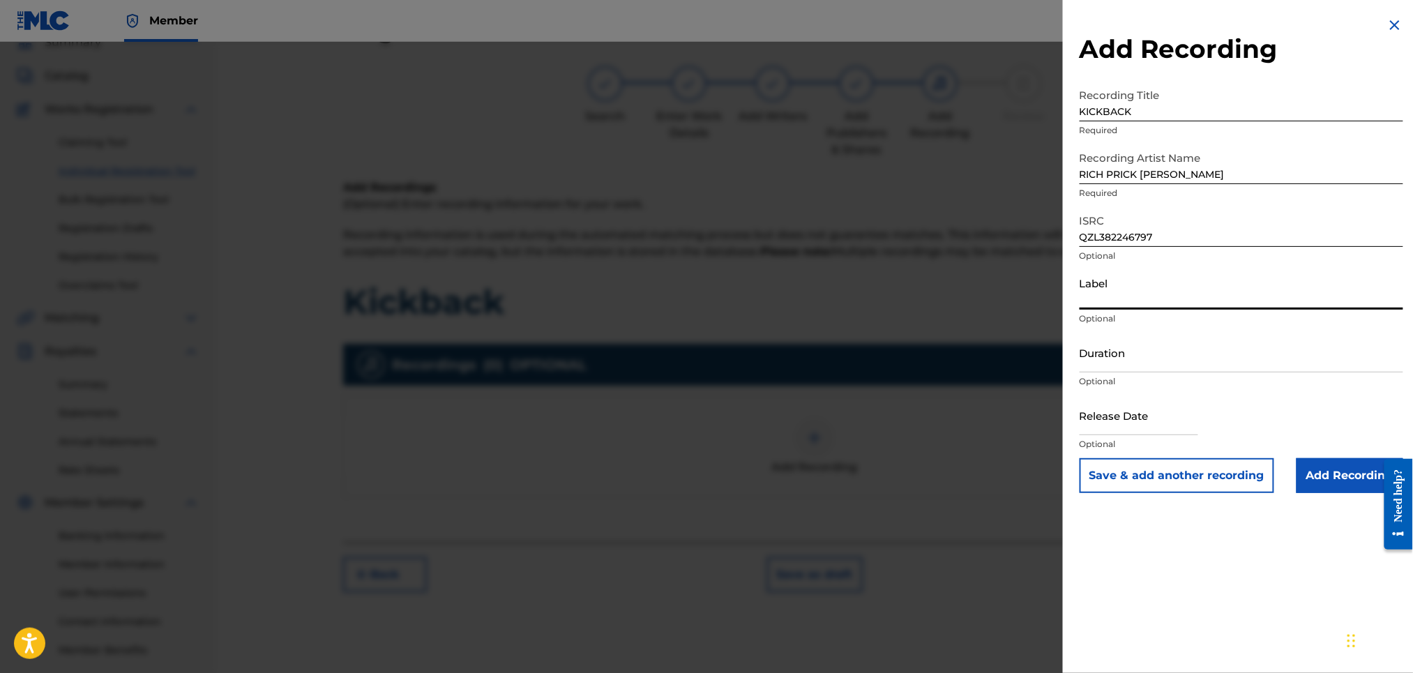
click at [1114, 302] on input "Label" at bounding box center [1242, 290] width 324 height 40
type input "Str8 Cash, No Change LLC."
click at [1135, 416] on input "text" at bounding box center [1139, 415] width 119 height 40
select select "8"
select select "2025"
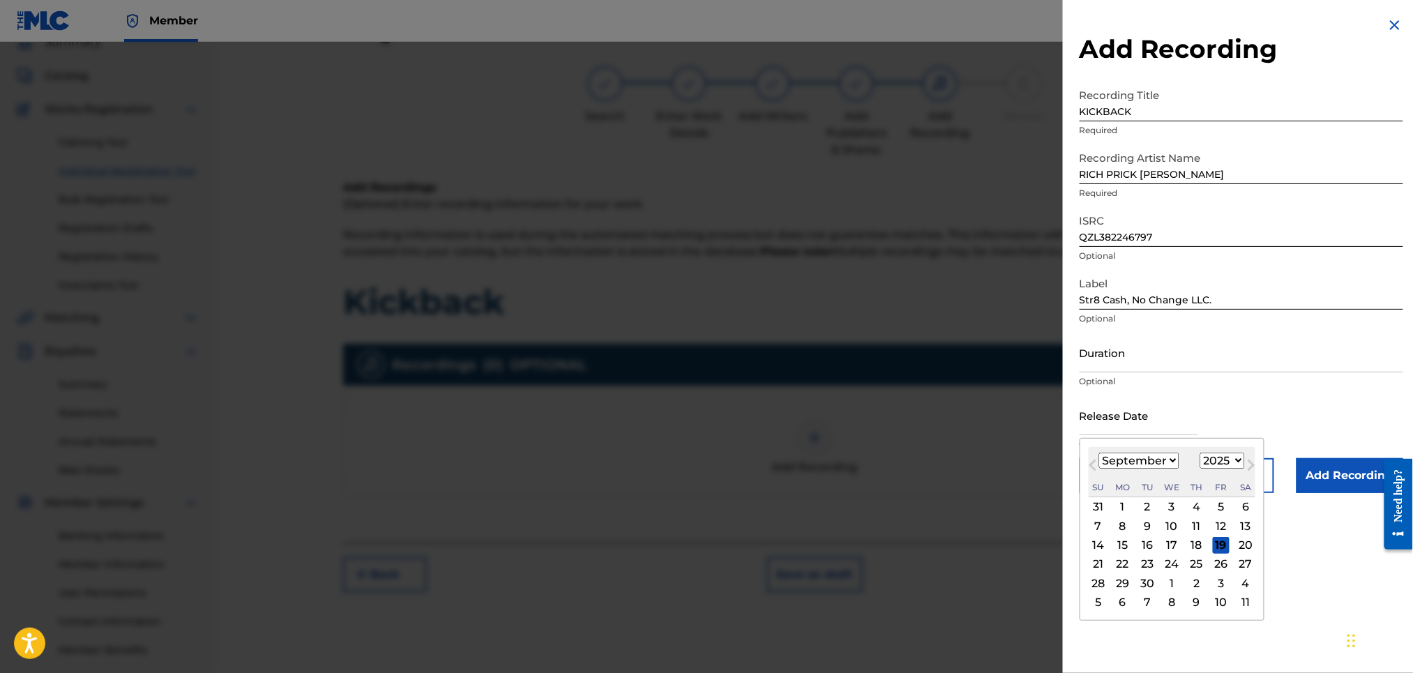
click at [1146, 457] on select "January February March April May June July August September October November De…" at bounding box center [1139, 461] width 80 height 16
select select "2"
click at [1099, 453] on select "January February March April May June July August September October November De…" at bounding box center [1139, 461] width 80 height 16
click at [1226, 545] on div "14" at bounding box center [1221, 545] width 17 height 17
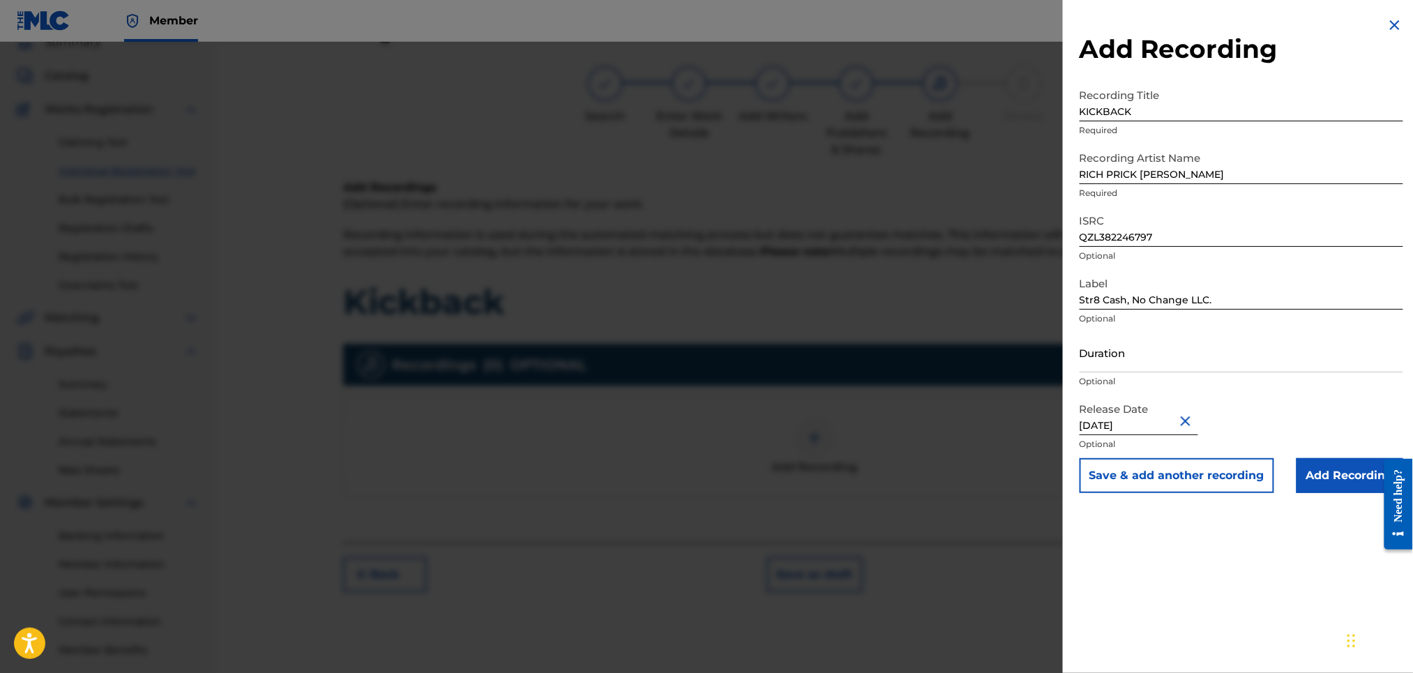
type input "[DATE]"
click at [1123, 356] on input "Duration" at bounding box center [1242, 353] width 324 height 40
type input "02:12"
click at [1341, 472] on input "Add Recording" at bounding box center [1349, 475] width 107 height 35
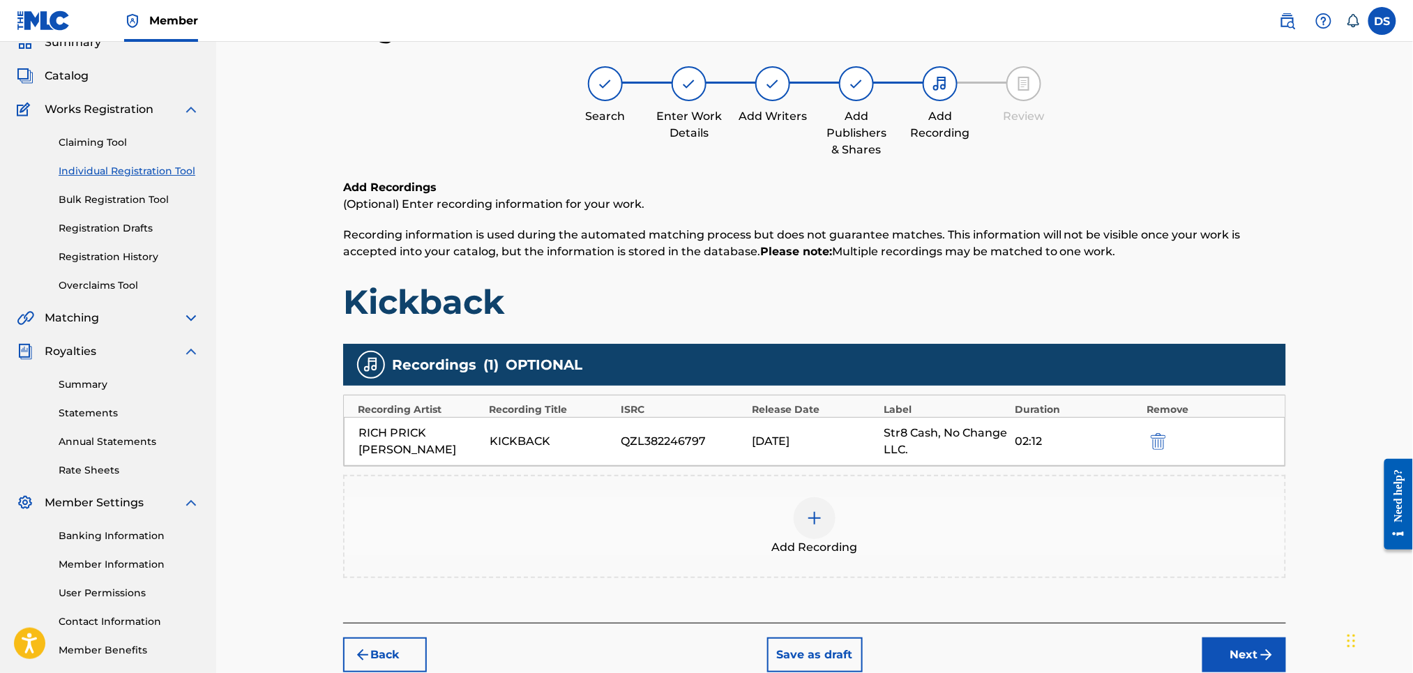
click at [1257, 651] on button "Next" at bounding box center [1244, 654] width 84 height 35
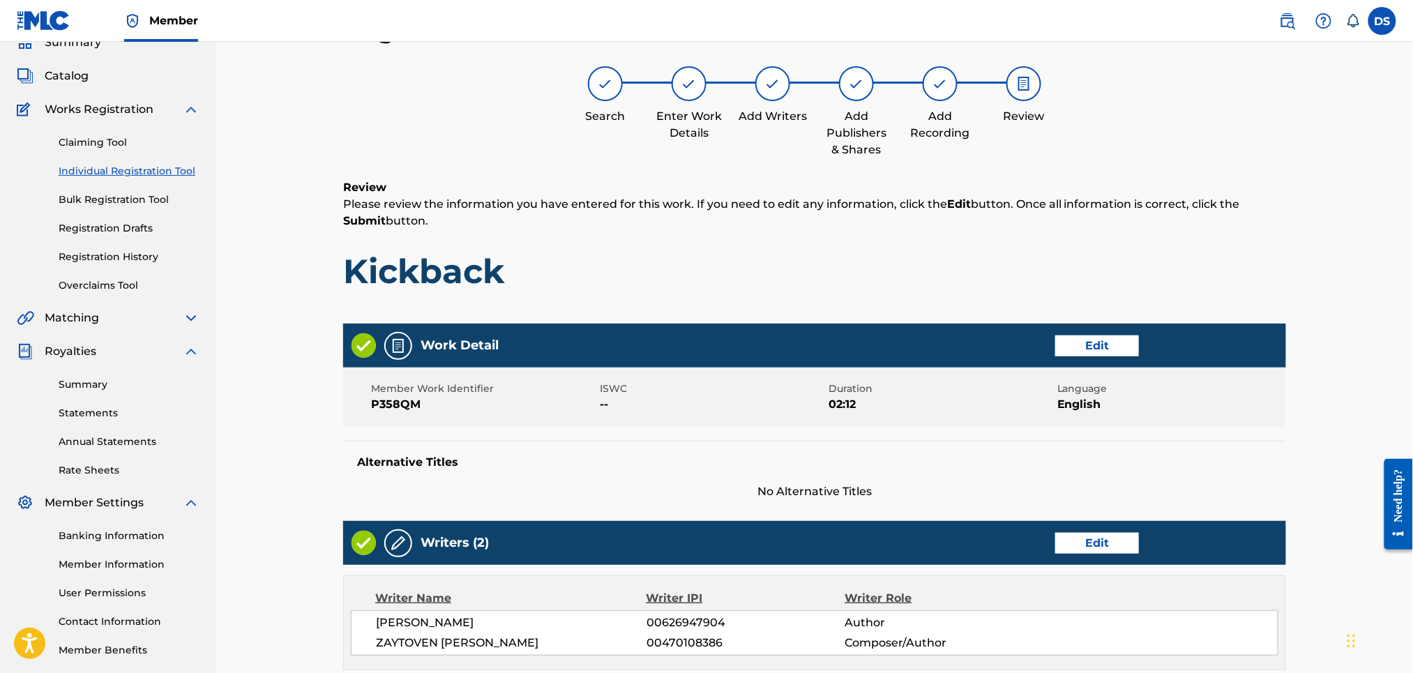
click at [1259, 439] on div "Work Detail Edit Member Work Identifier P358QM ISWC -- Duration 02:12 Language …" at bounding box center [814, 412] width 943 height 176
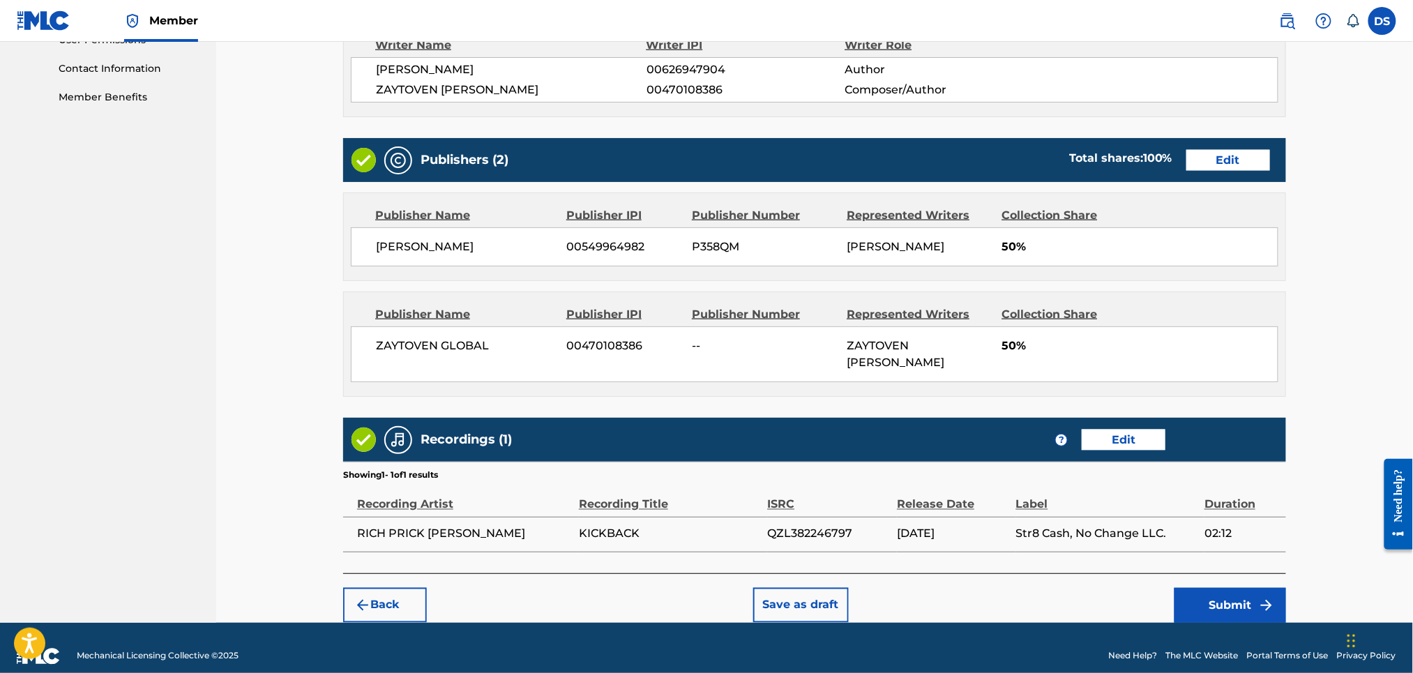
scroll to position [617, 0]
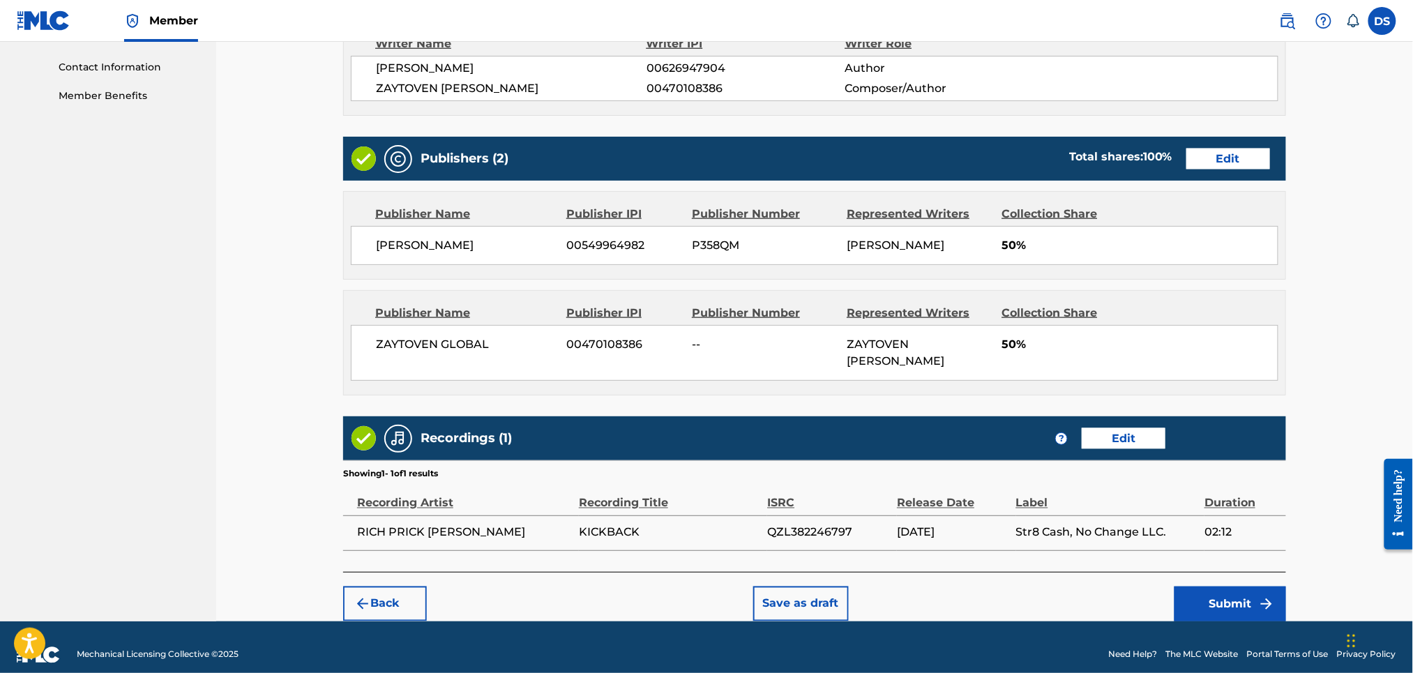
click at [1239, 586] on button "Submit" at bounding box center [1230, 603] width 112 height 35
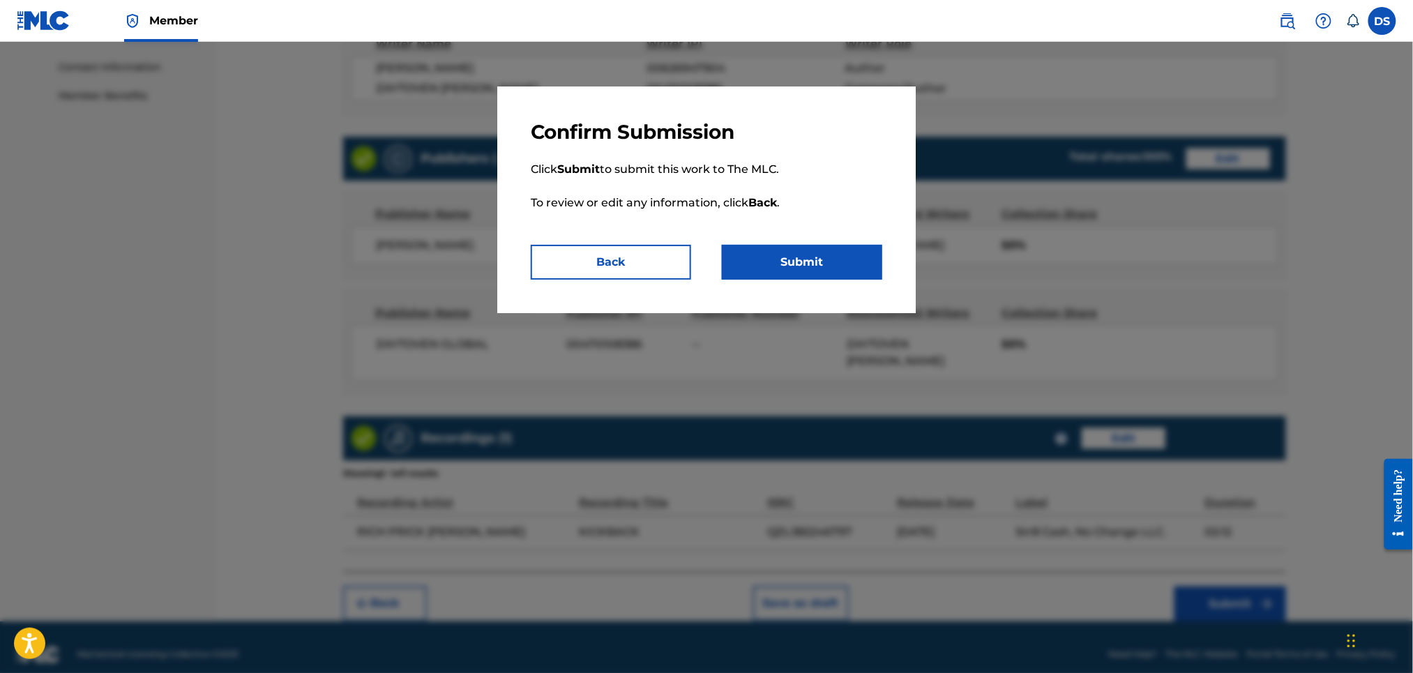
click at [828, 254] on button "Submit" at bounding box center [802, 262] width 160 height 35
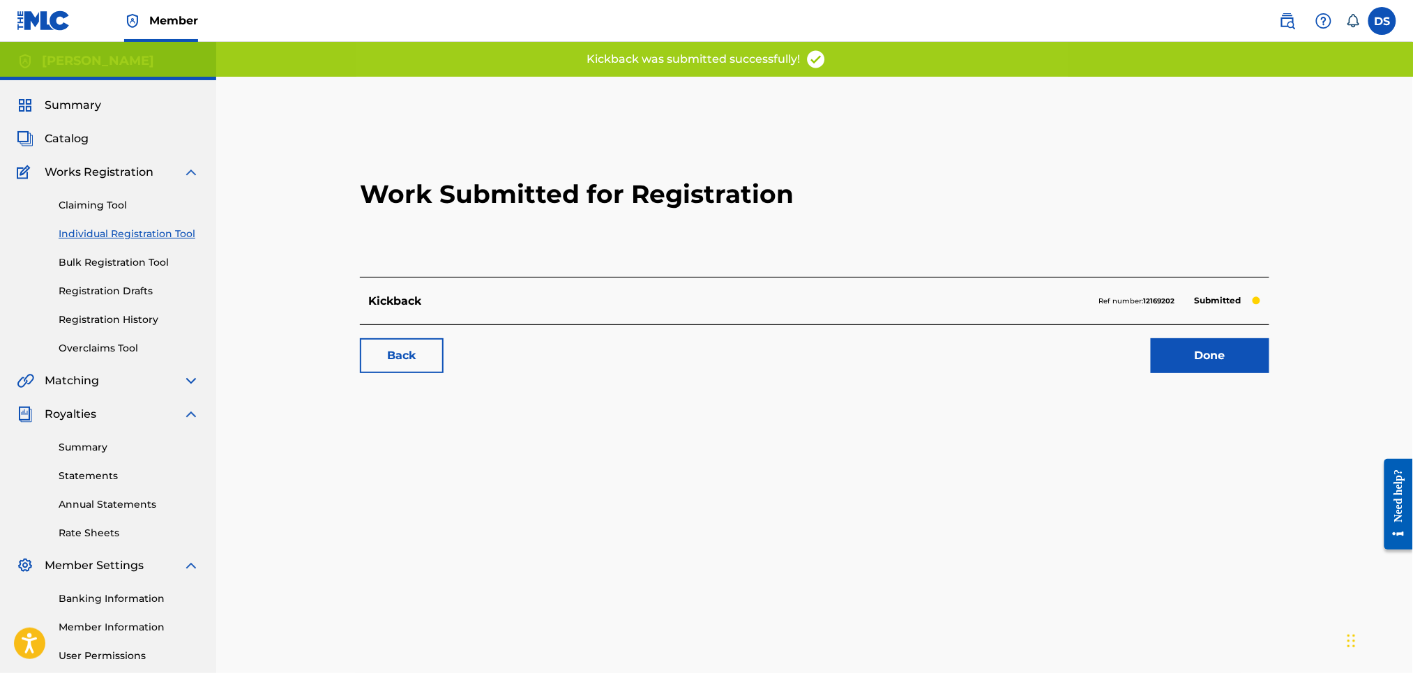
click at [1196, 149] on h2 "Work Submitted for Registration" at bounding box center [814, 194] width 909 height 165
click at [1200, 349] on link "Done" at bounding box center [1210, 355] width 119 height 35
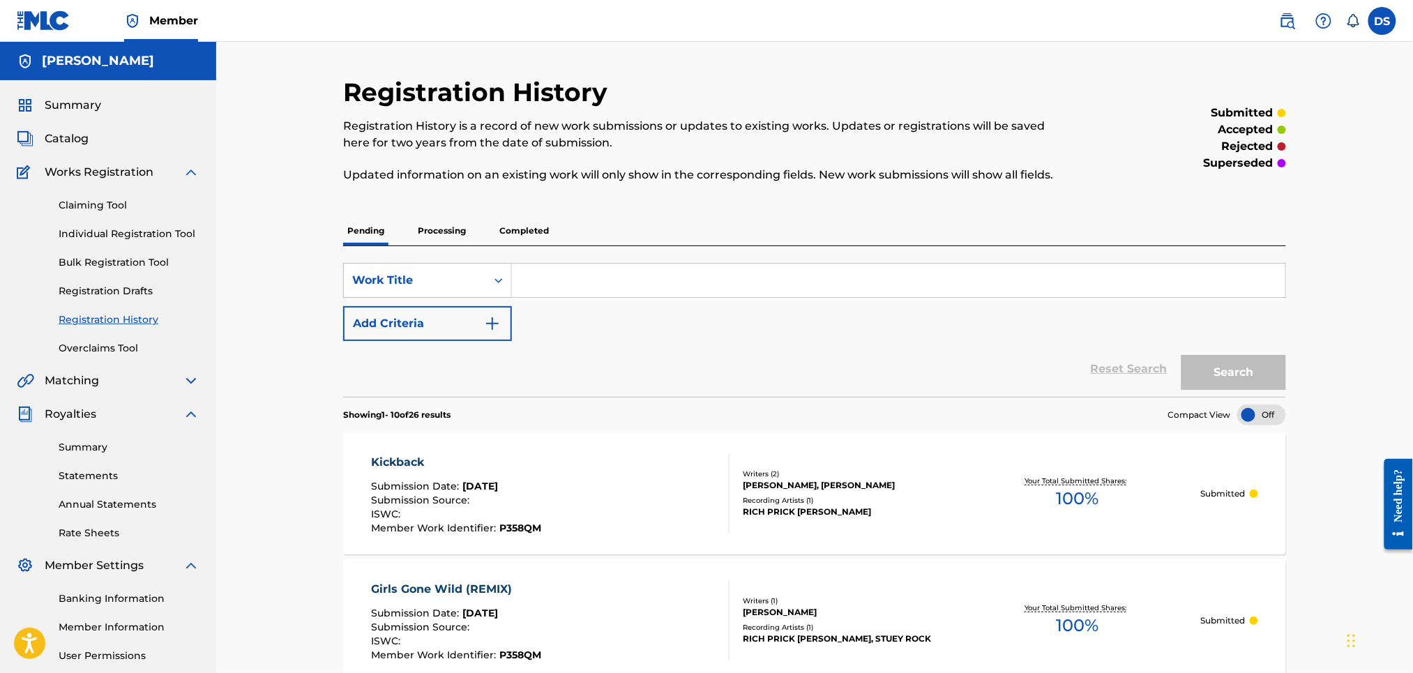
click at [176, 172] on div "Works Registration" at bounding box center [108, 172] width 183 height 17
click at [185, 172] on img at bounding box center [191, 172] width 17 height 17
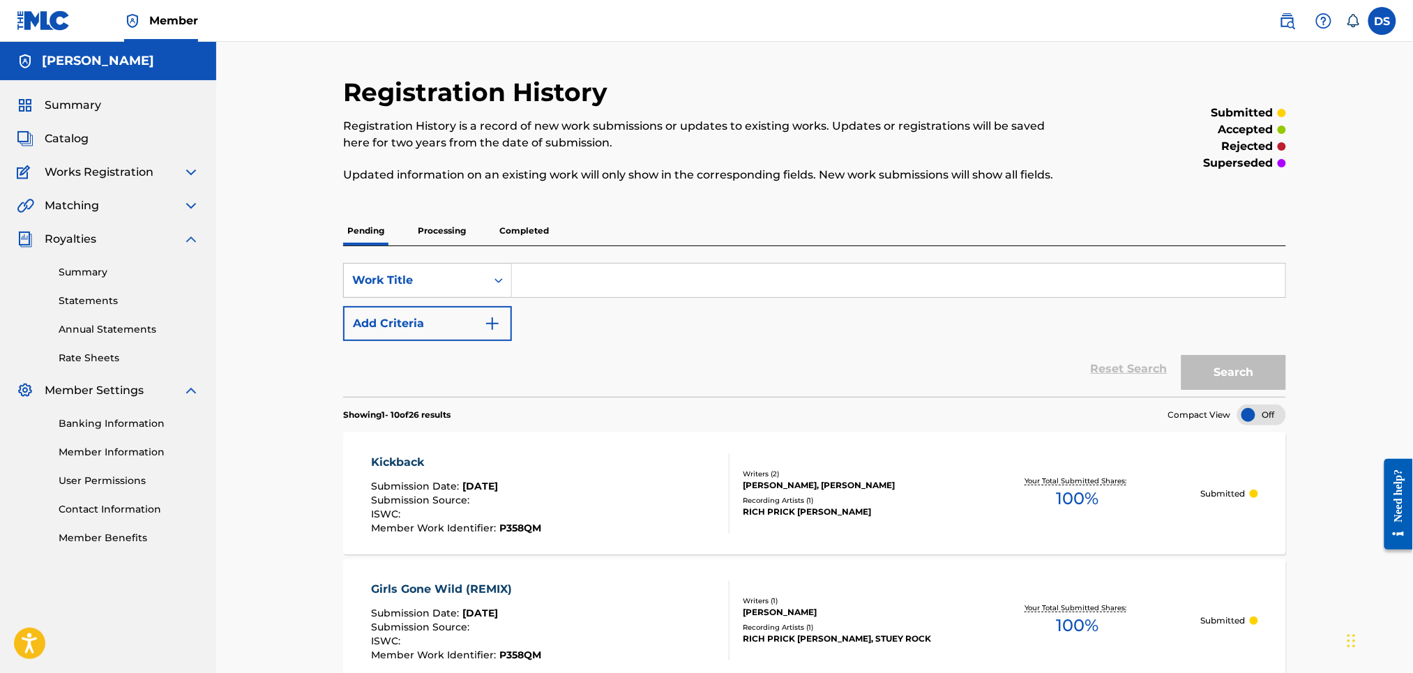
click at [186, 204] on img at bounding box center [191, 205] width 17 height 17
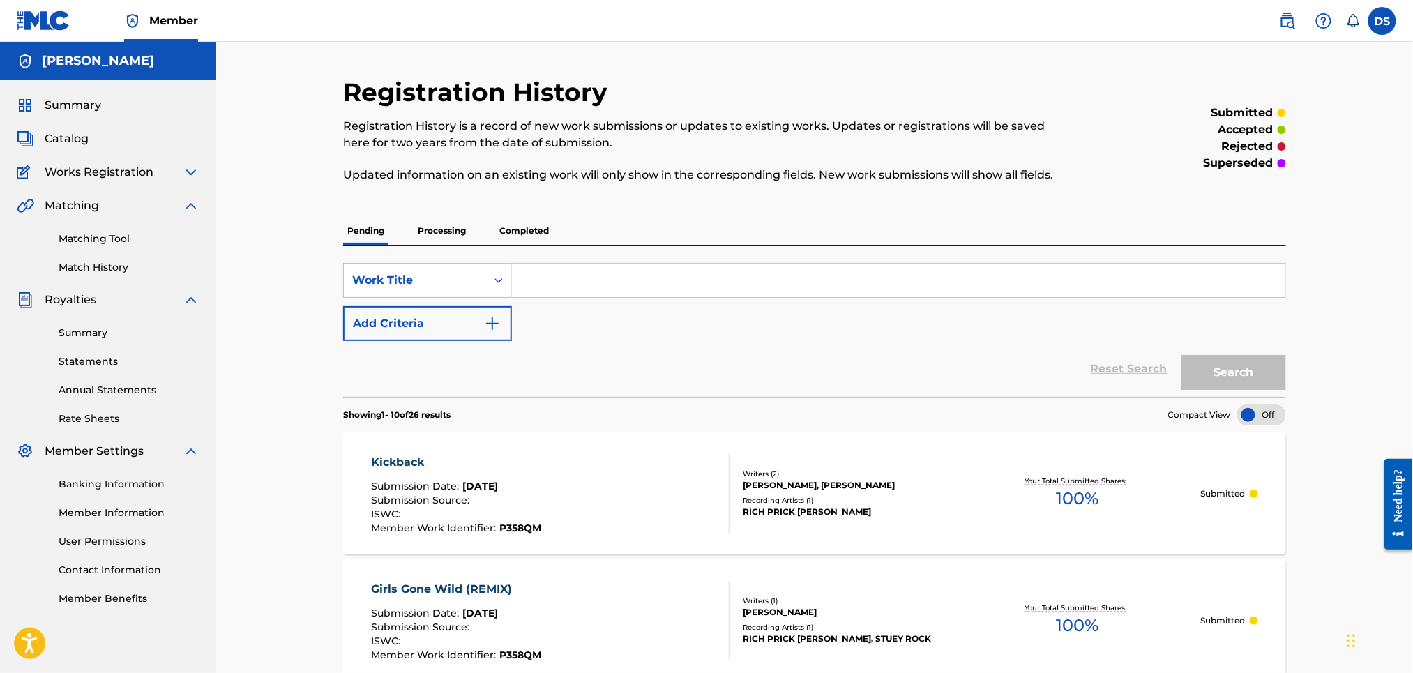
click at [98, 239] on link "Matching Tool" at bounding box center [129, 239] width 141 height 15
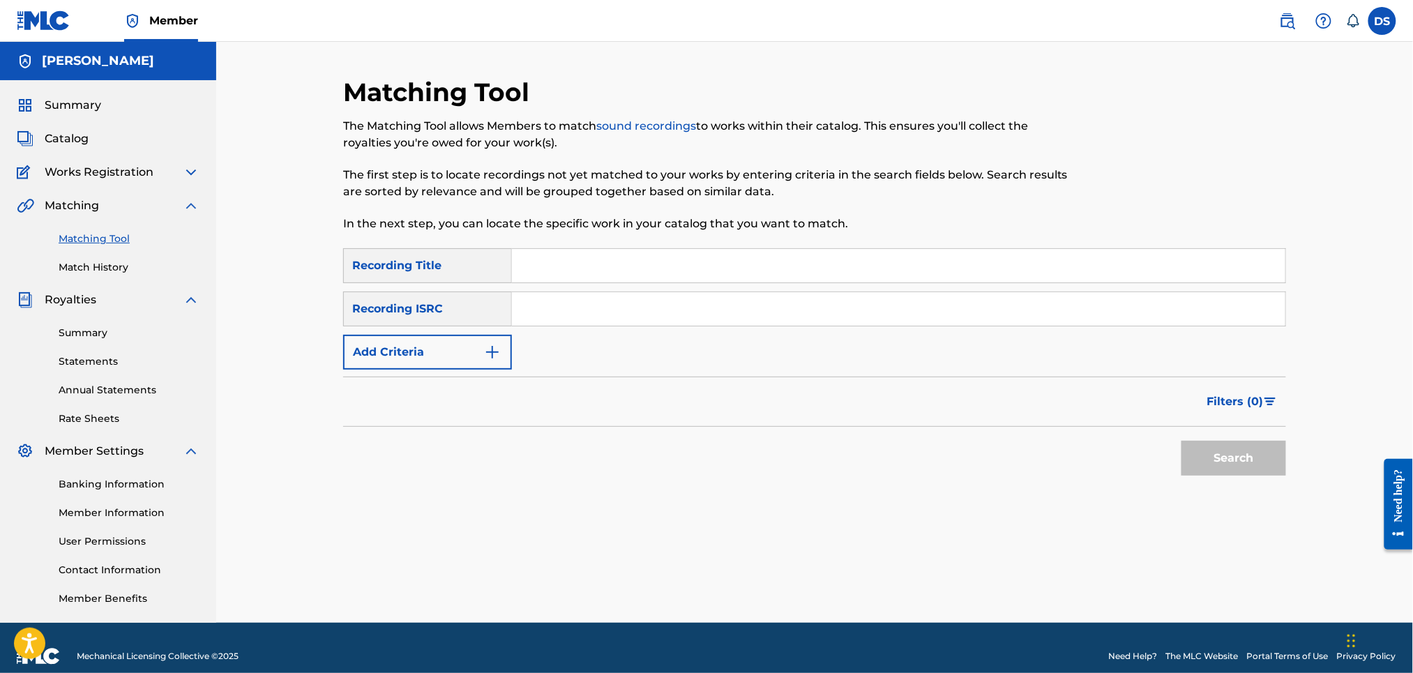
click at [517, 301] on input "Search Form" at bounding box center [898, 308] width 773 height 33
paste input "QZL382246799"
type input "QZL382246799"
click at [550, 267] on input "Search Form" at bounding box center [898, 265] width 773 height 33
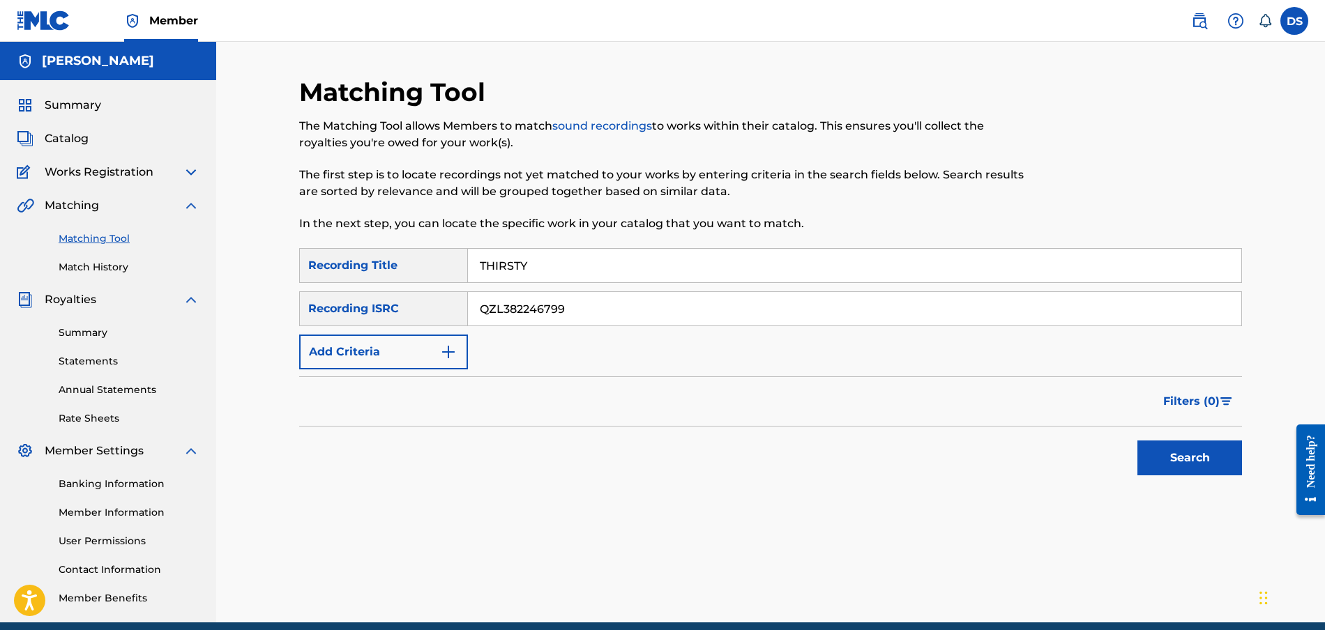
type input "THIRSTY"
click at [1195, 471] on button "Search" at bounding box center [1189, 458] width 105 height 35
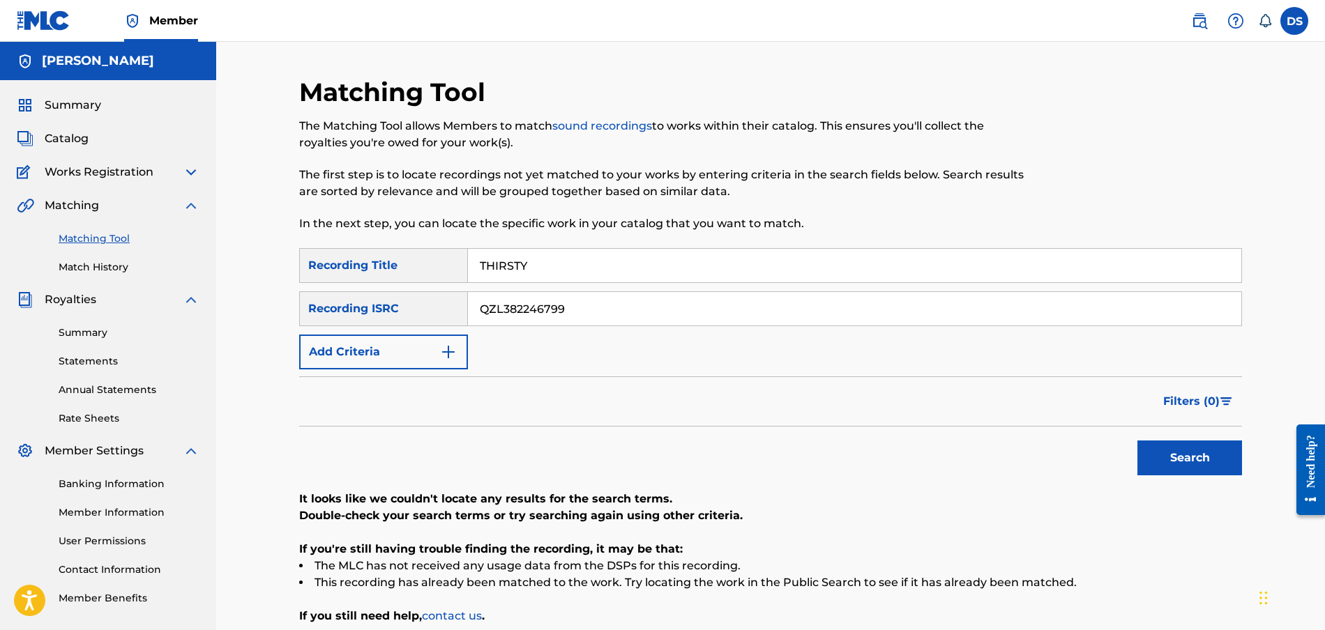
click at [55, 144] on span "Catalog" at bounding box center [67, 138] width 44 height 17
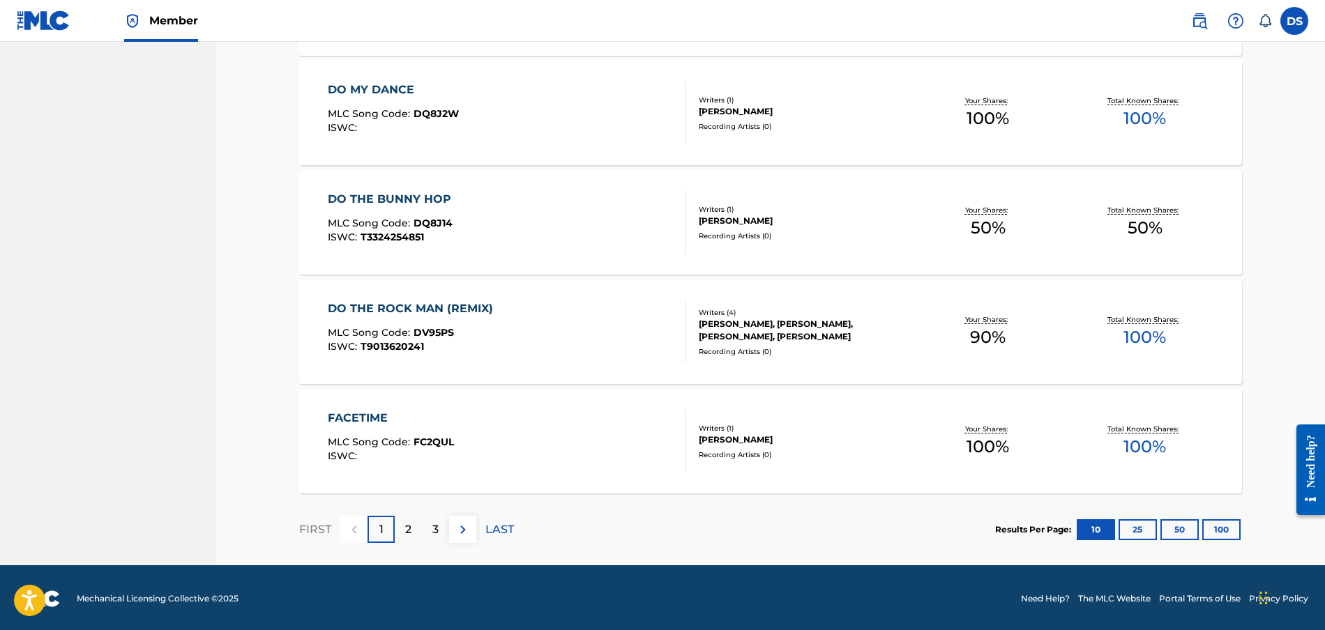
scroll to position [965, 0]
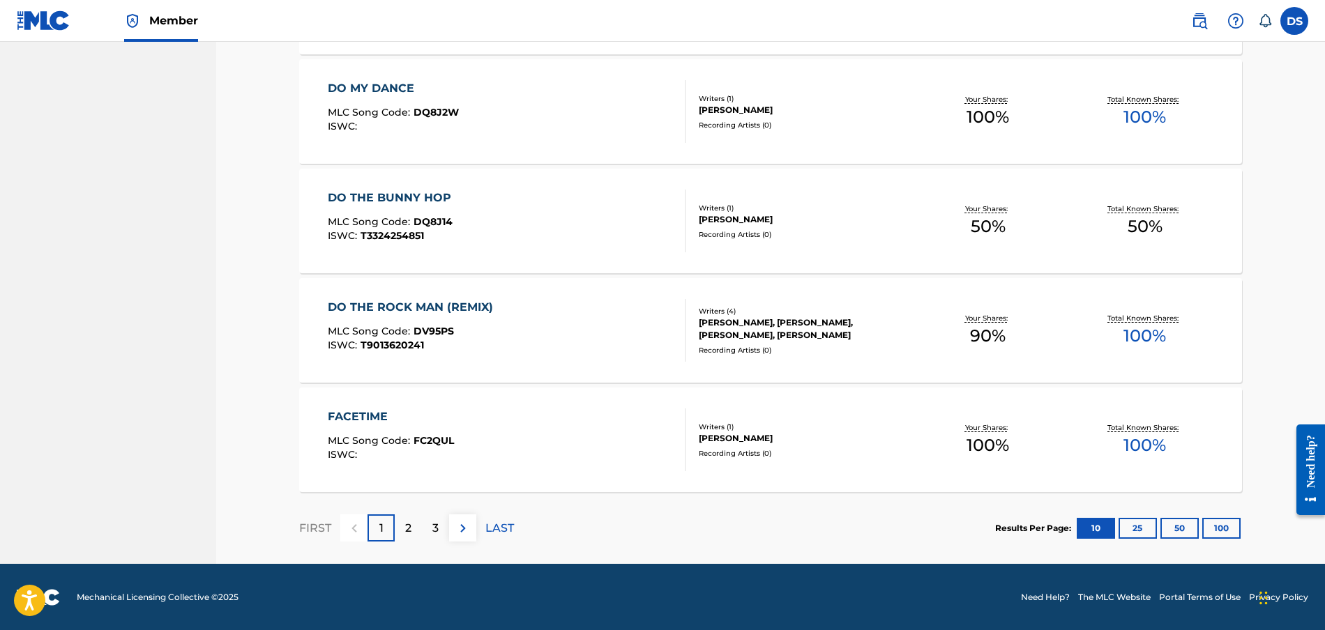
click at [434, 521] on p "3" at bounding box center [435, 528] width 6 height 17
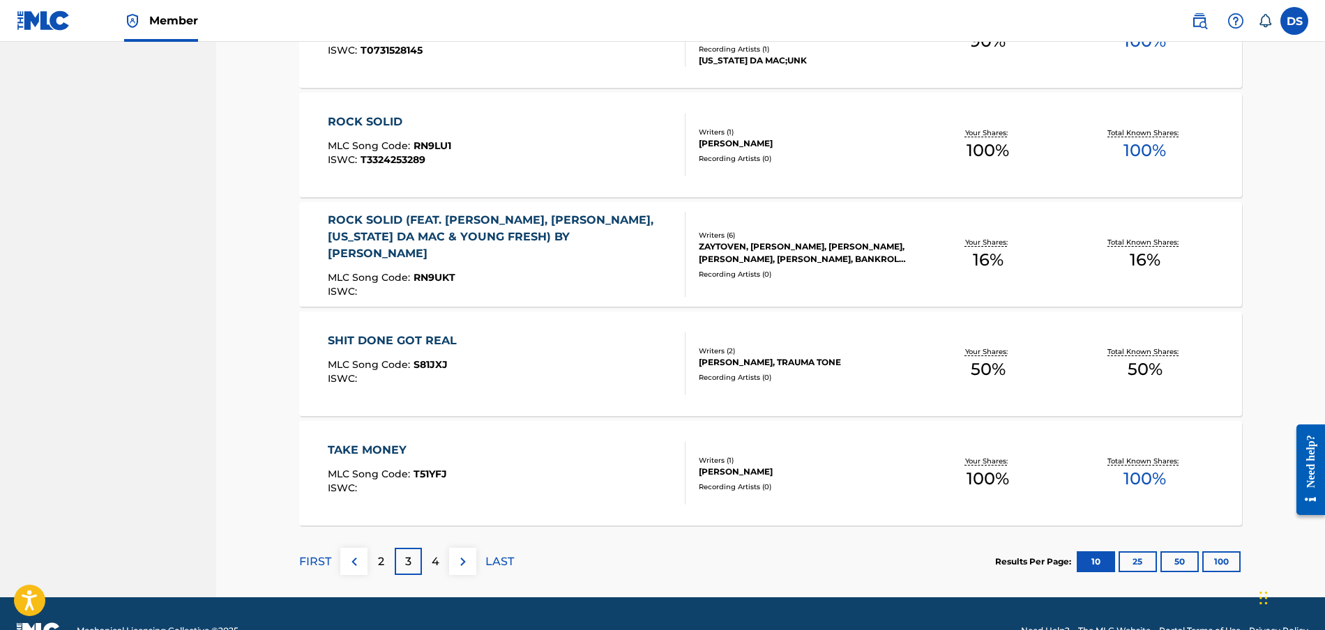
scroll to position [930, 0]
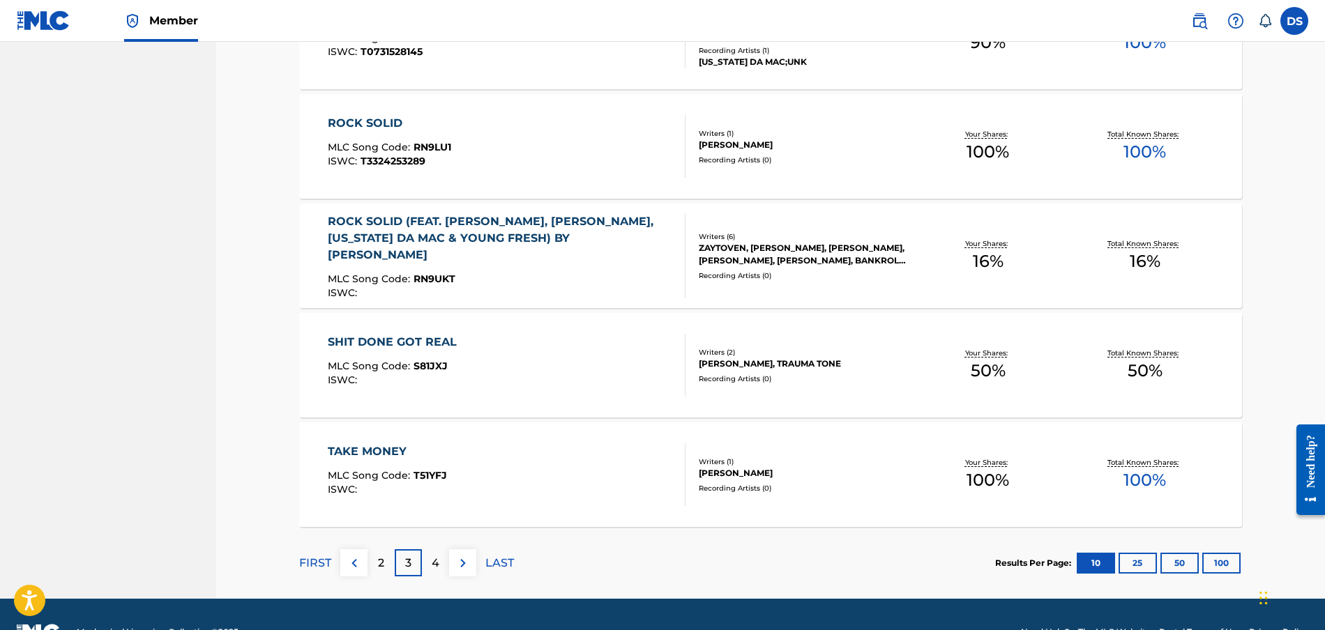
click at [403, 119] on div "ROCK SOLID" at bounding box center [389, 123] width 123 height 17
